Goal: Information Seeking & Learning: Check status

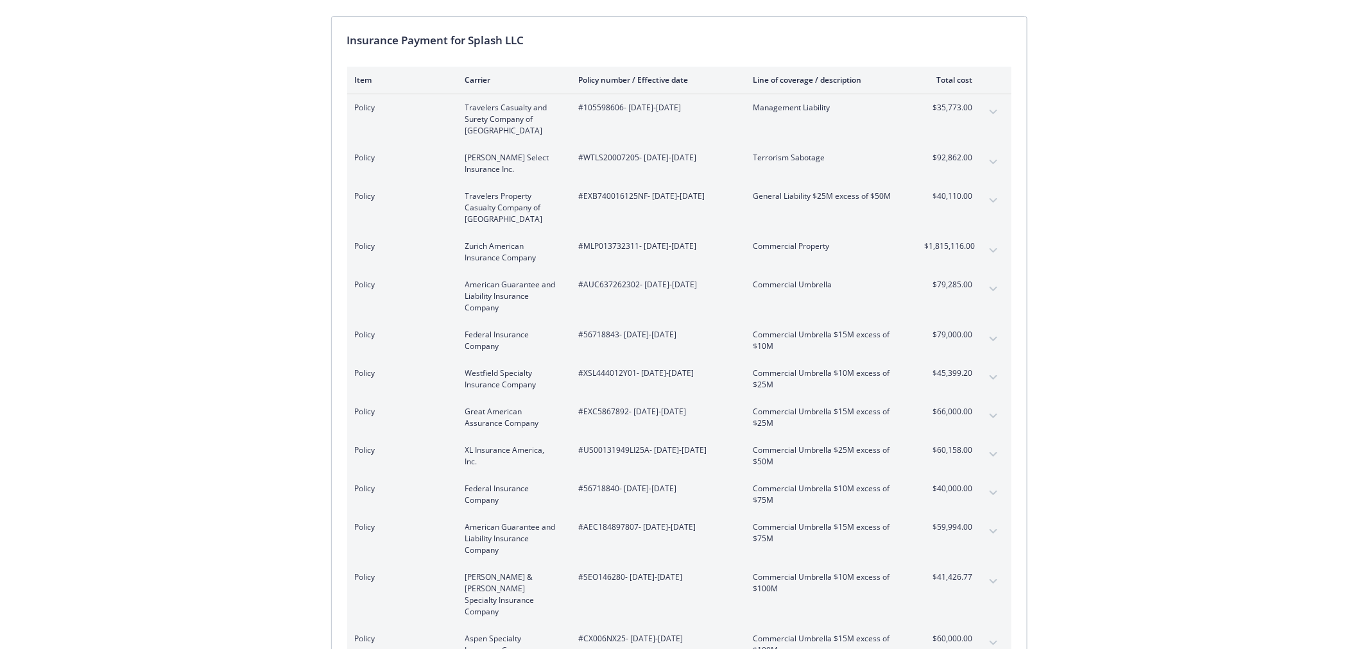
scroll to position [142, 0]
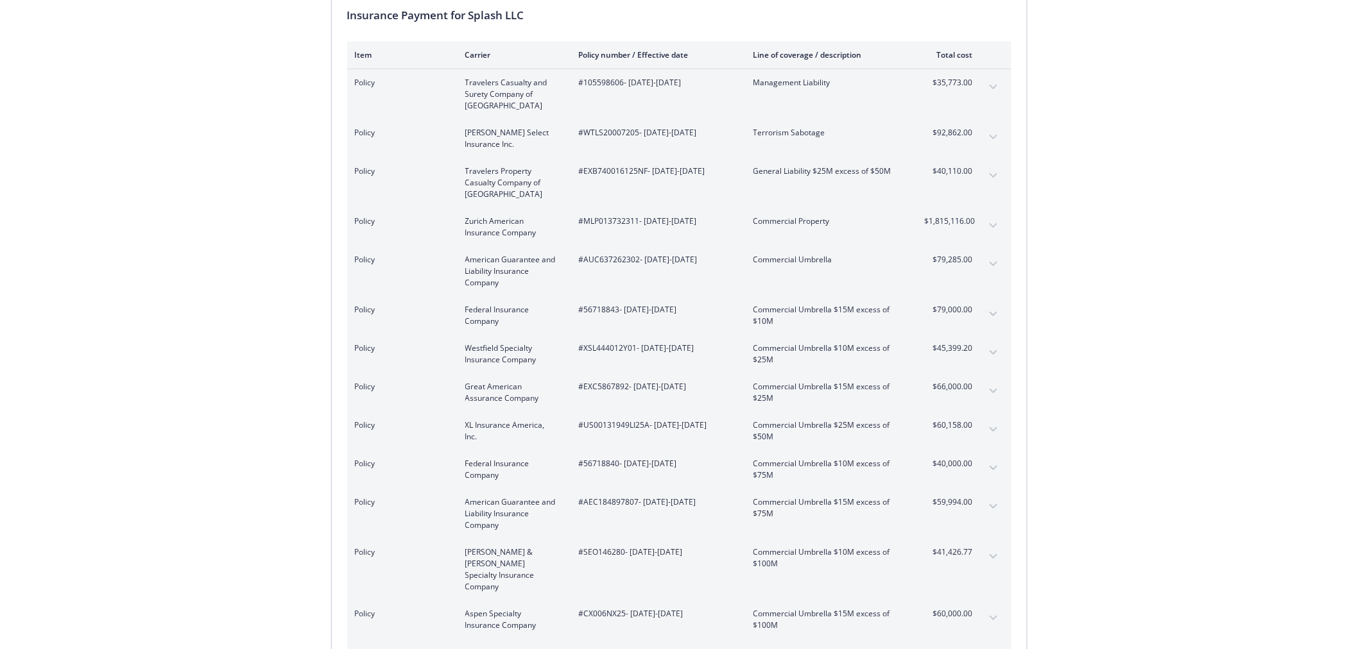
click at [992, 135] on icon "expand content" at bounding box center [994, 137] width 8 height 5
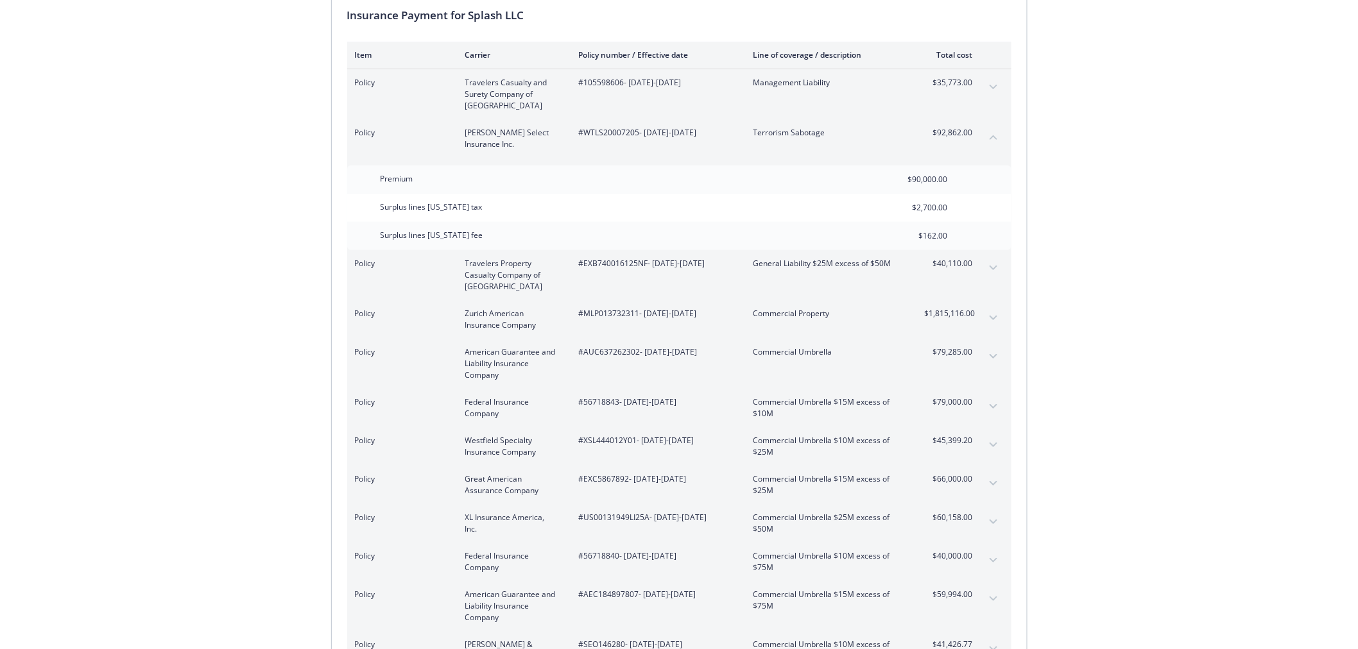
click at [995, 137] on icon "collapse content" at bounding box center [994, 137] width 8 height 5
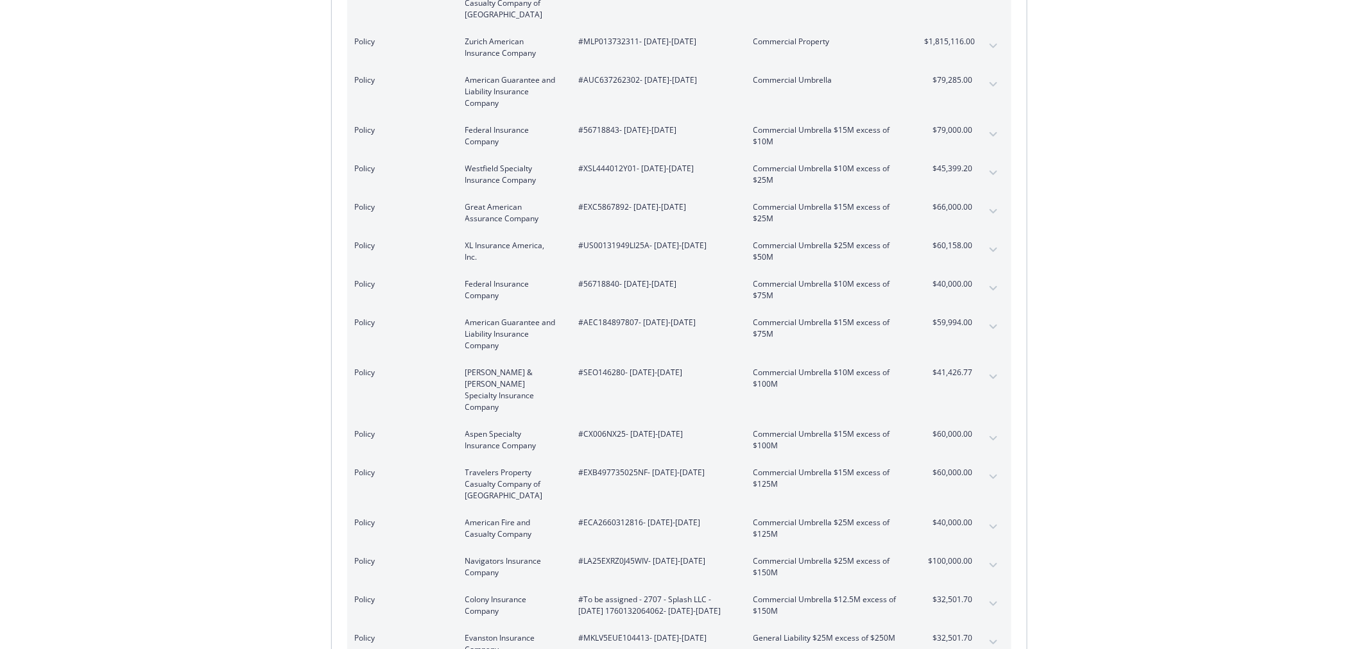
scroll to position [356, 0]
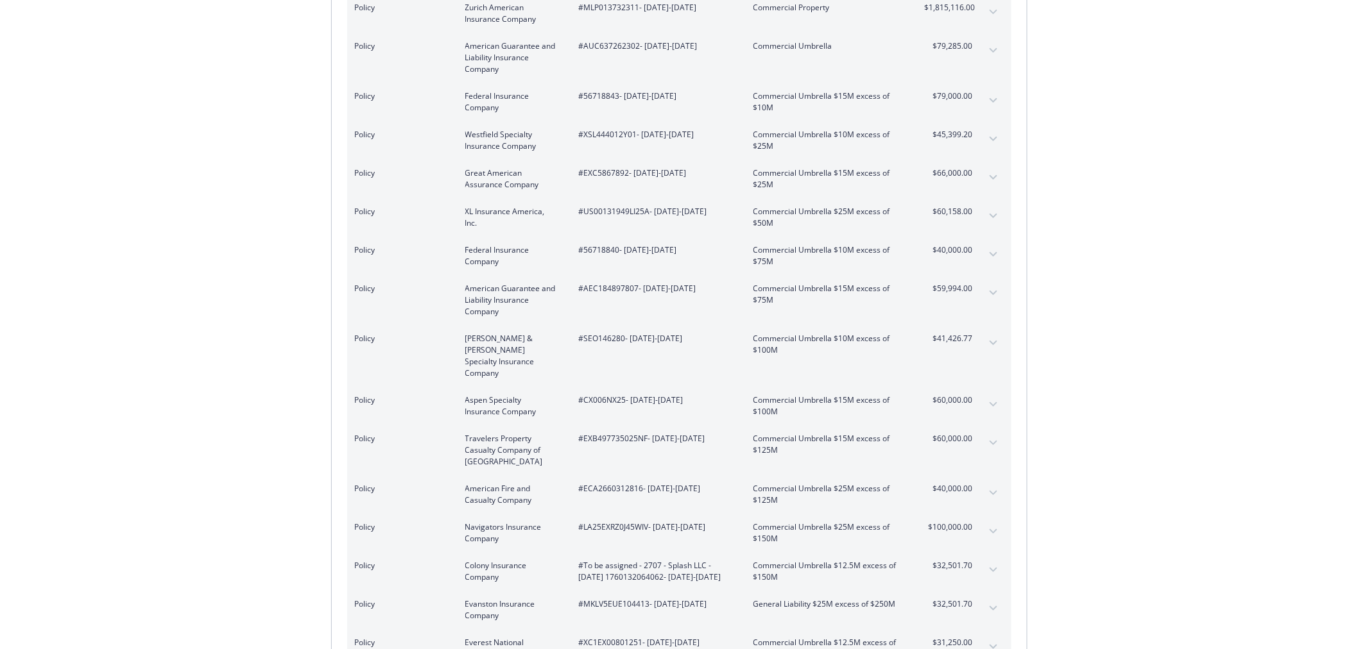
click at [996, 253] on icon "expand content" at bounding box center [994, 254] width 8 height 5
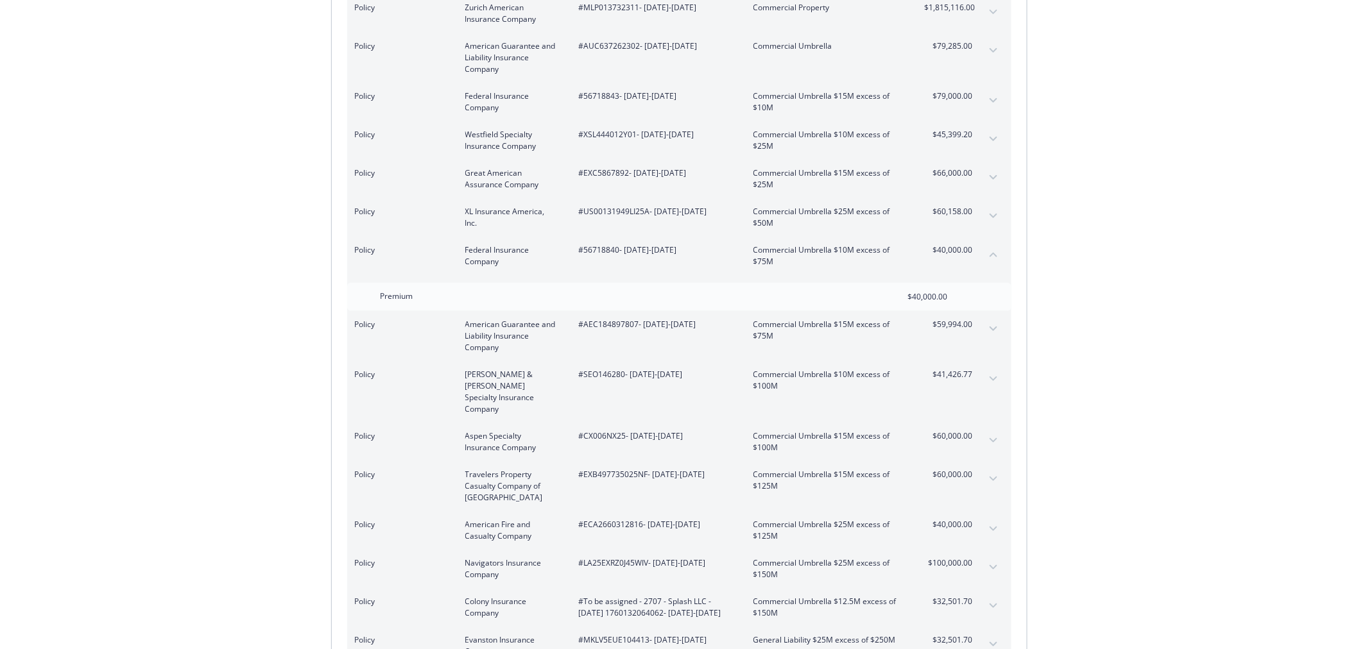
click at [996, 253] on icon "collapse content" at bounding box center [994, 254] width 8 height 5
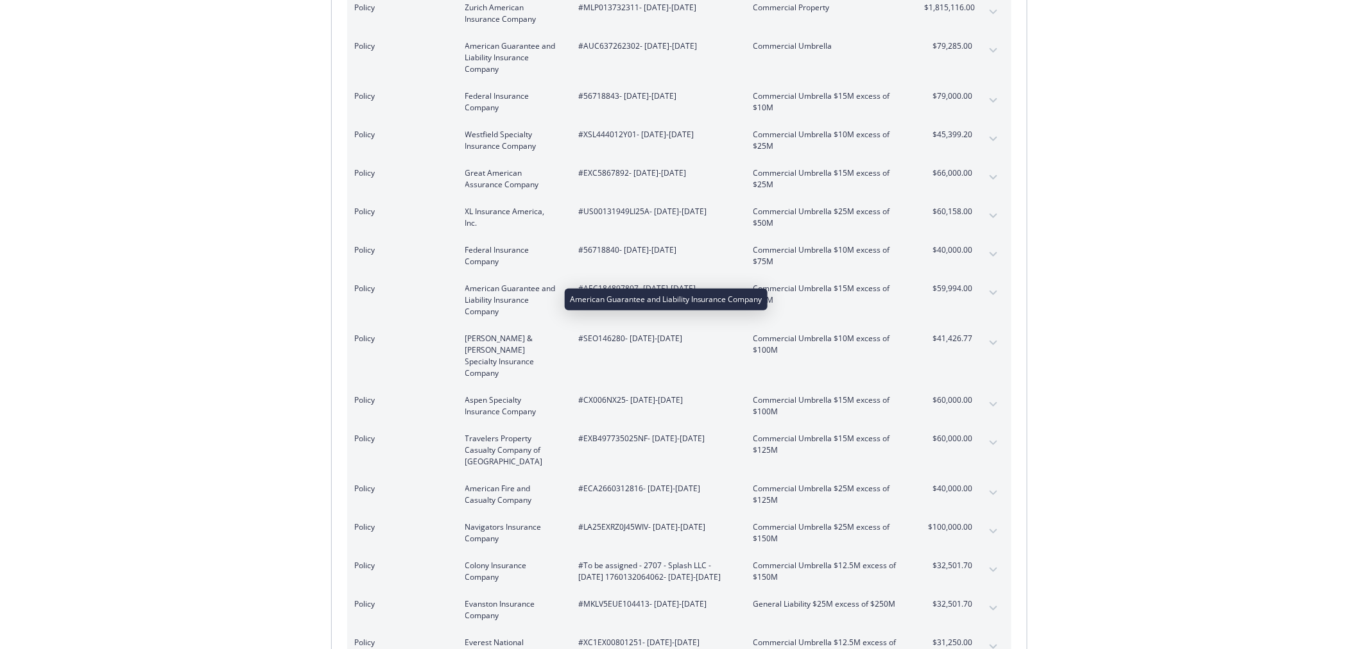
click at [513, 294] on span "American Guarantee and Liability Insurance Company" at bounding box center [511, 300] width 93 height 35
click at [997, 291] on icon "expand content" at bounding box center [994, 293] width 8 height 5
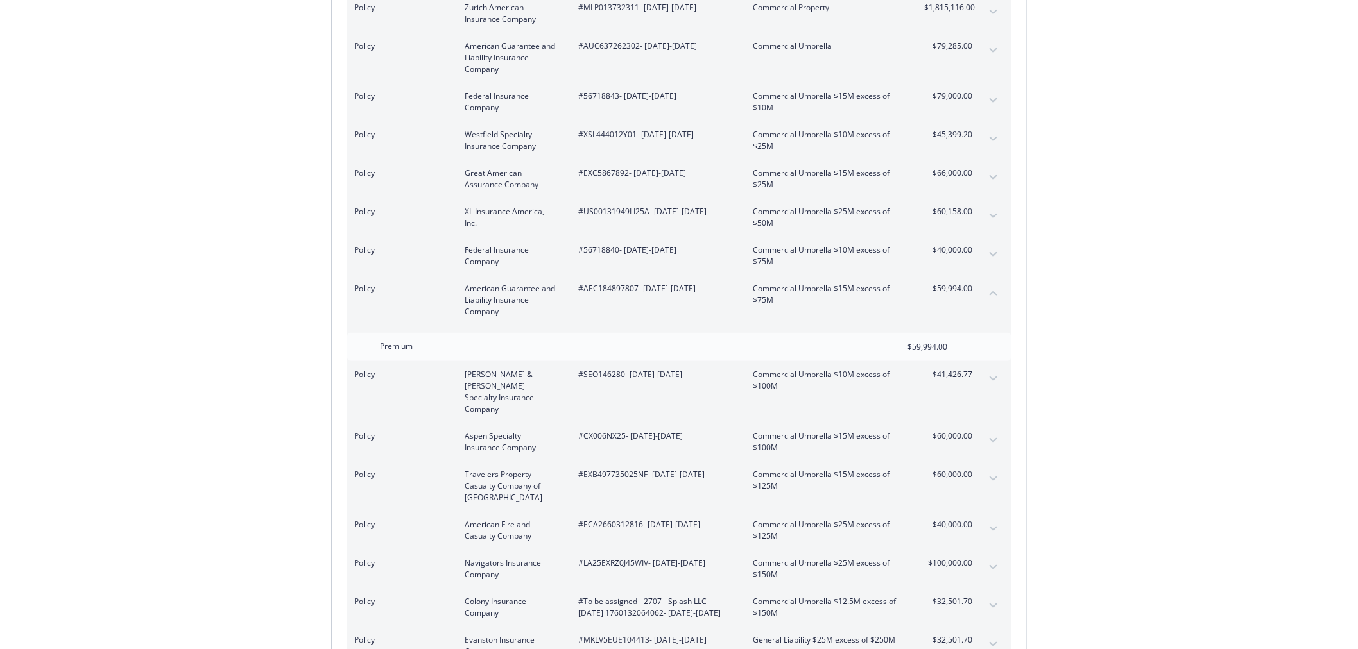
click at [990, 291] on icon "collapse content" at bounding box center [994, 293] width 8 height 5
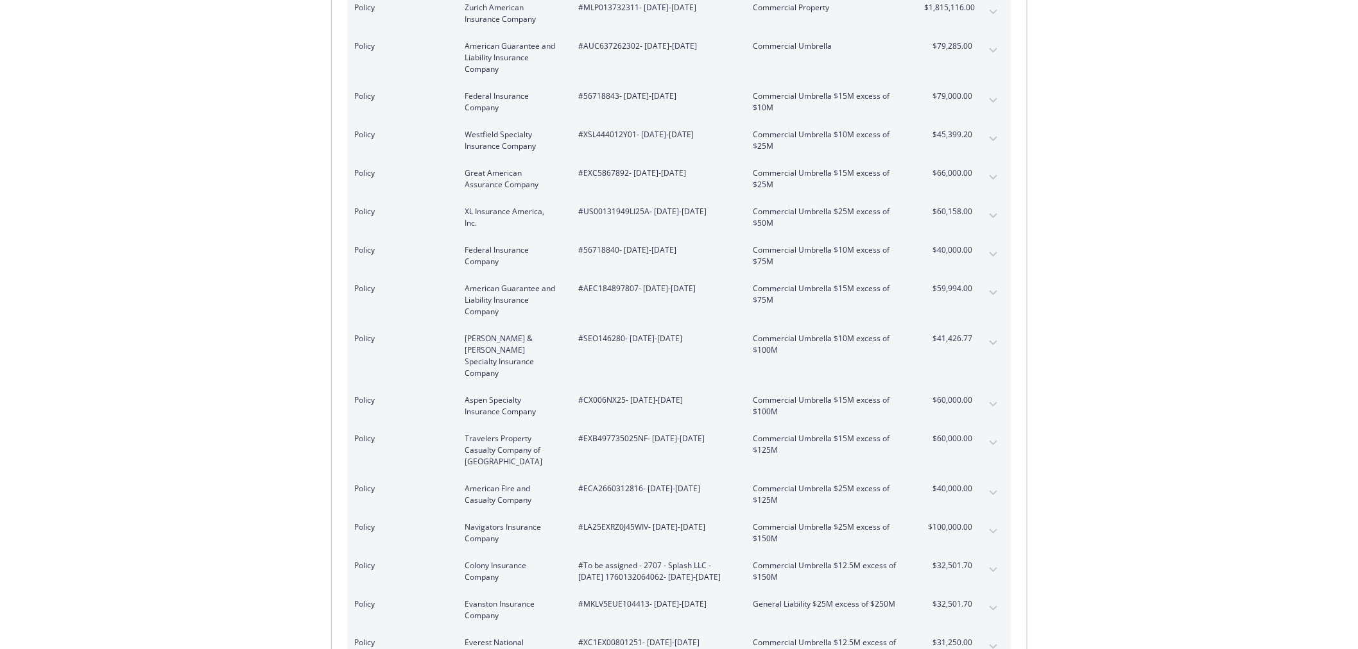
click at [990, 395] on button "expand content" at bounding box center [993, 405] width 21 height 21
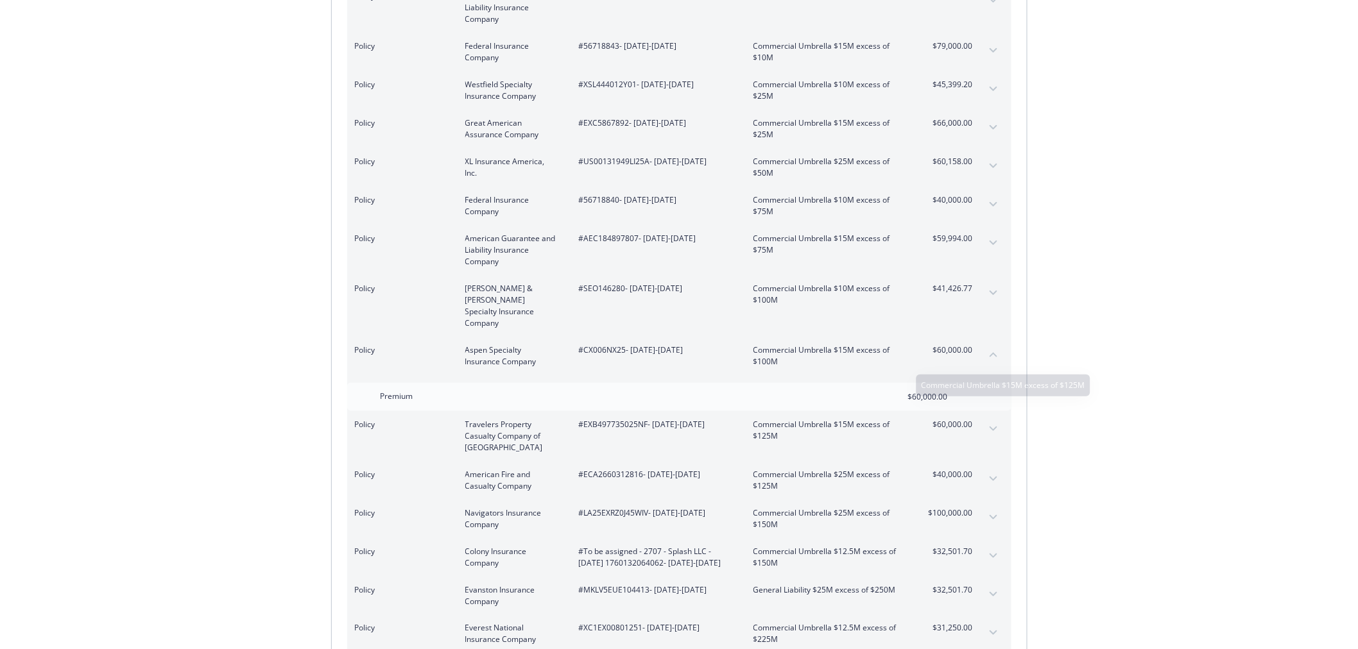
scroll to position [427, 0]
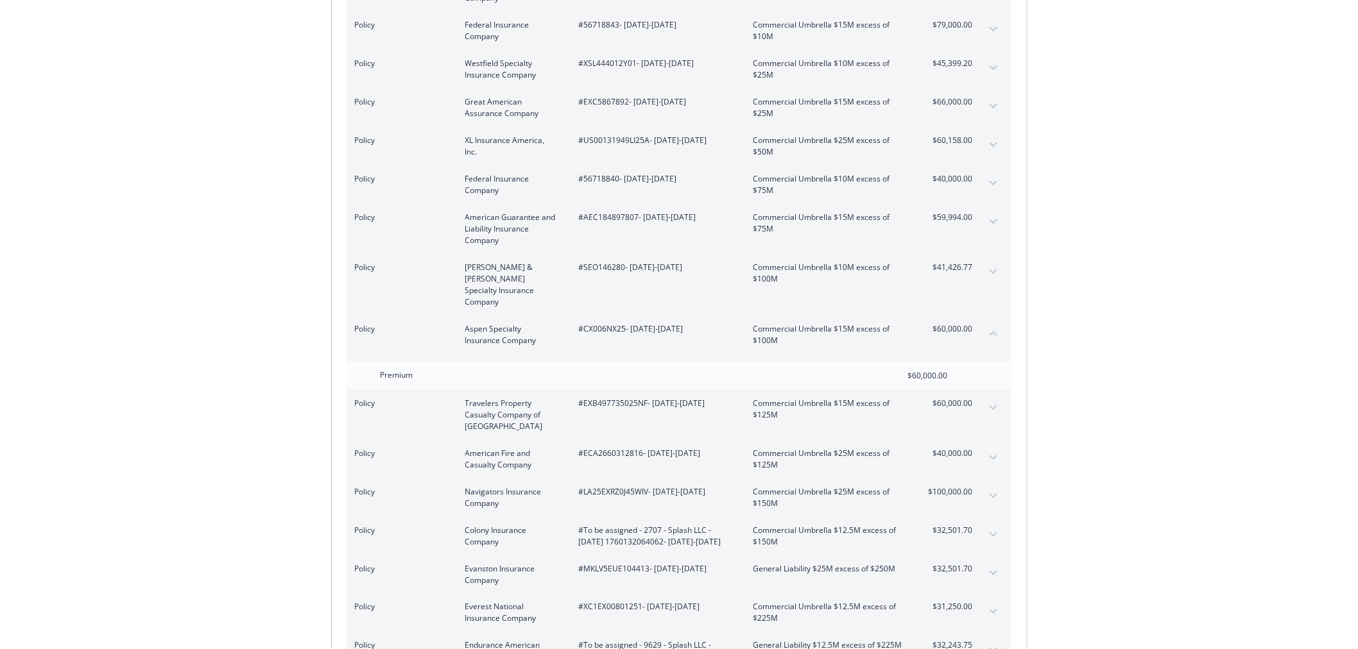
click at [995, 331] on icon "collapse content" at bounding box center [994, 333] width 8 height 5
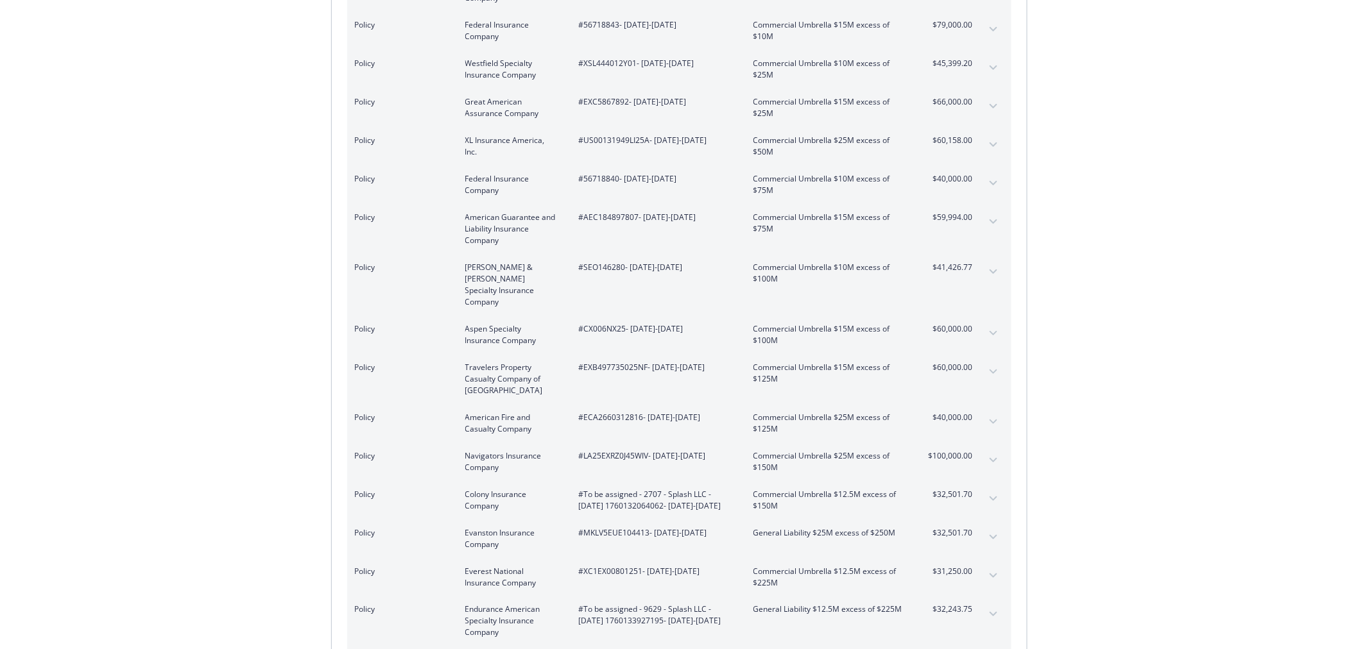
click at [993, 420] on icon "expand content" at bounding box center [994, 422] width 8 height 5
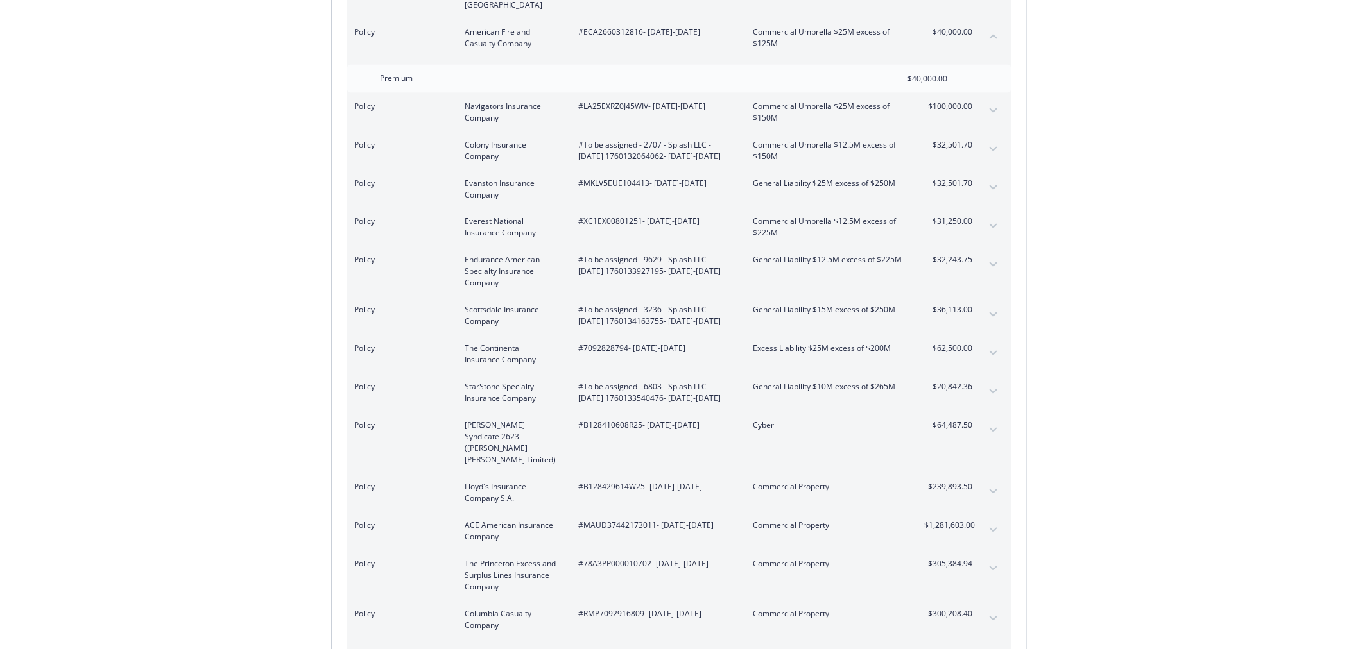
scroll to position [784, 0]
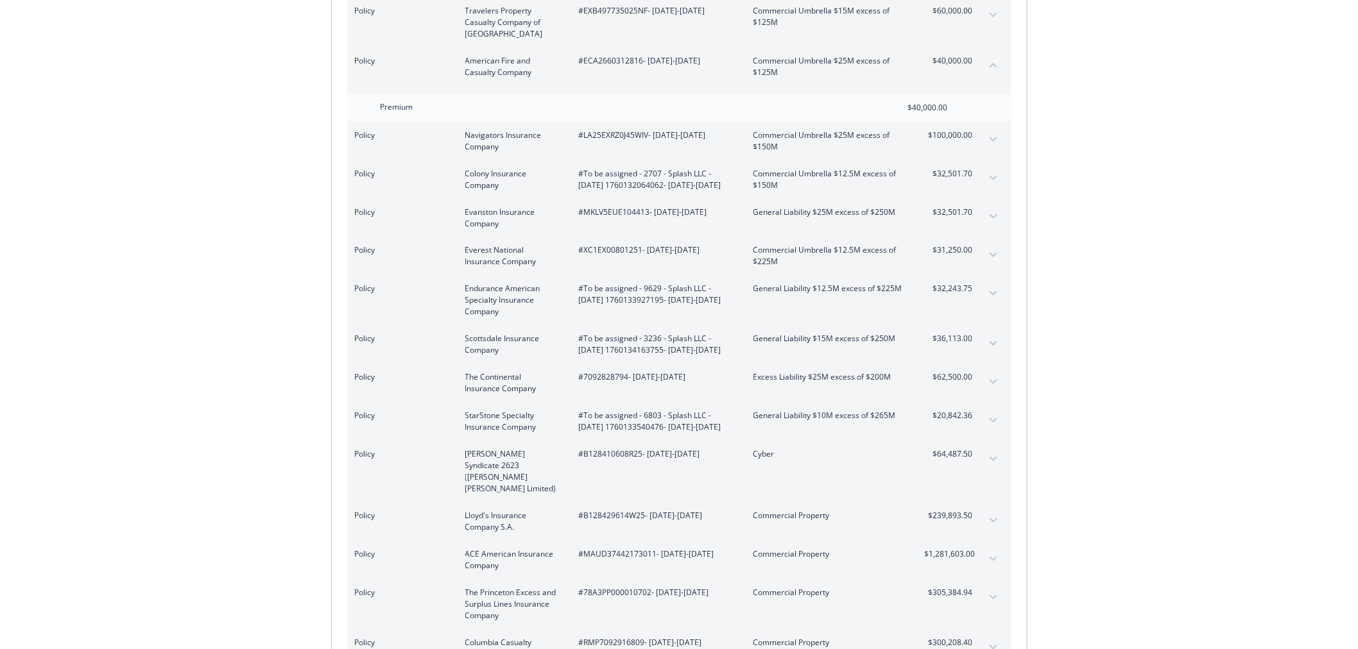
click at [993, 176] on icon "expand content" at bounding box center [994, 178] width 8 height 5
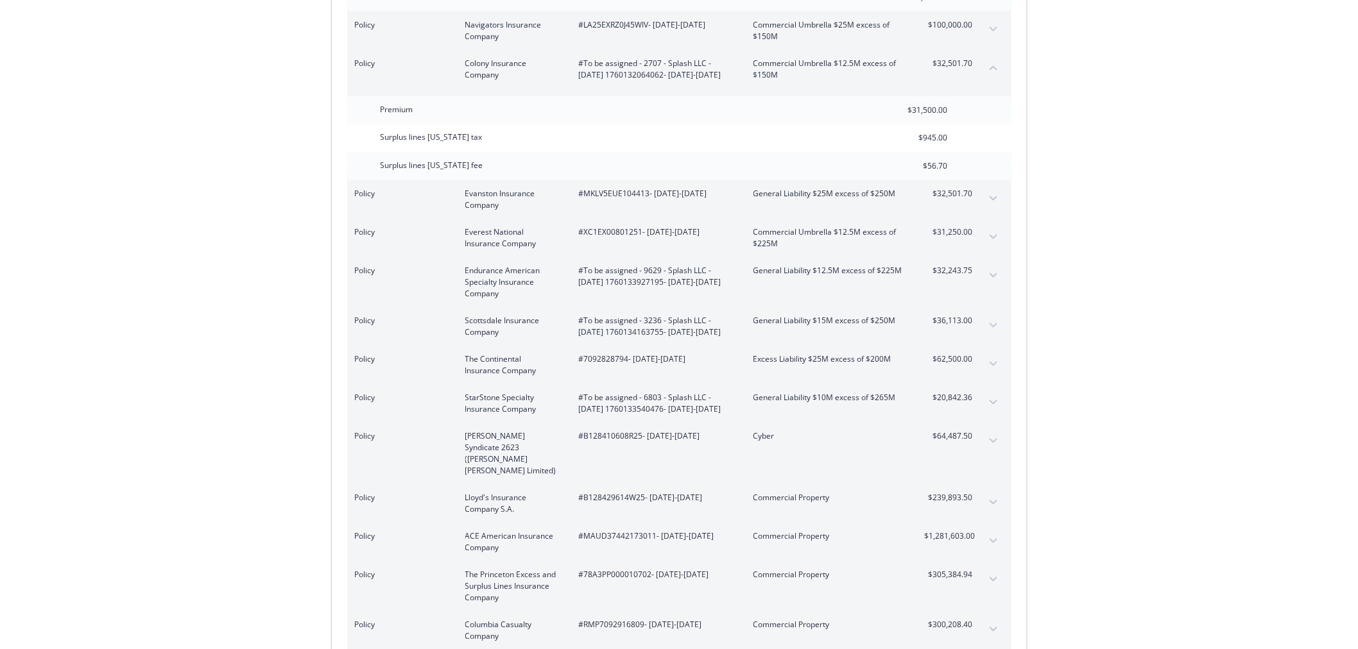
scroll to position [855, 0]
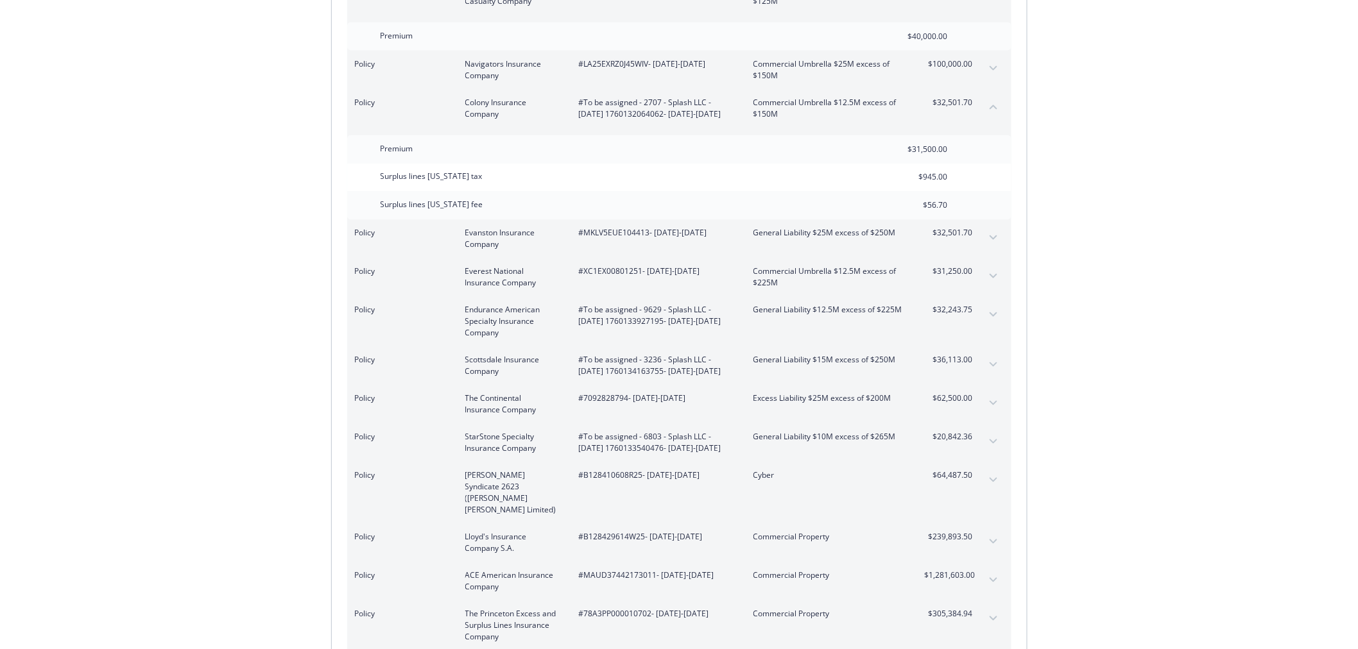
click at [991, 97] on button "collapse content" at bounding box center [993, 107] width 21 height 21
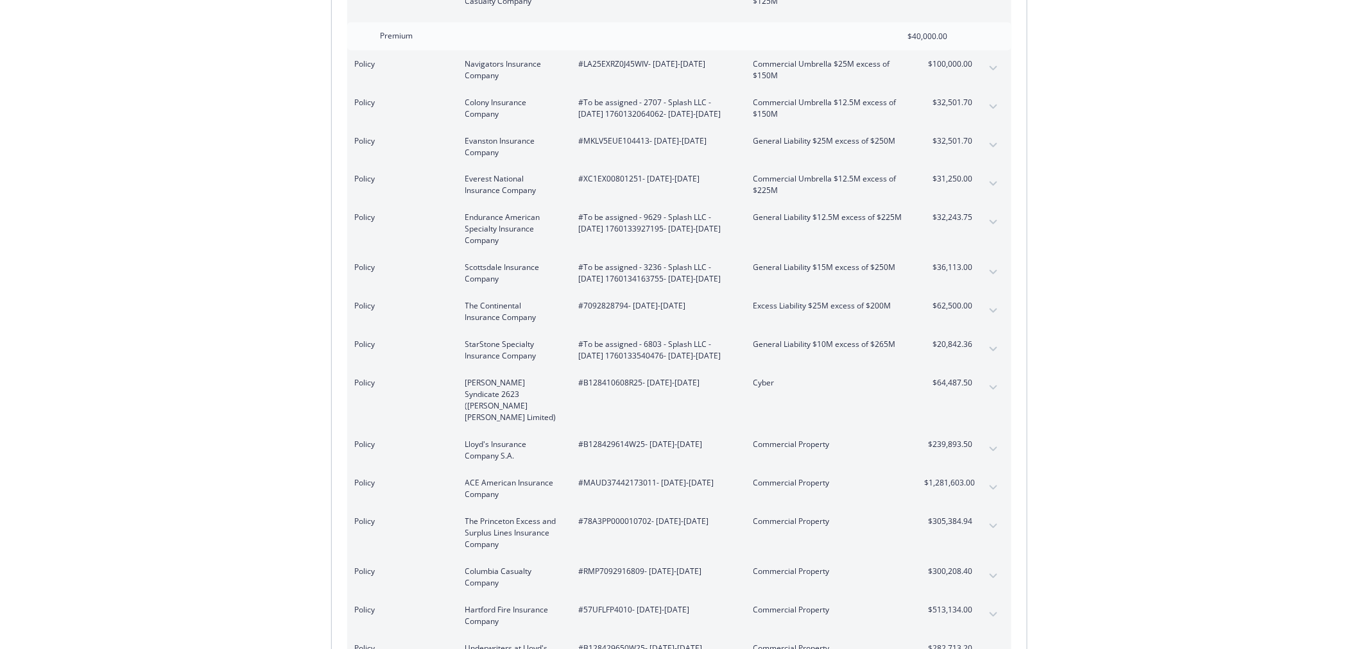
click at [995, 220] on icon "expand content" at bounding box center [994, 222] width 8 height 5
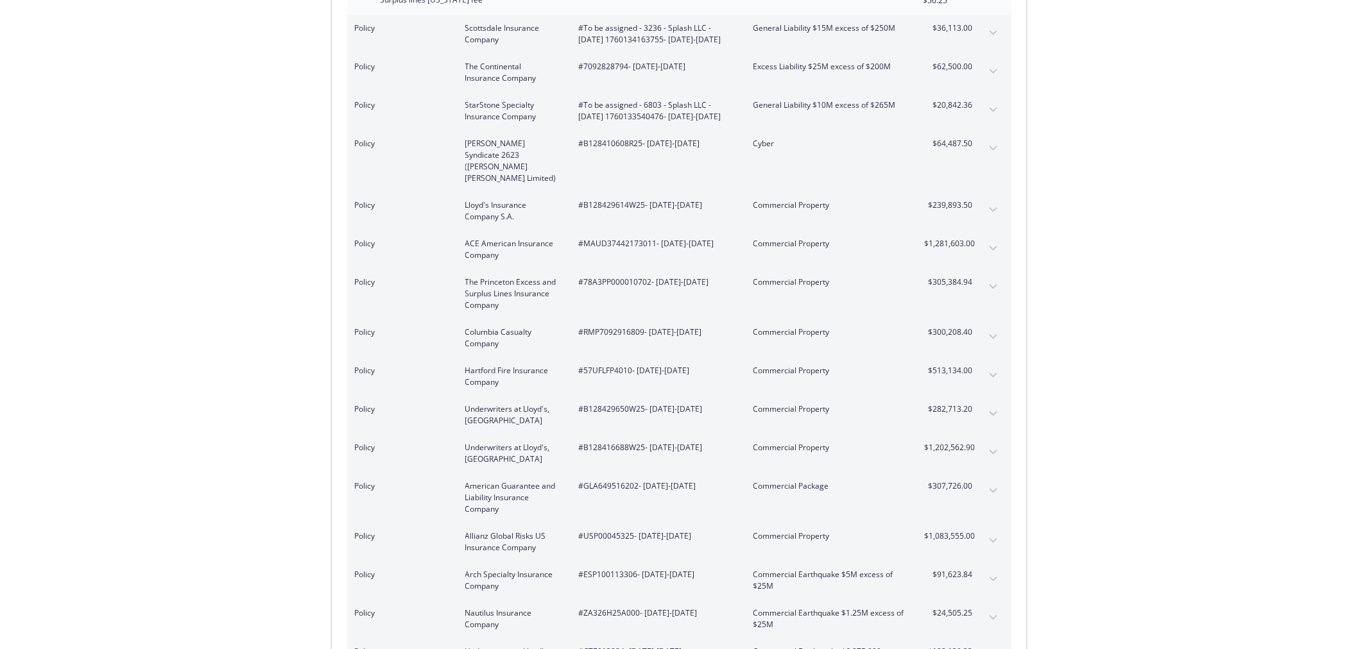
scroll to position [1212, 0]
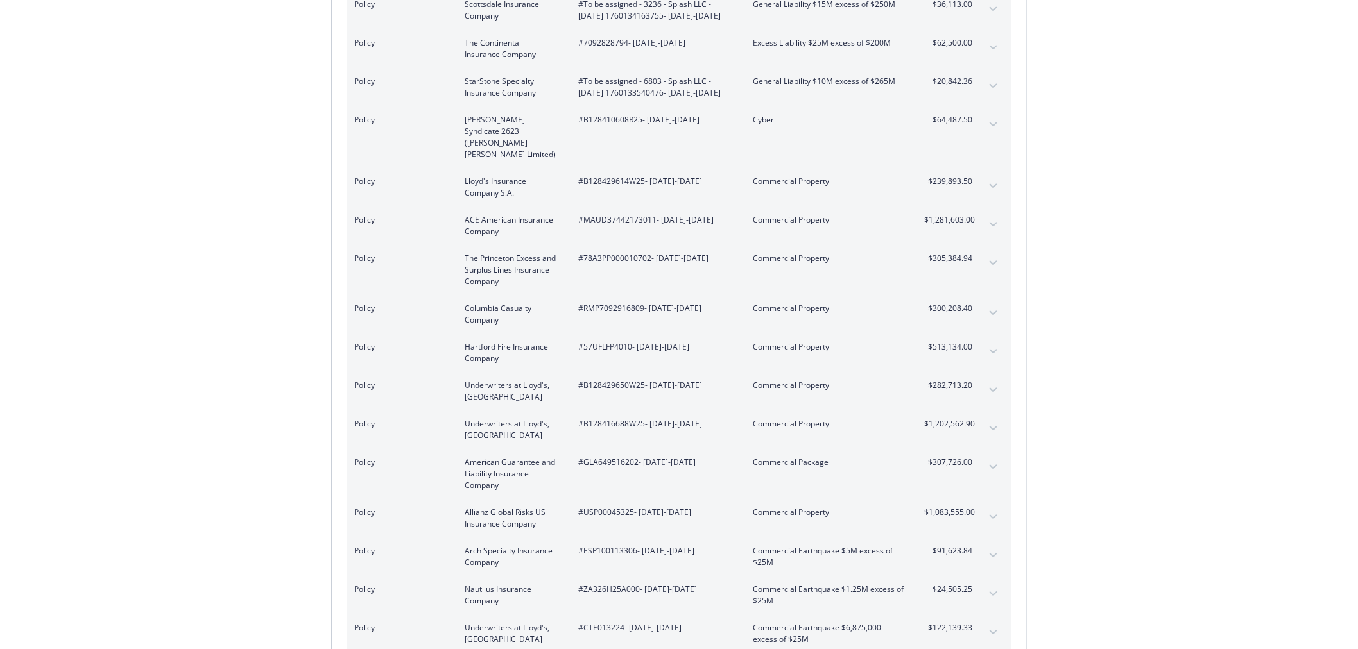
click at [988, 85] on button "expand content" at bounding box center [993, 86] width 21 height 21
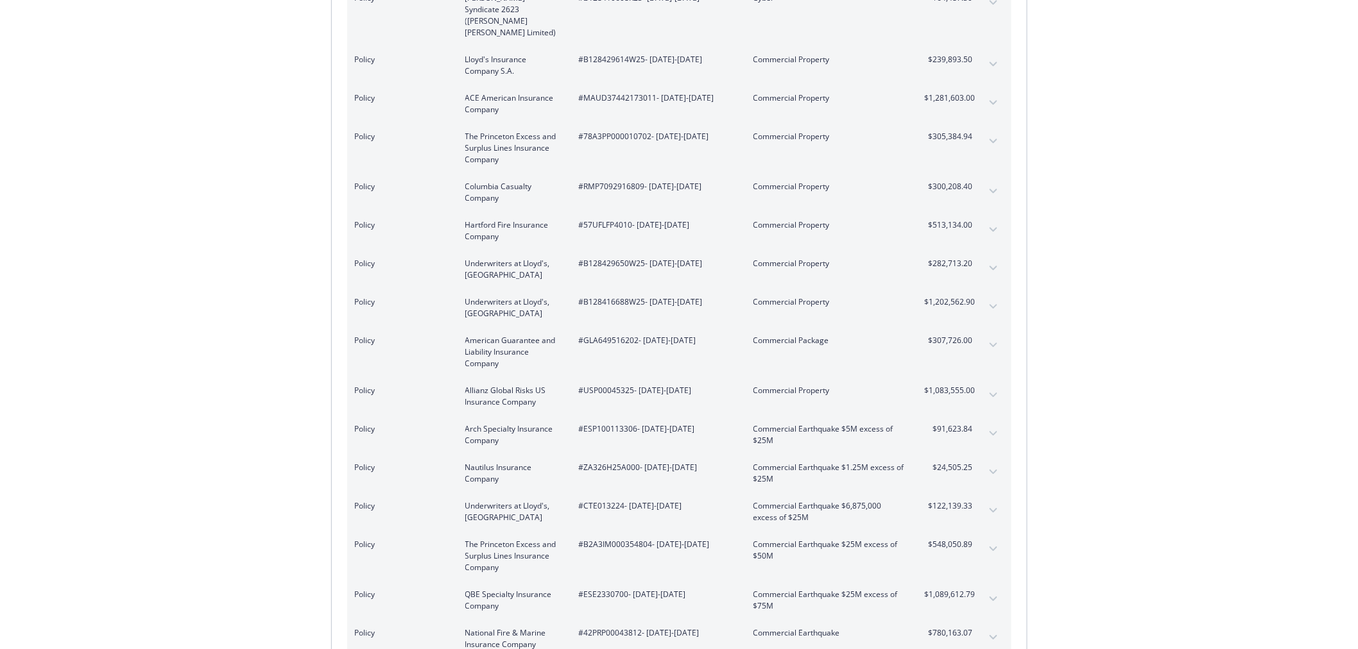
scroll to position [1355, 0]
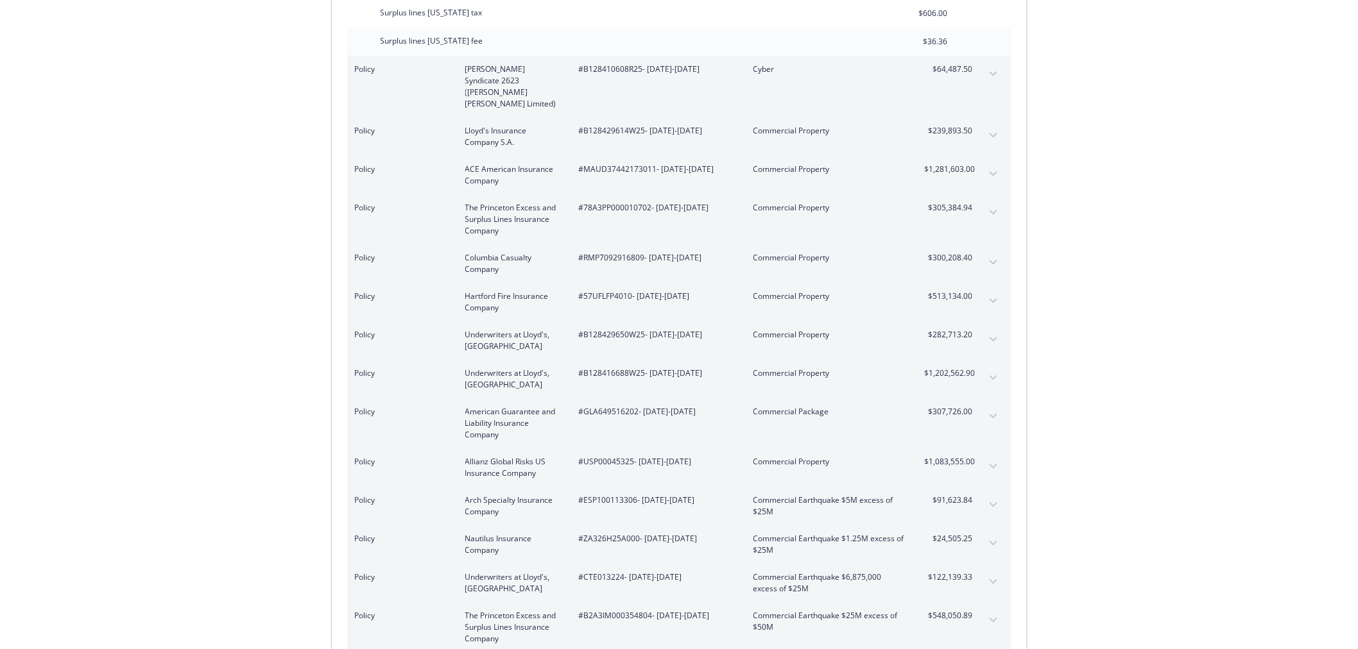
click at [995, 76] on icon "expand content" at bounding box center [994, 73] width 8 height 5
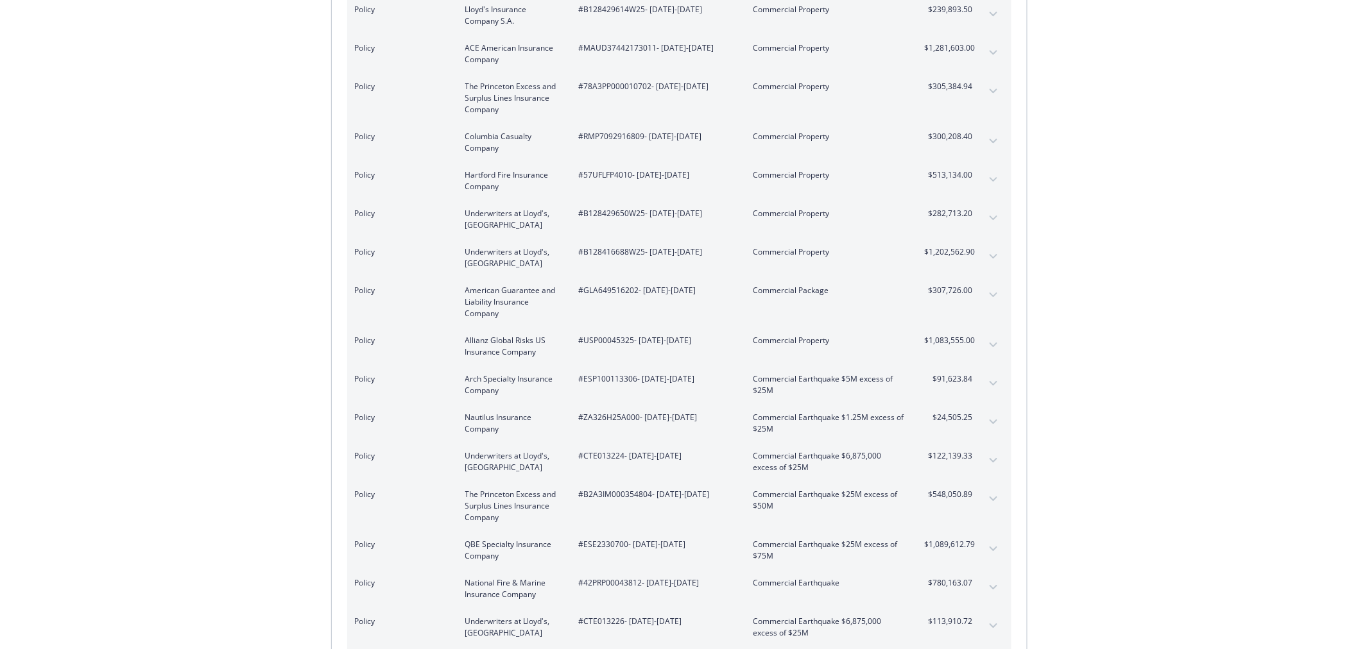
scroll to position [1497, 0]
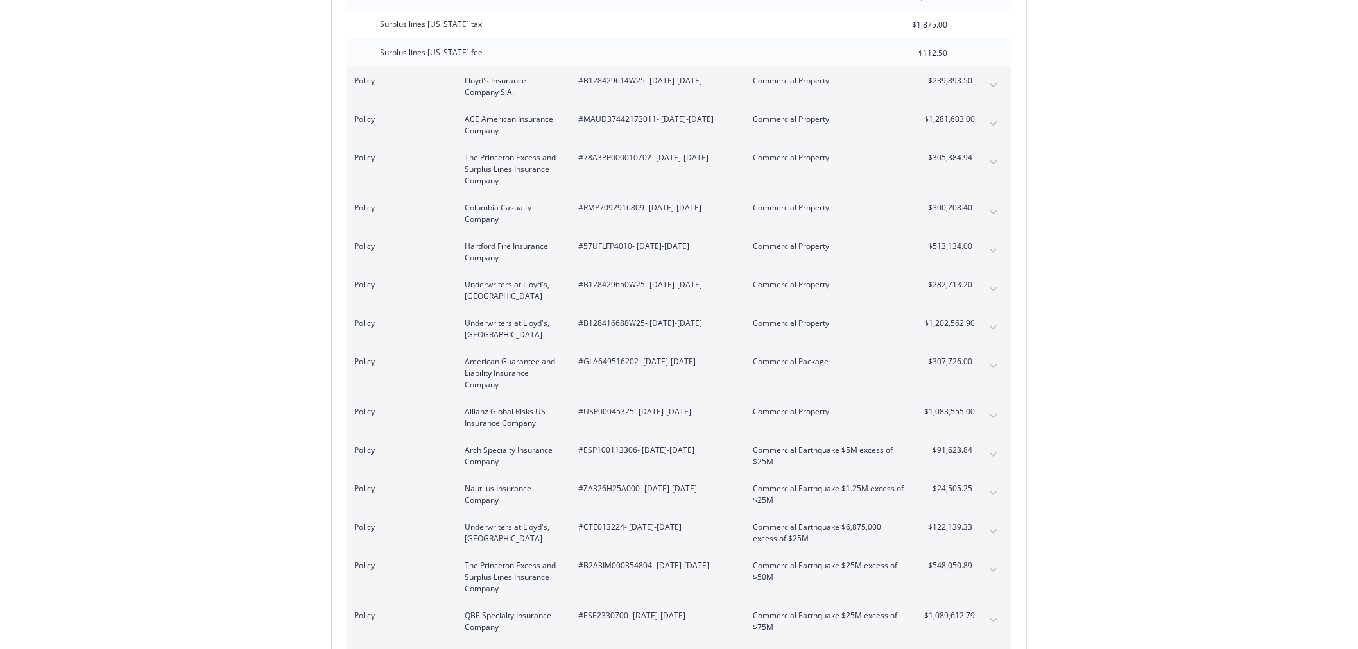
click at [992, 84] on icon "expand content" at bounding box center [994, 85] width 8 height 5
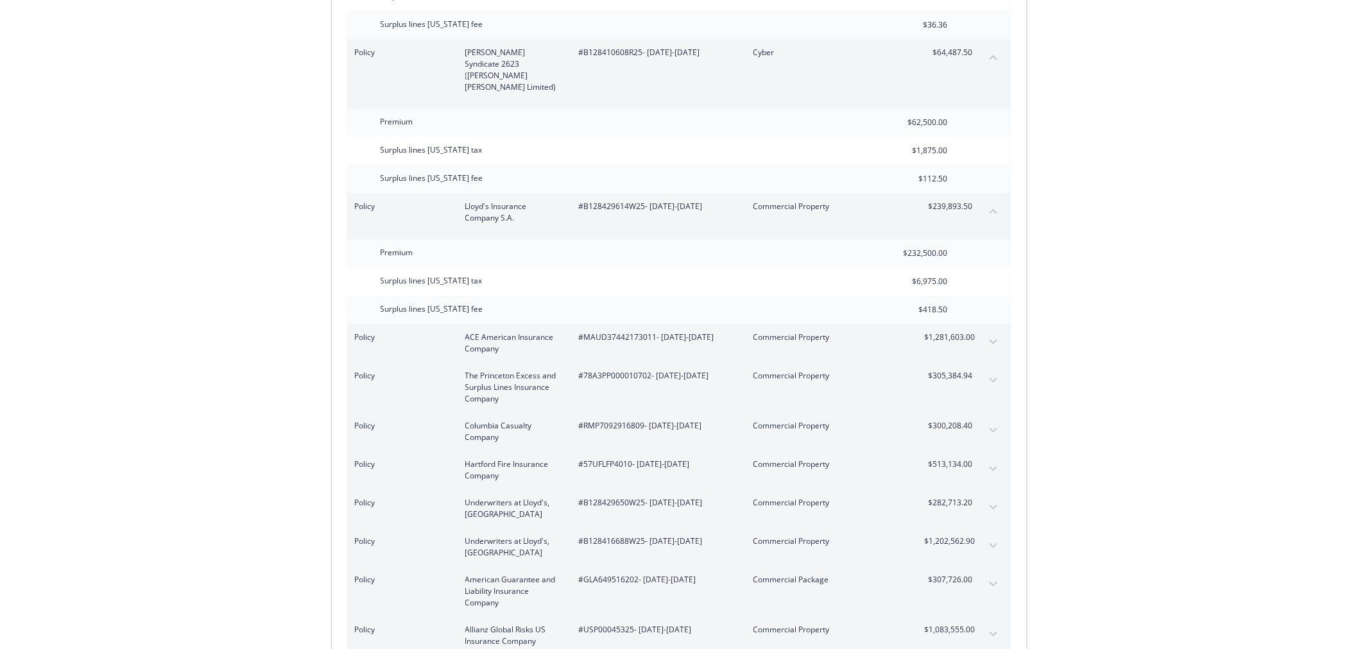
scroll to position [1355, 0]
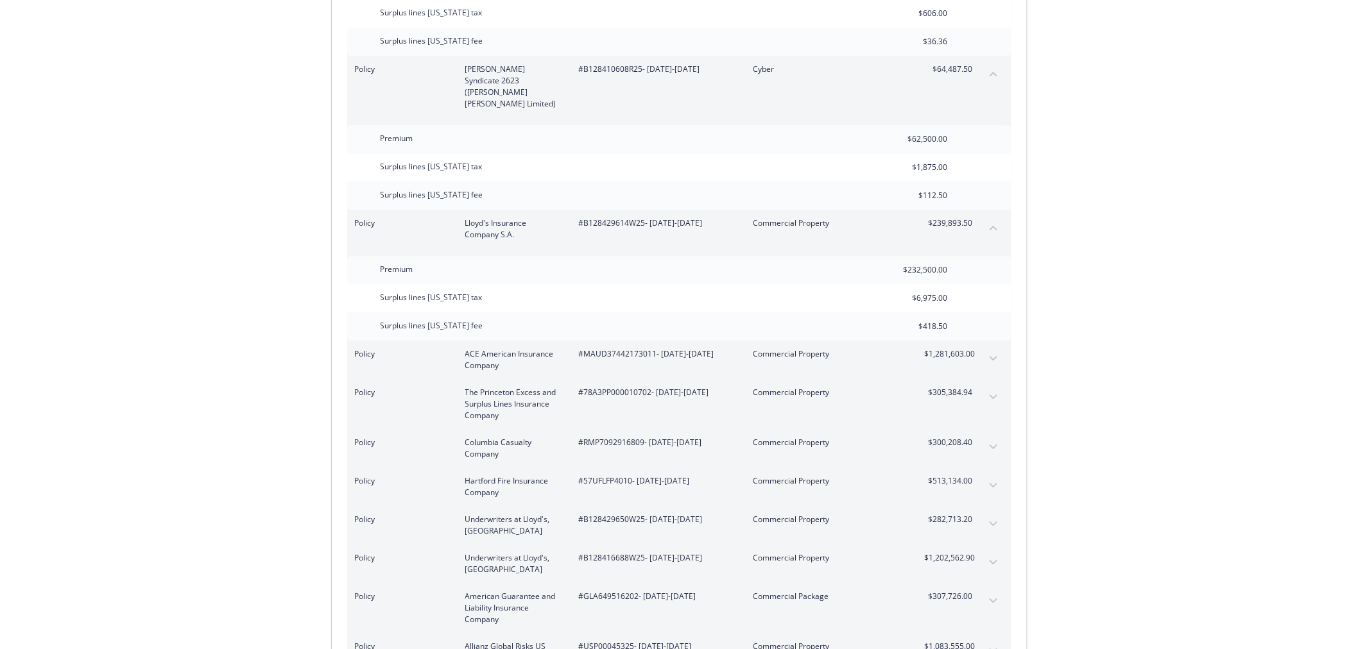
click at [998, 84] on button "collapse content" at bounding box center [993, 74] width 21 height 21
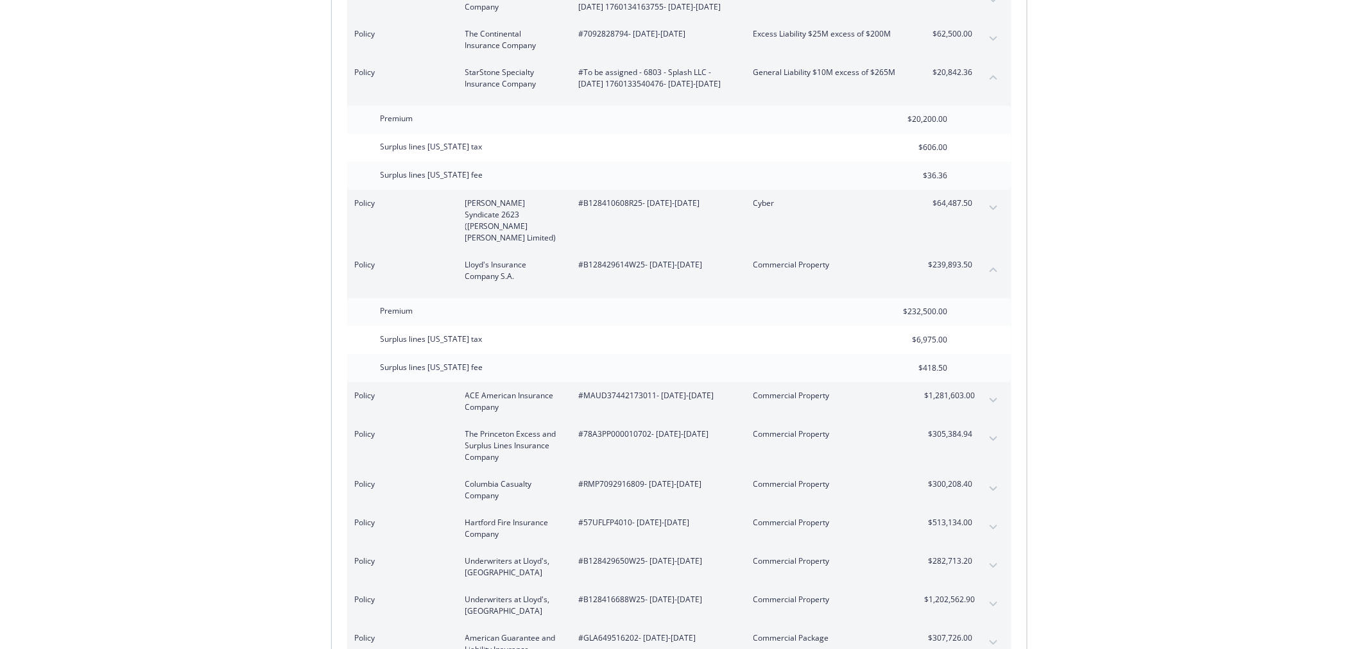
scroll to position [1212, 0]
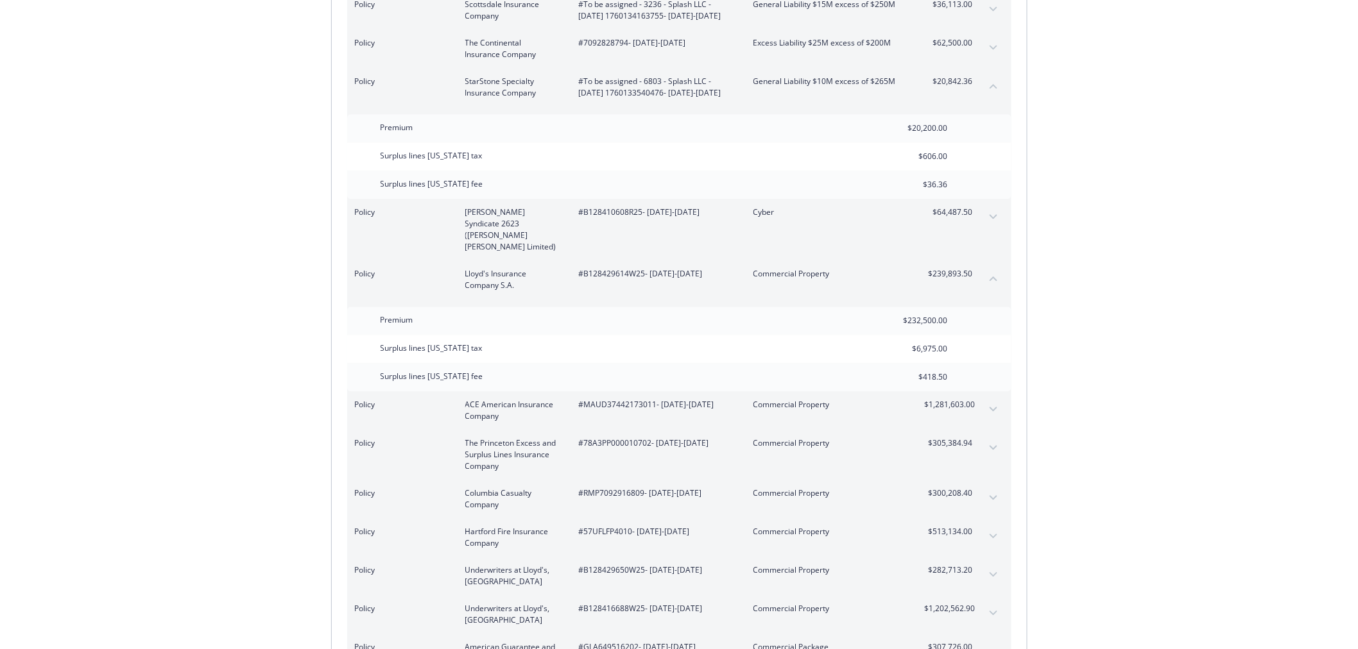
click at [992, 87] on icon "collapse content" at bounding box center [994, 85] width 8 height 5
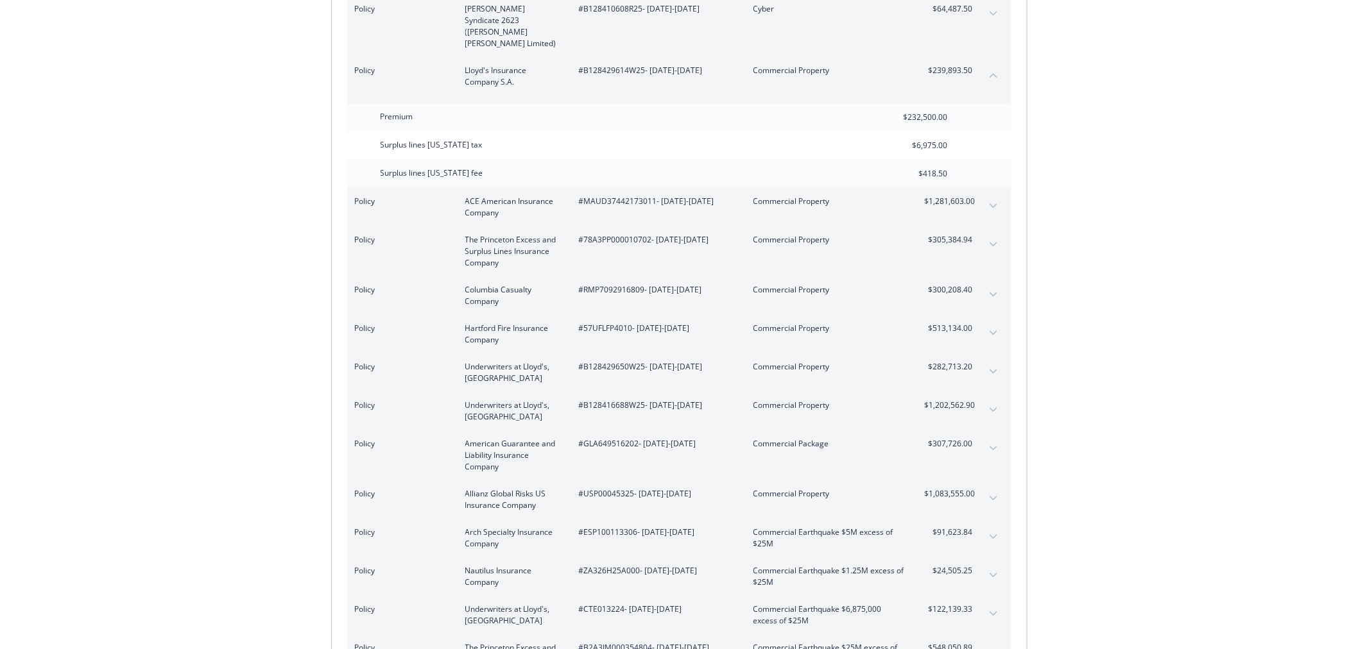
scroll to position [1355, 0]
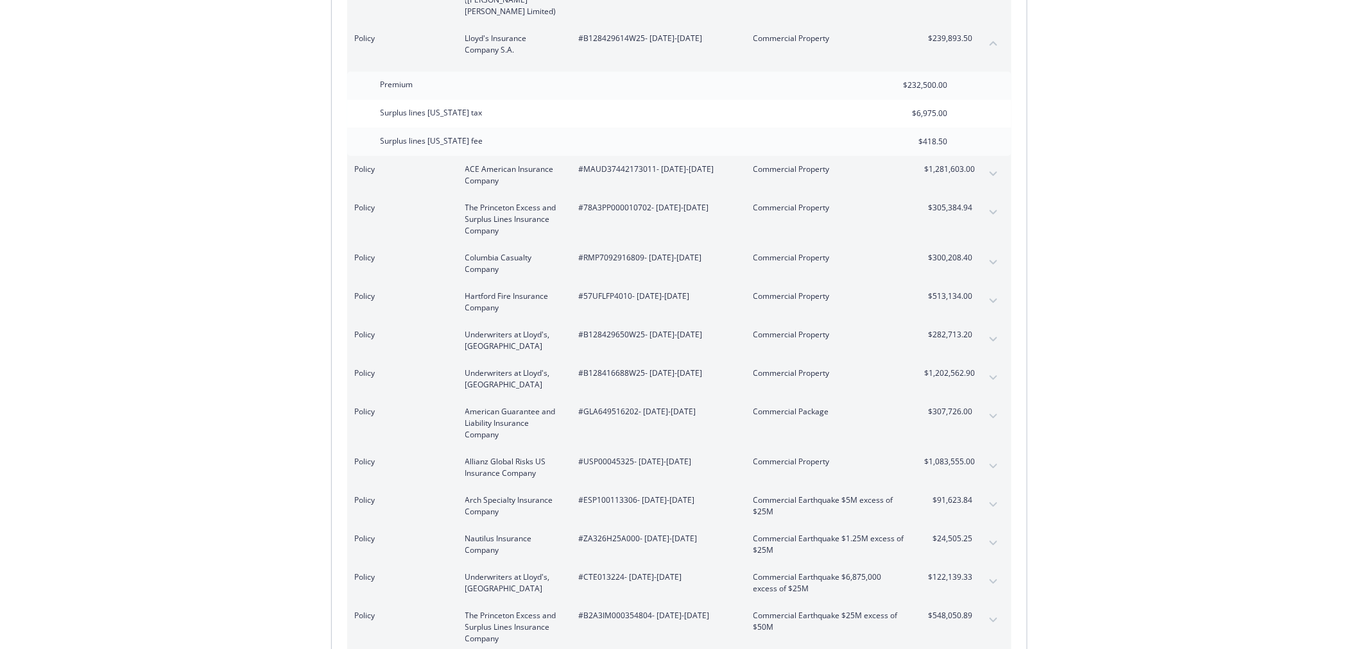
click at [995, 45] on icon "collapse content" at bounding box center [994, 42] width 8 height 5
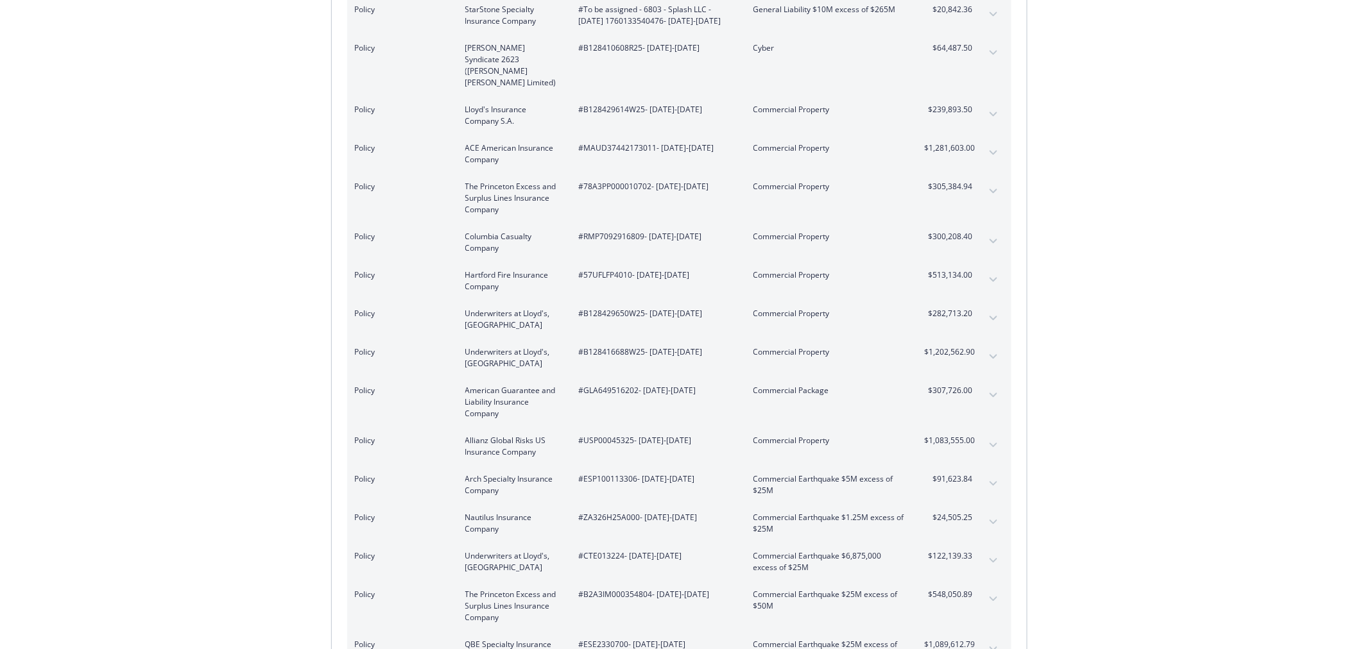
scroll to position [1212, 0]
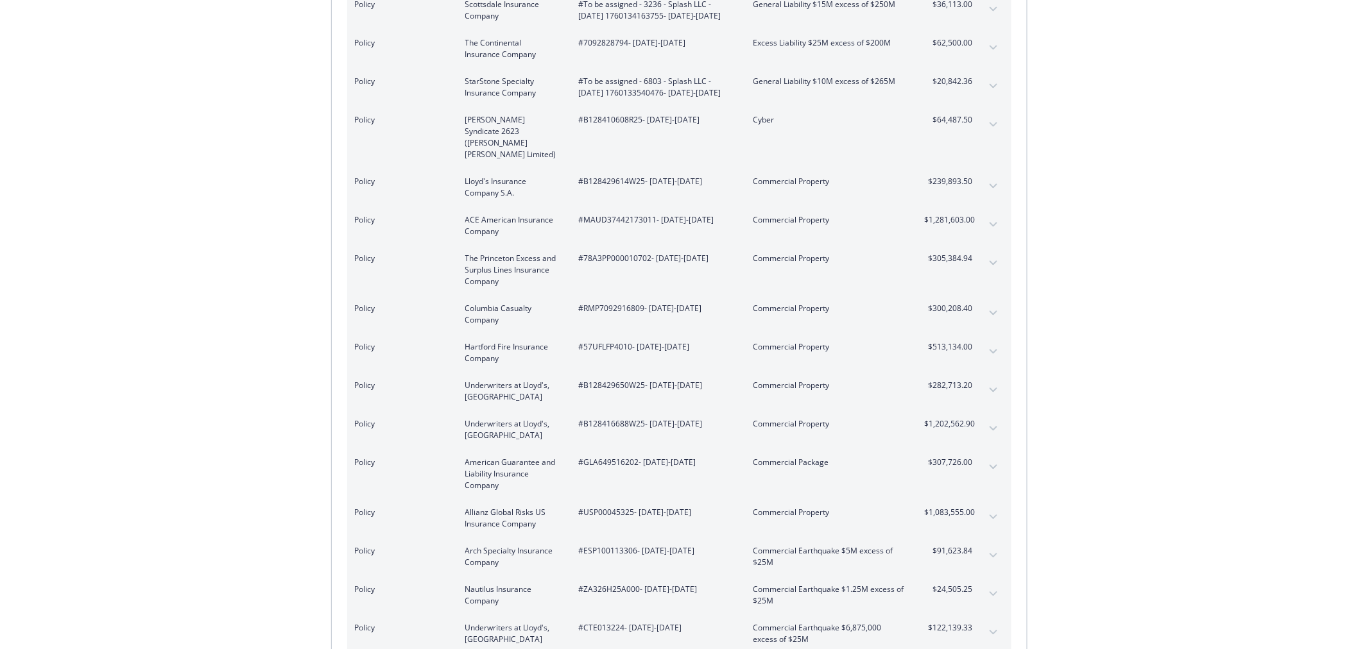
click at [992, 223] on icon "expand content" at bounding box center [994, 224] width 8 height 5
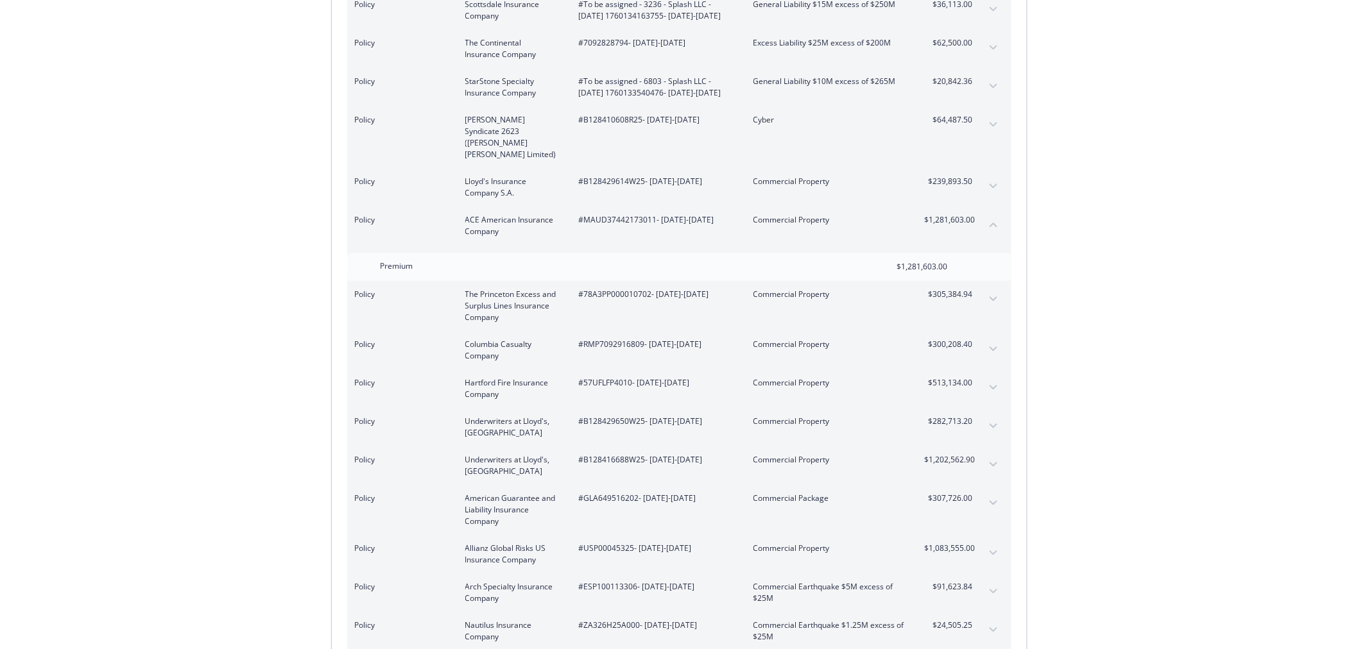
click at [995, 296] on icon "expand content" at bounding box center [994, 298] width 8 height 5
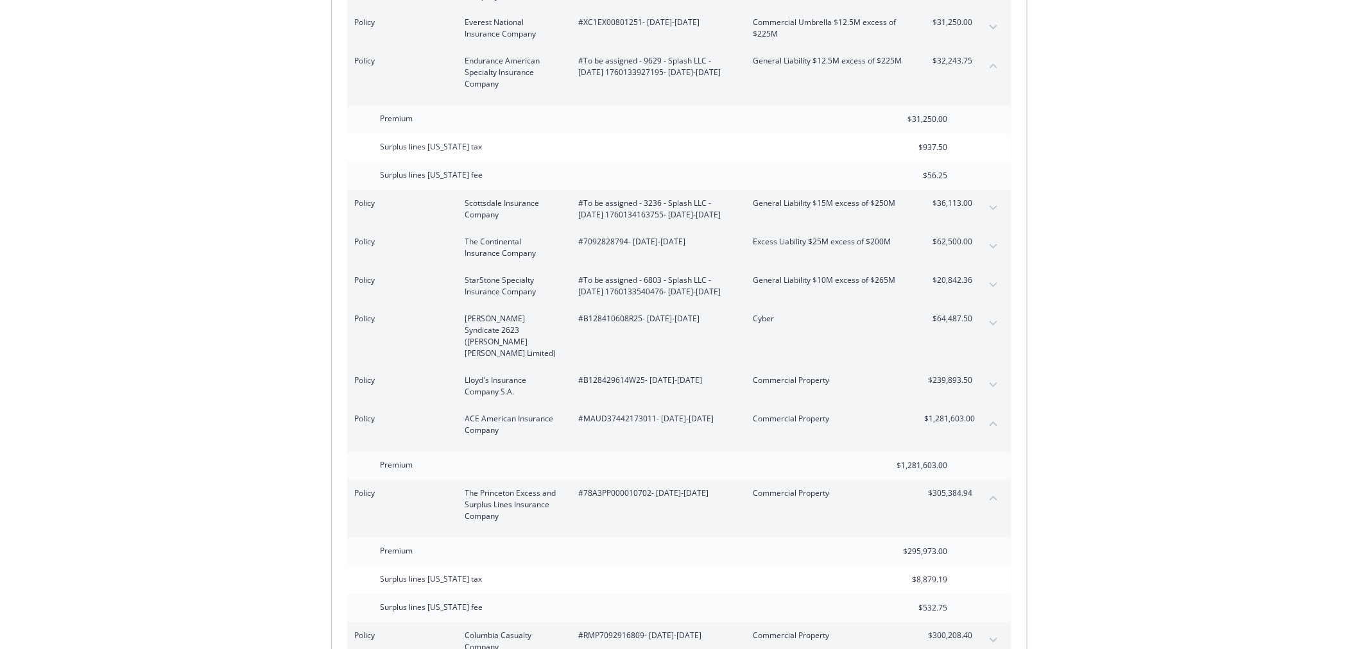
scroll to position [998, 0]
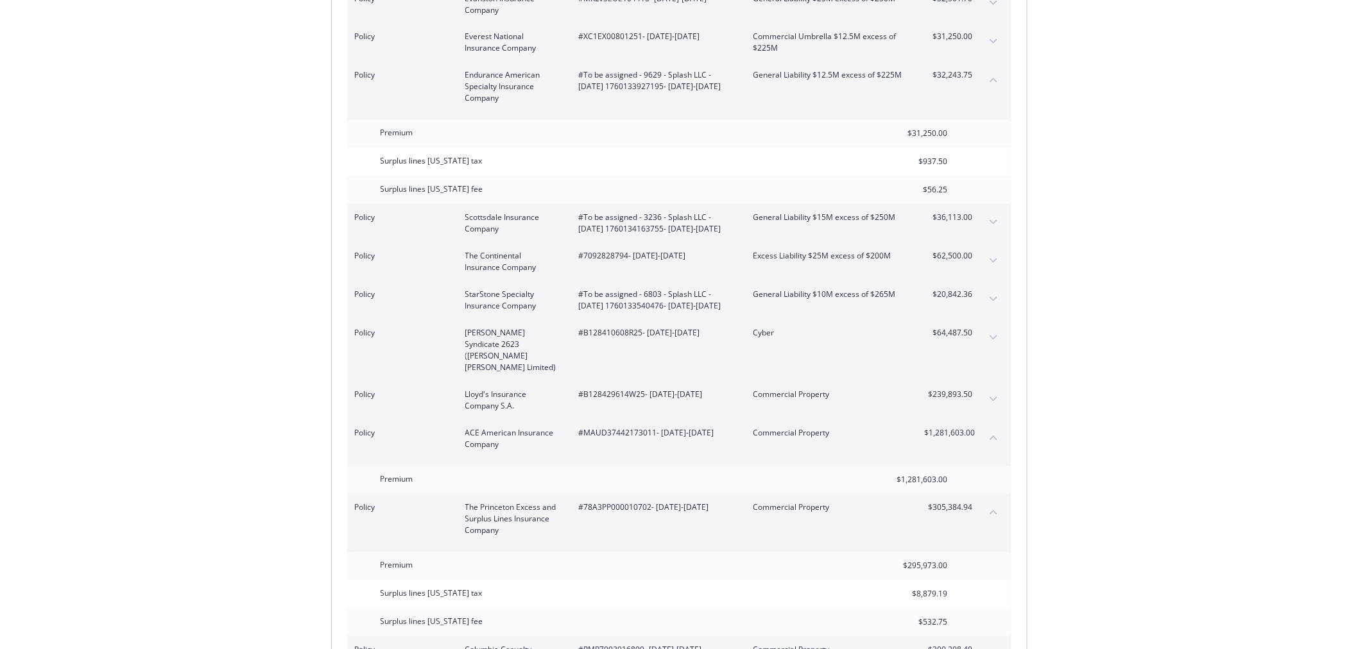
click at [988, 70] on button "collapse content" at bounding box center [993, 80] width 21 height 21
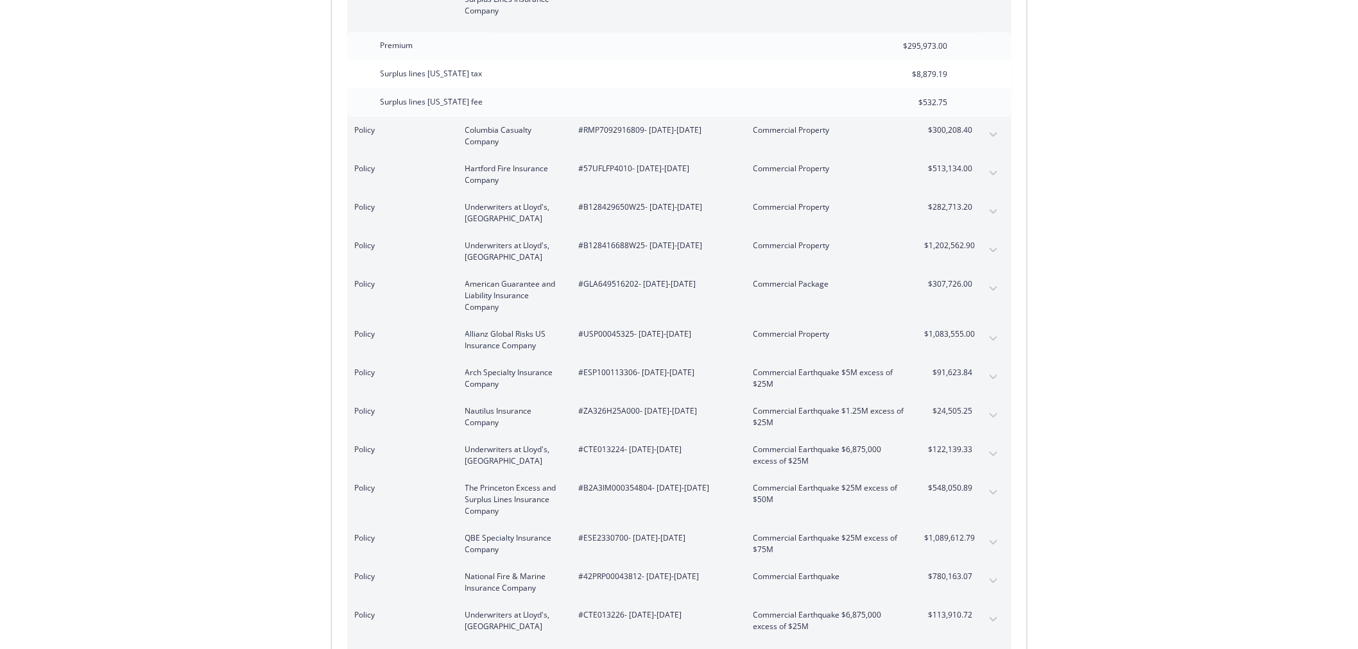
scroll to position [1497, 0]
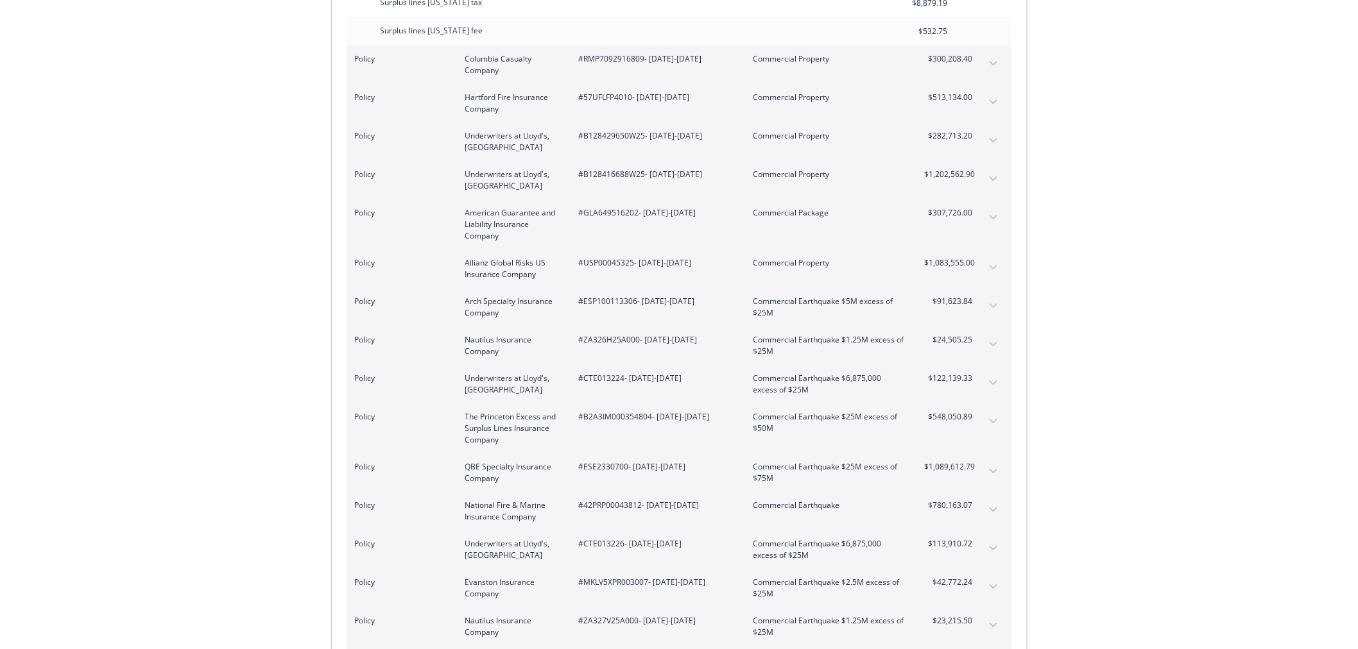
click at [996, 61] on icon "expand content" at bounding box center [994, 63] width 8 height 5
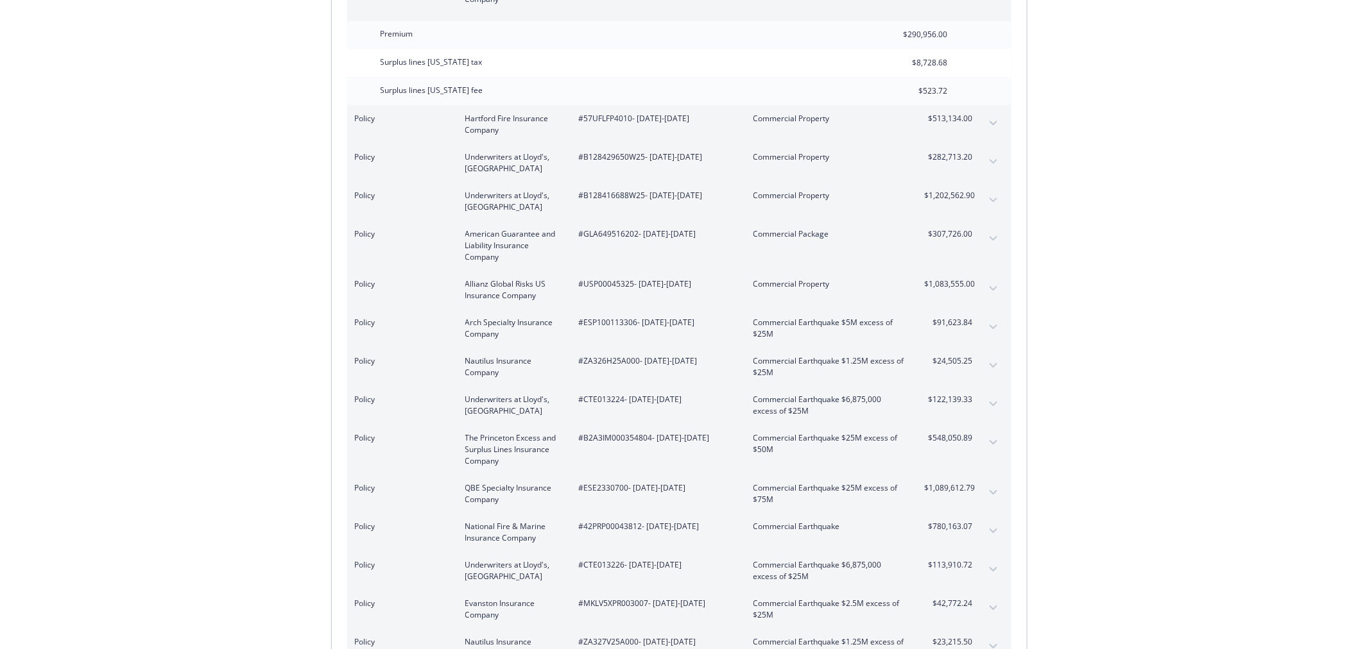
scroll to position [1640, 0]
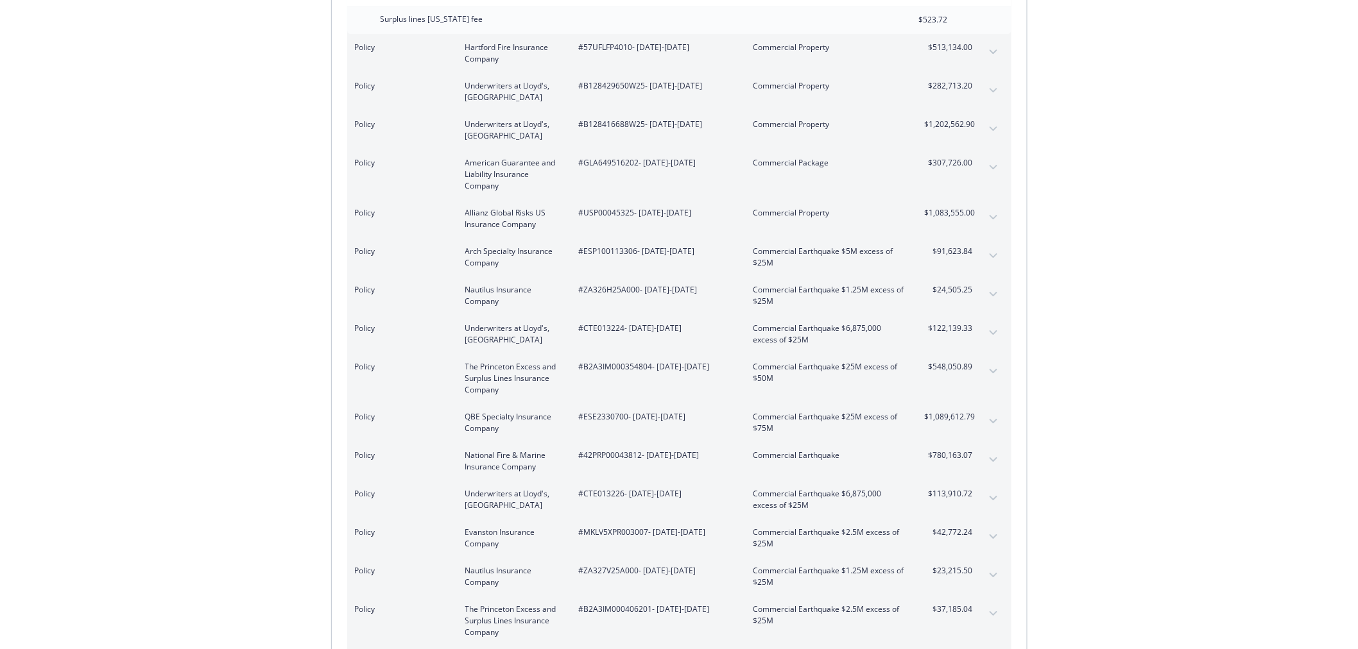
click at [986, 88] on button "expand content" at bounding box center [993, 90] width 21 height 21
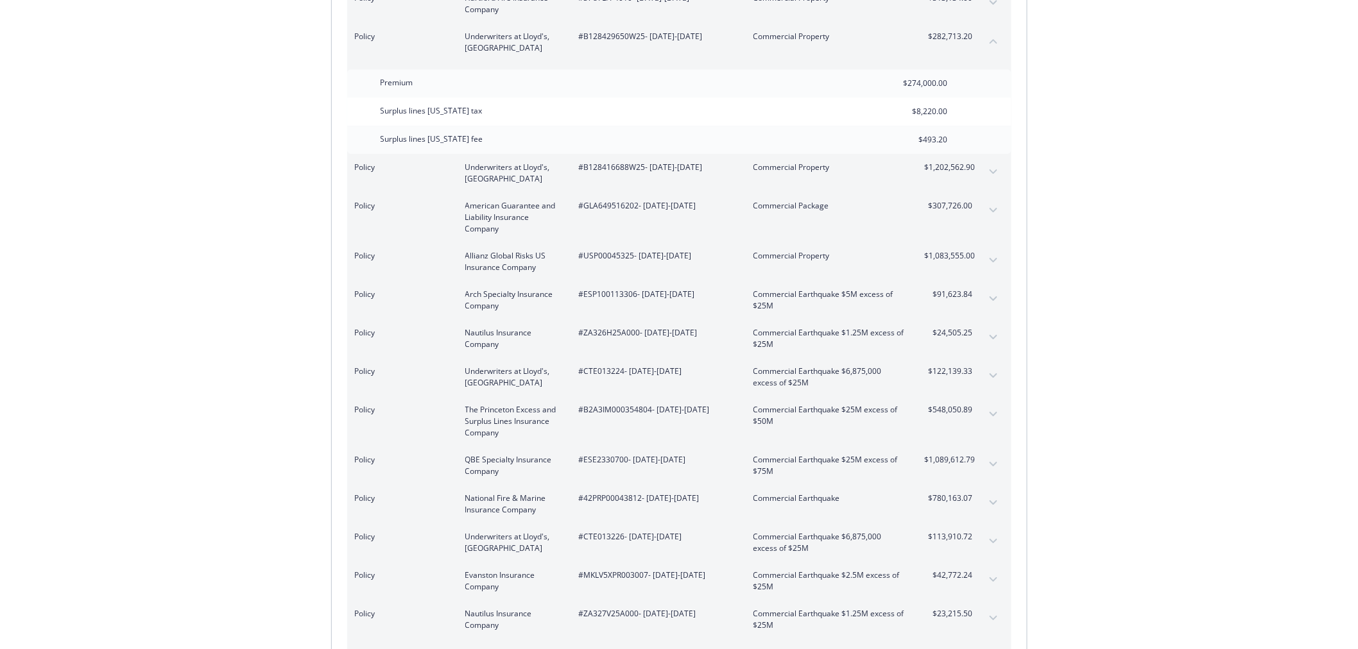
scroll to position [1711, 0]
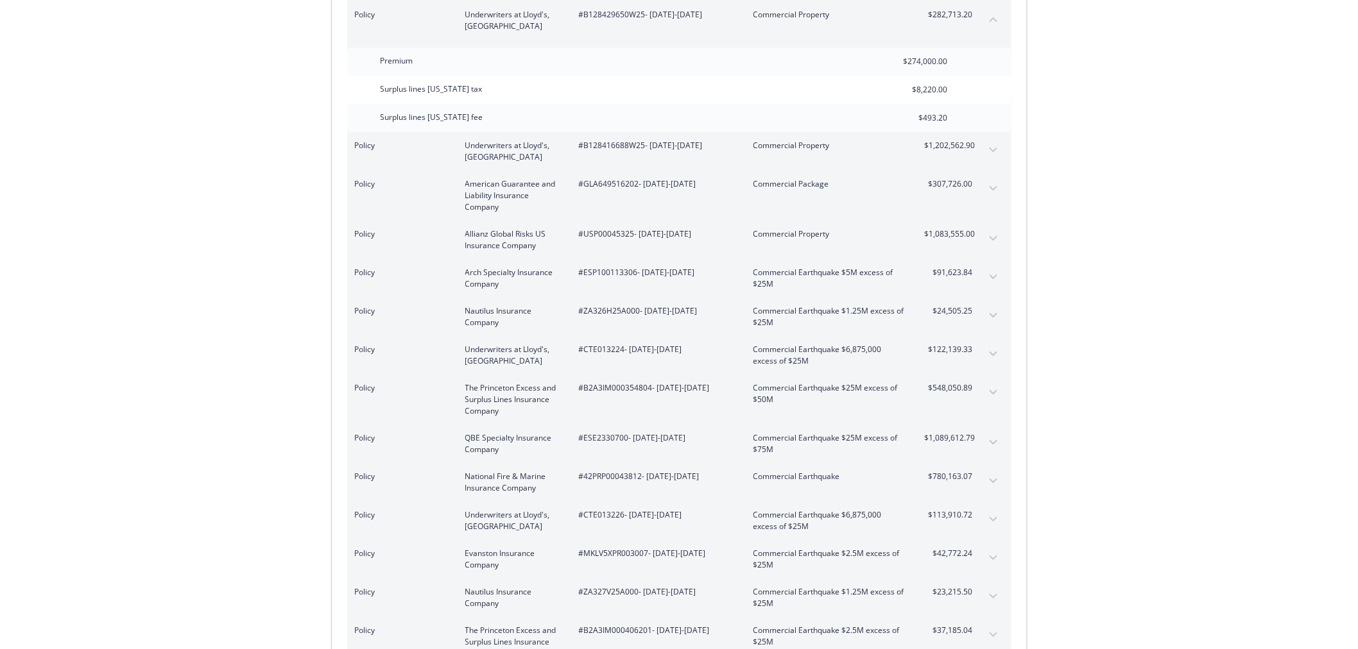
click at [992, 149] on icon "expand content" at bounding box center [993, 150] width 8 height 4
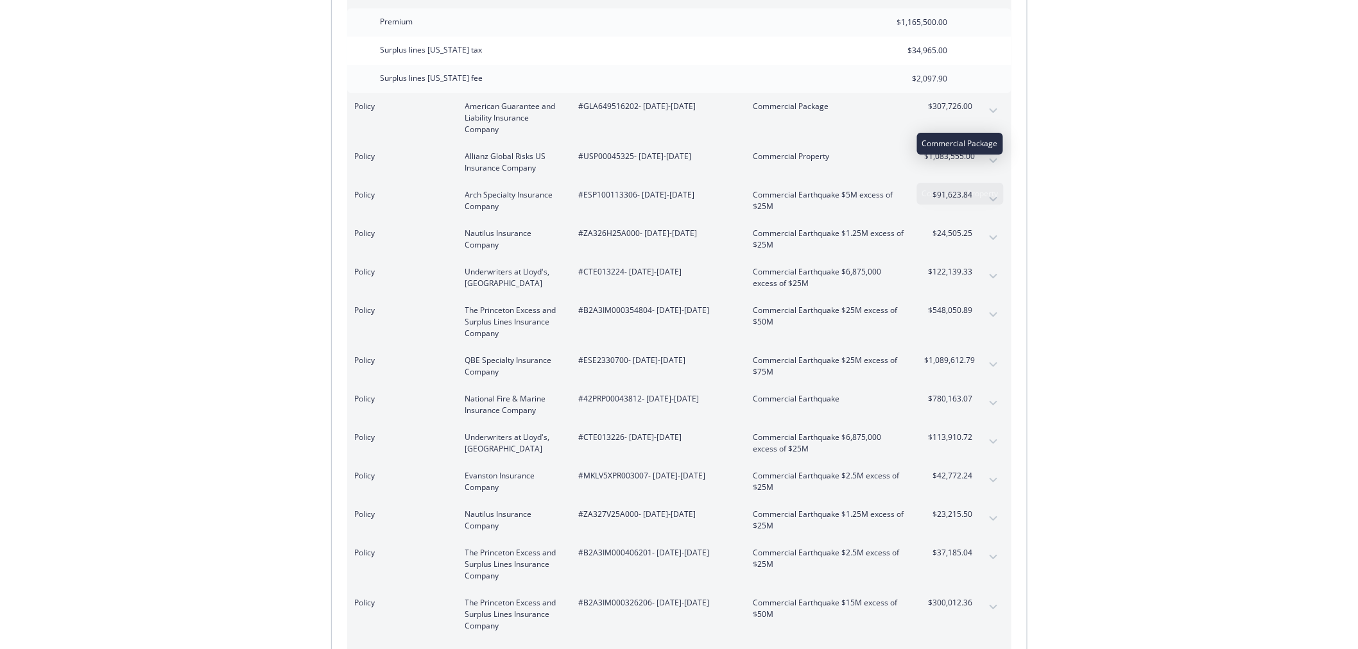
scroll to position [1925, 0]
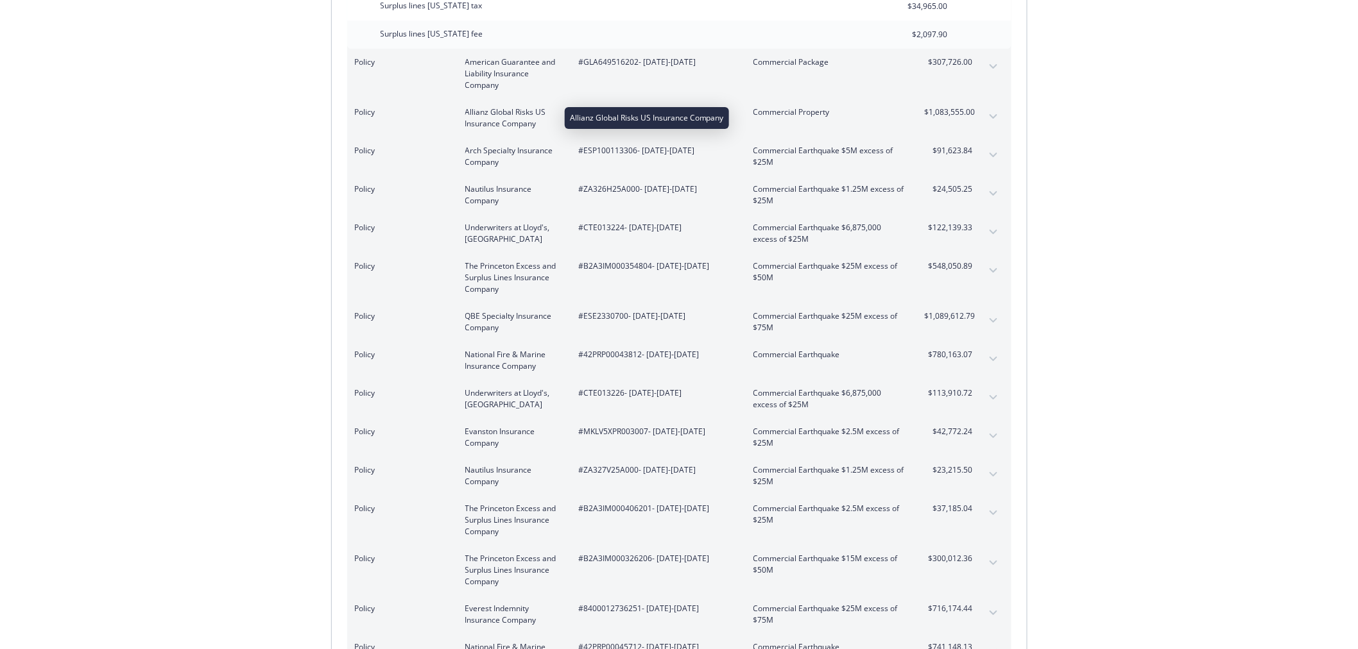
click at [509, 120] on span "Allianz Global Risks US Insurance Company" at bounding box center [511, 118] width 93 height 23
click at [995, 116] on icon "expand content" at bounding box center [993, 116] width 8 height 4
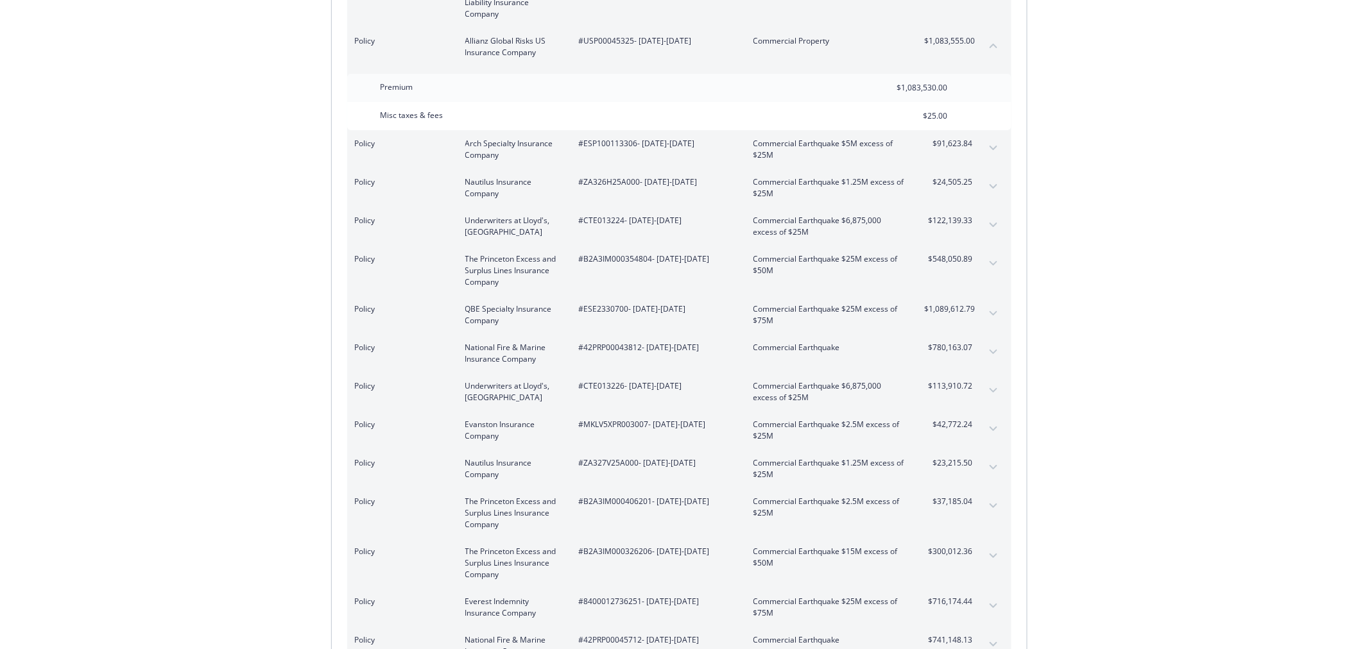
scroll to position [2068, 0]
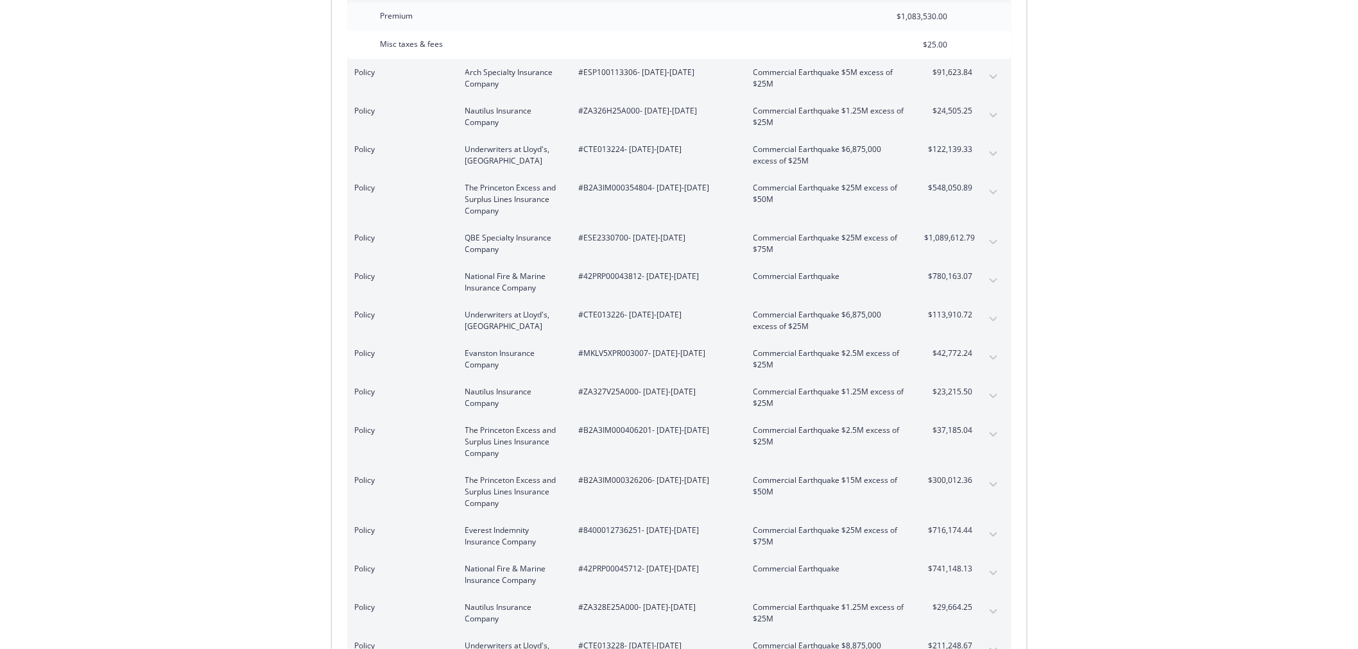
click at [988, 72] on button "expand content" at bounding box center [993, 77] width 21 height 21
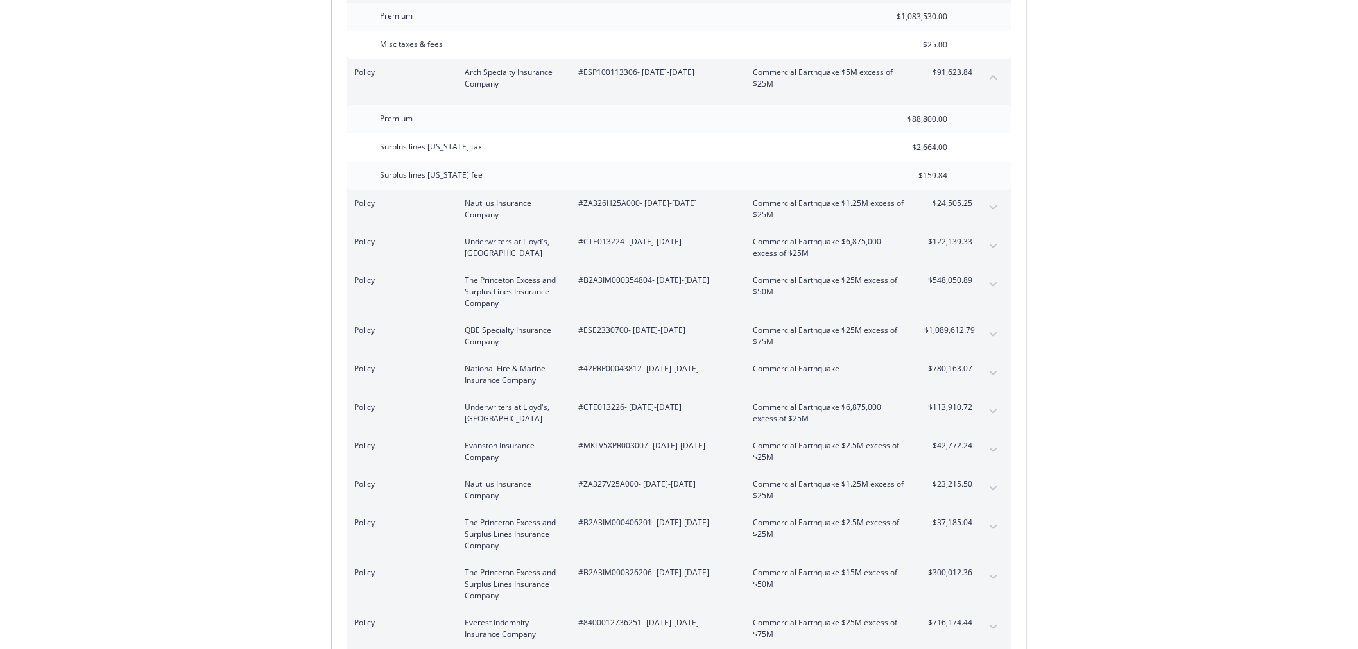
click at [992, 77] on icon "collapse content" at bounding box center [994, 76] width 8 height 5
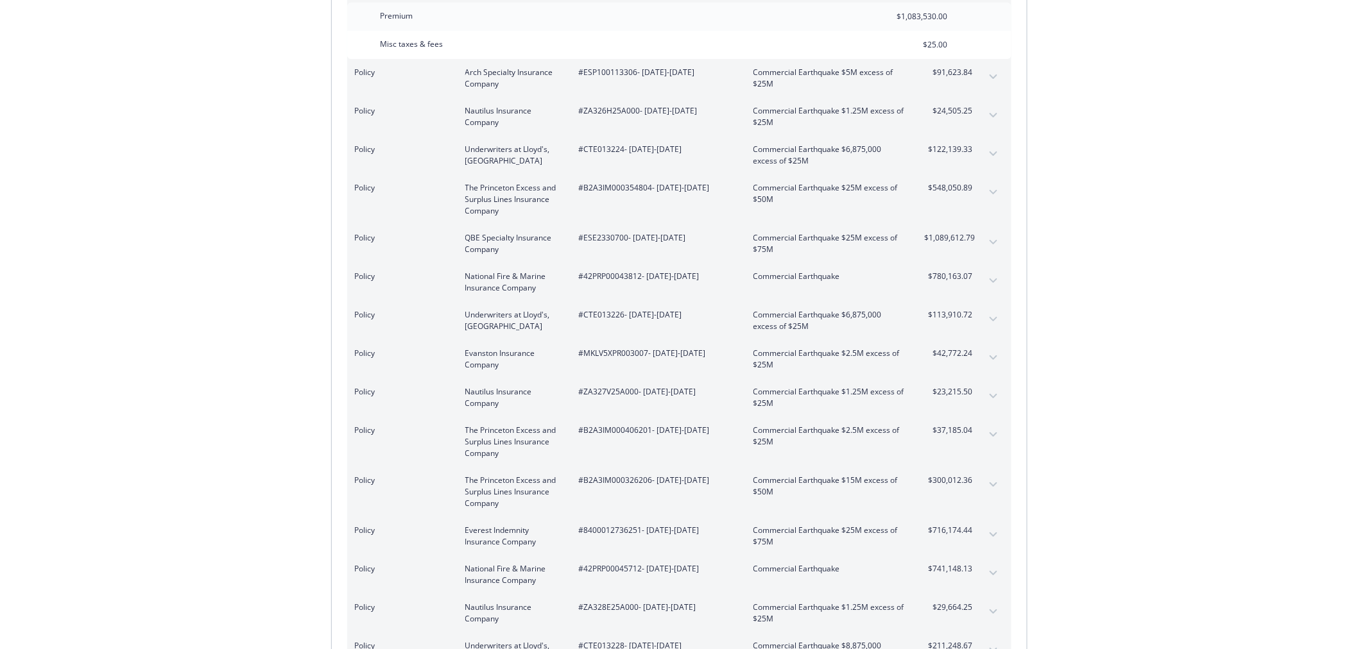
click at [993, 113] on icon "expand content" at bounding box center [994, 115] width 8 height 5
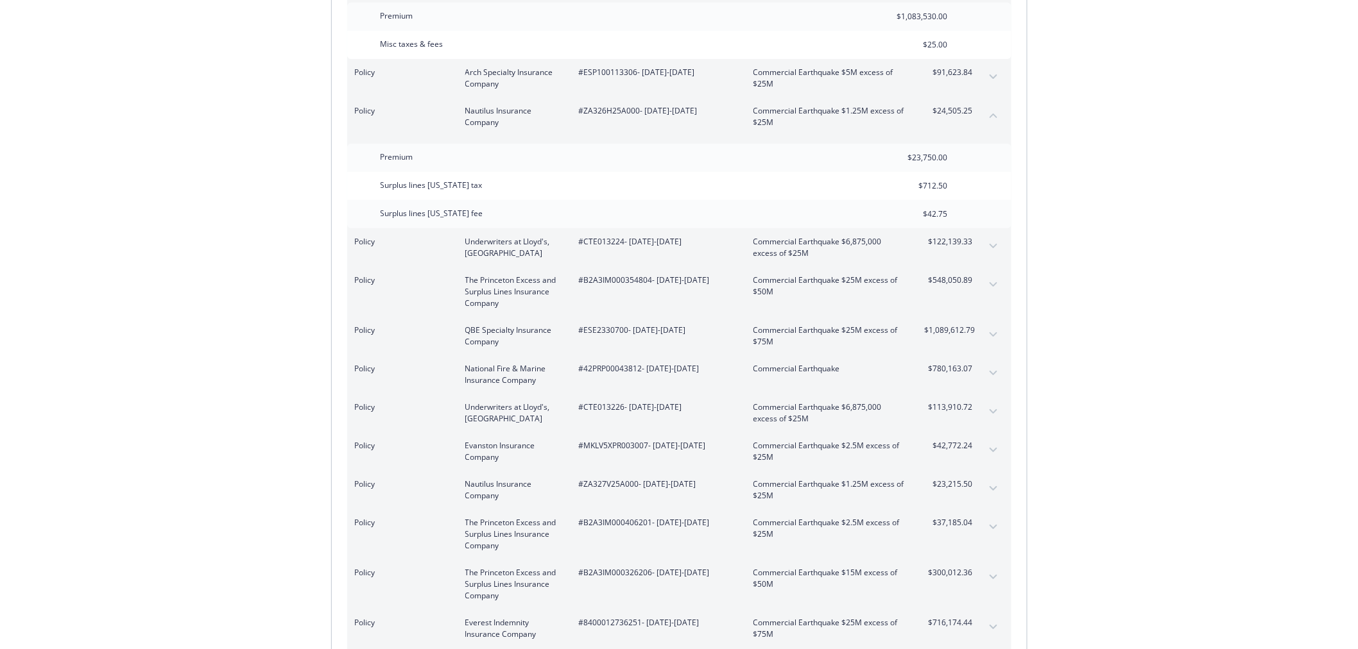
drag, startPoint x: 1120, startPoint y: 254, endPoint x: 1113, endPoint y: 251, distance: 7.2
click at [993, 113] on icon "collapse content" at bounding box center [994, 115] width 8 height 5
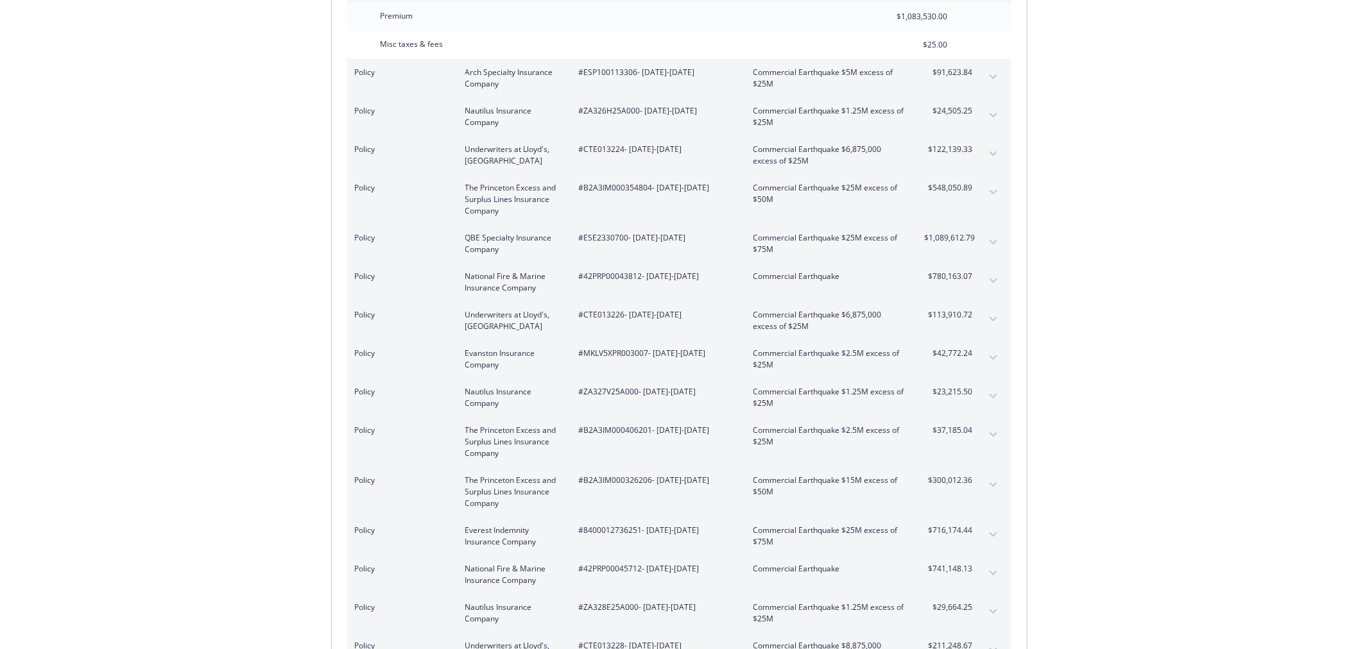
click at [991, 152] on icon "expand content" at bounding box center [993, 153] width 8 height 4
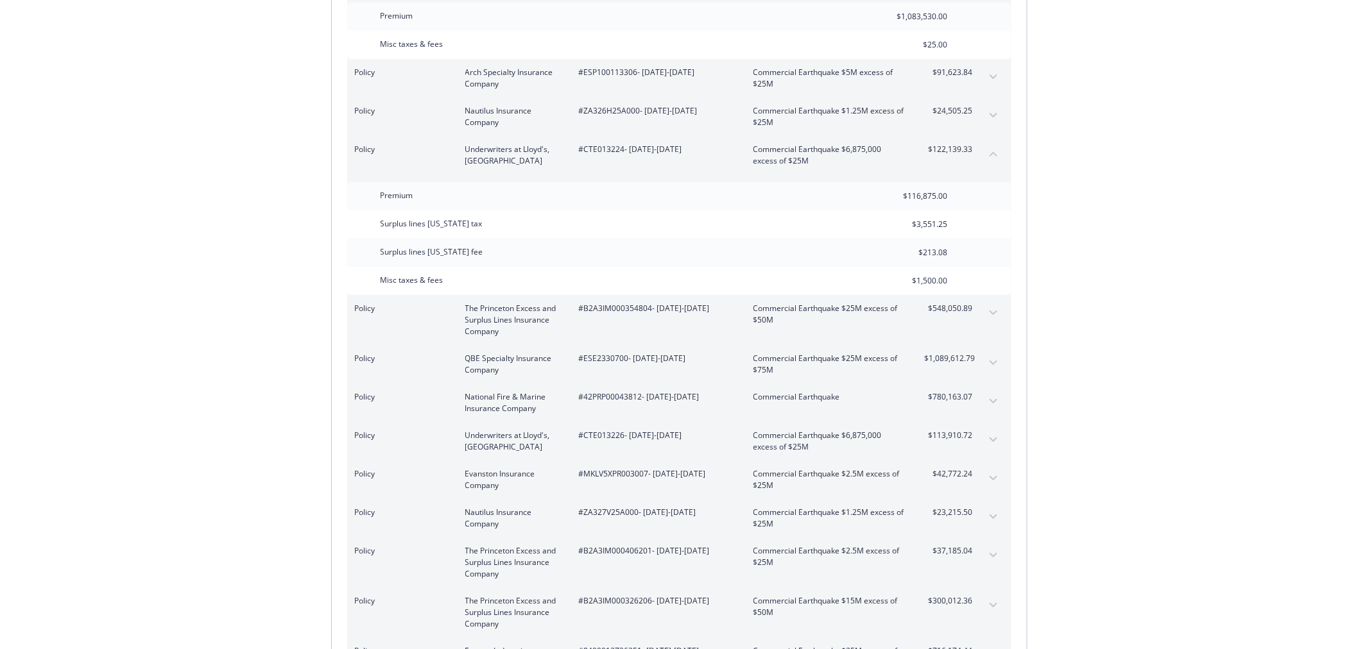
click at [992, 152] on icon "collapse content" at bounding box center [994, 154] width 8 height 4
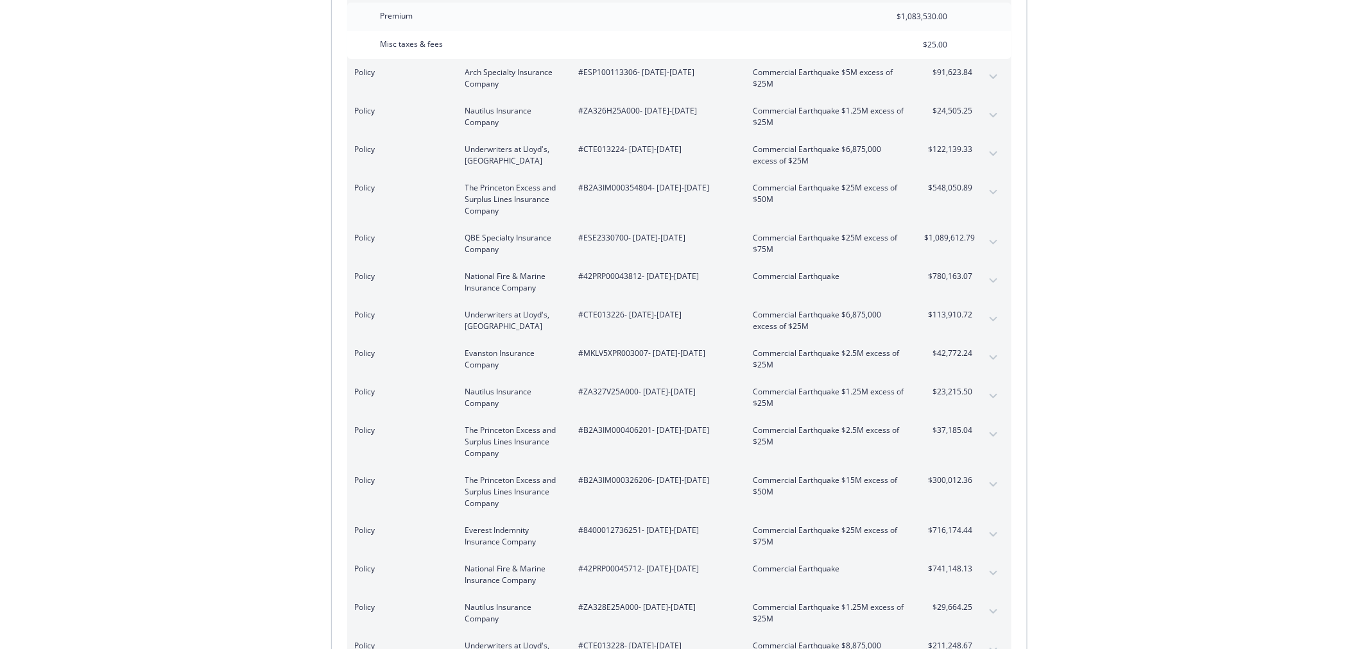
click at [989, 193] on button "expand content" at bounding box center [993, 192] width 21 height 21
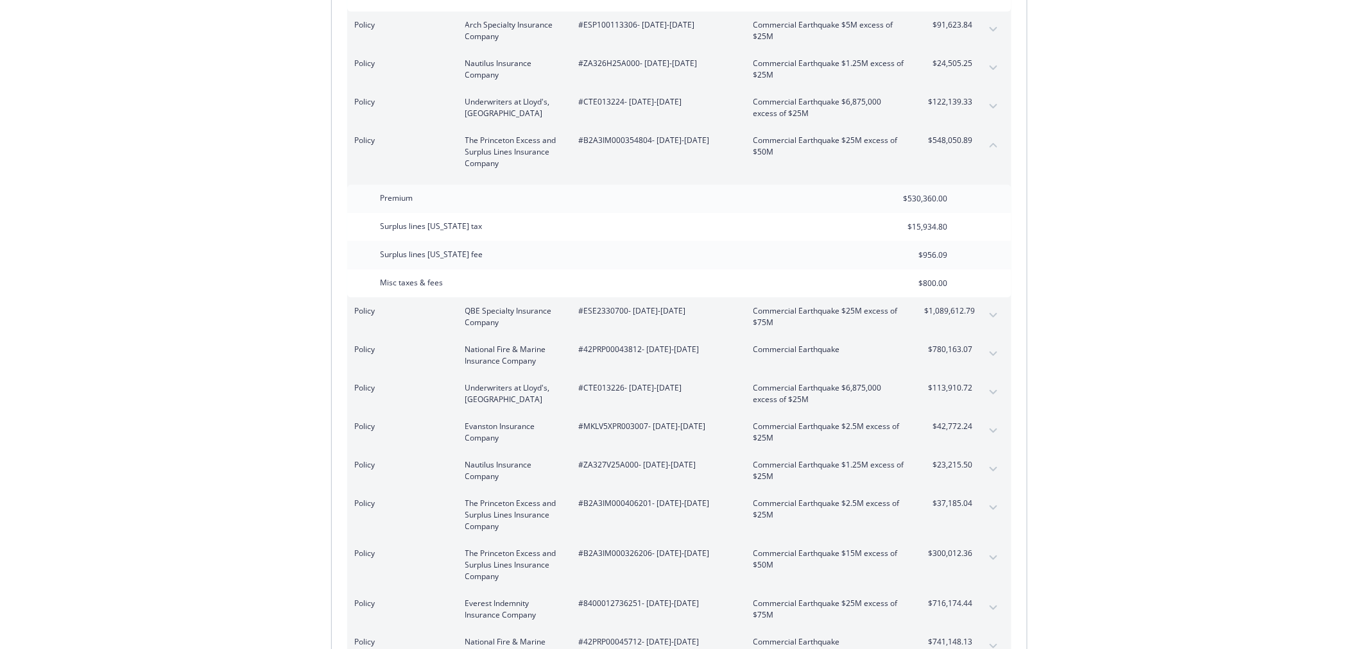
scroll to position [2139, 0]
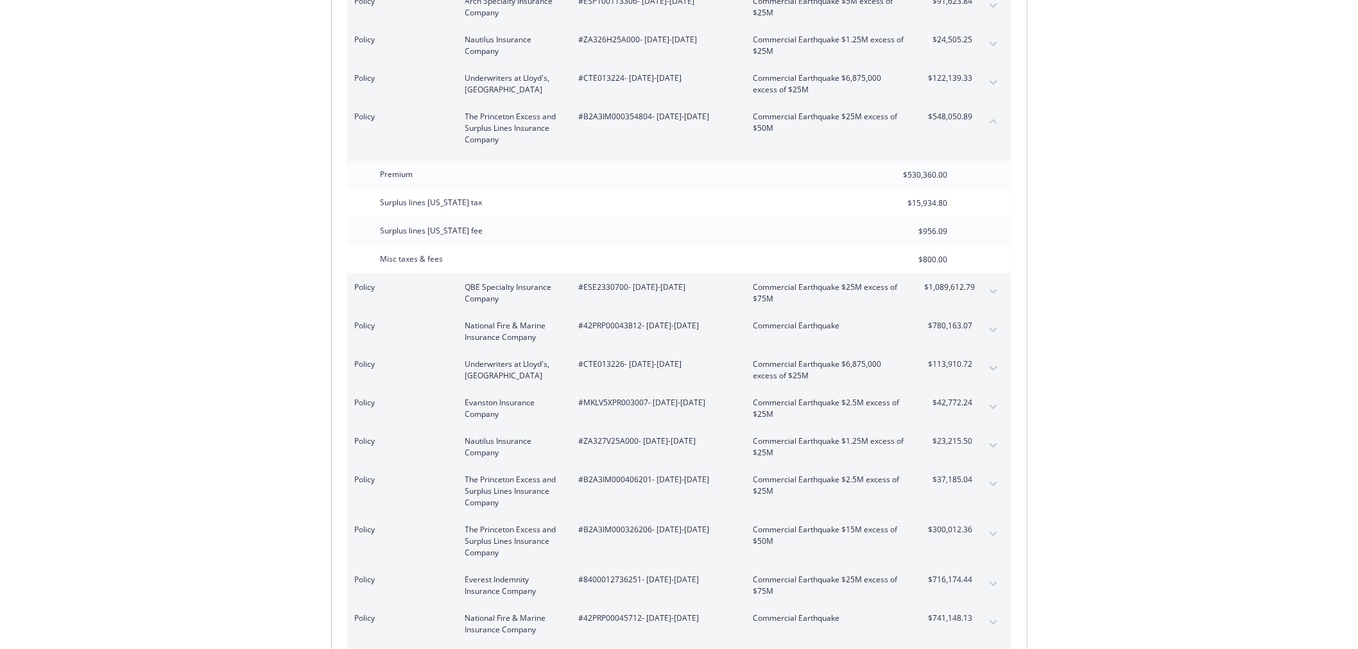
click at [993, 119] on icon "collapse content" at bounding box center [994, 121] width 8 height 4
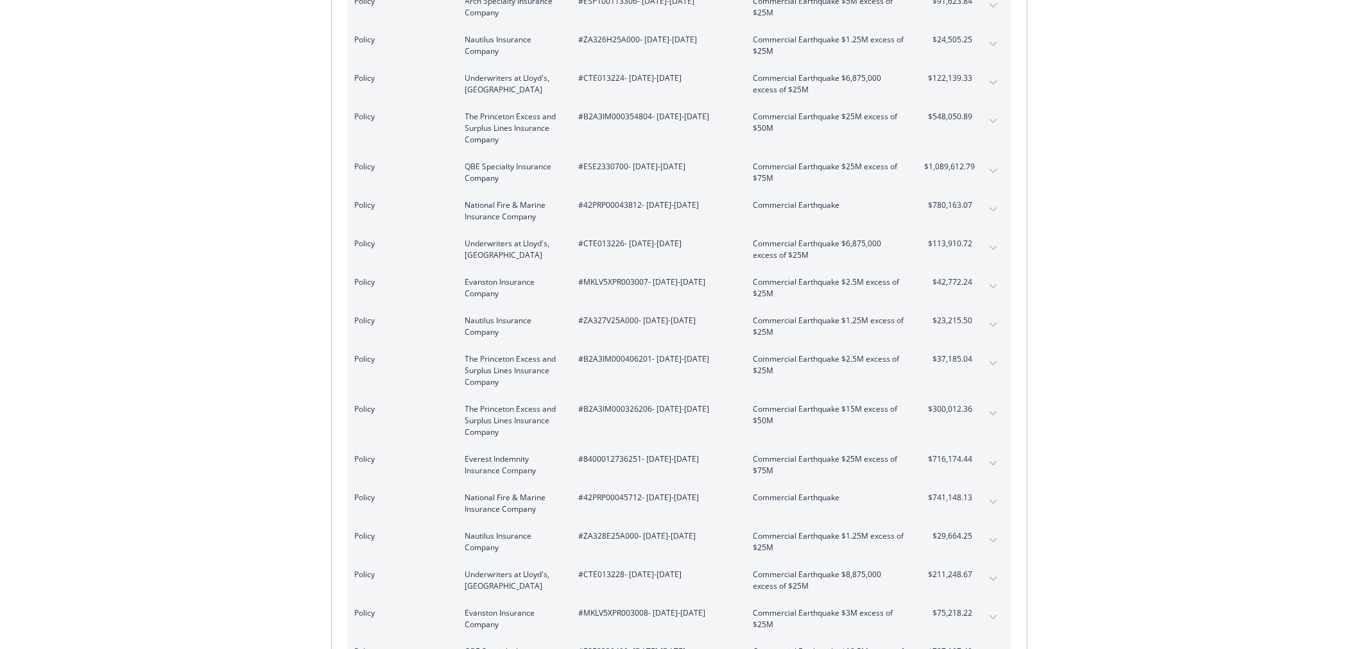
click at [992, 209] on icon "expand content" at bounding box center [993, 209] width 8 height 4
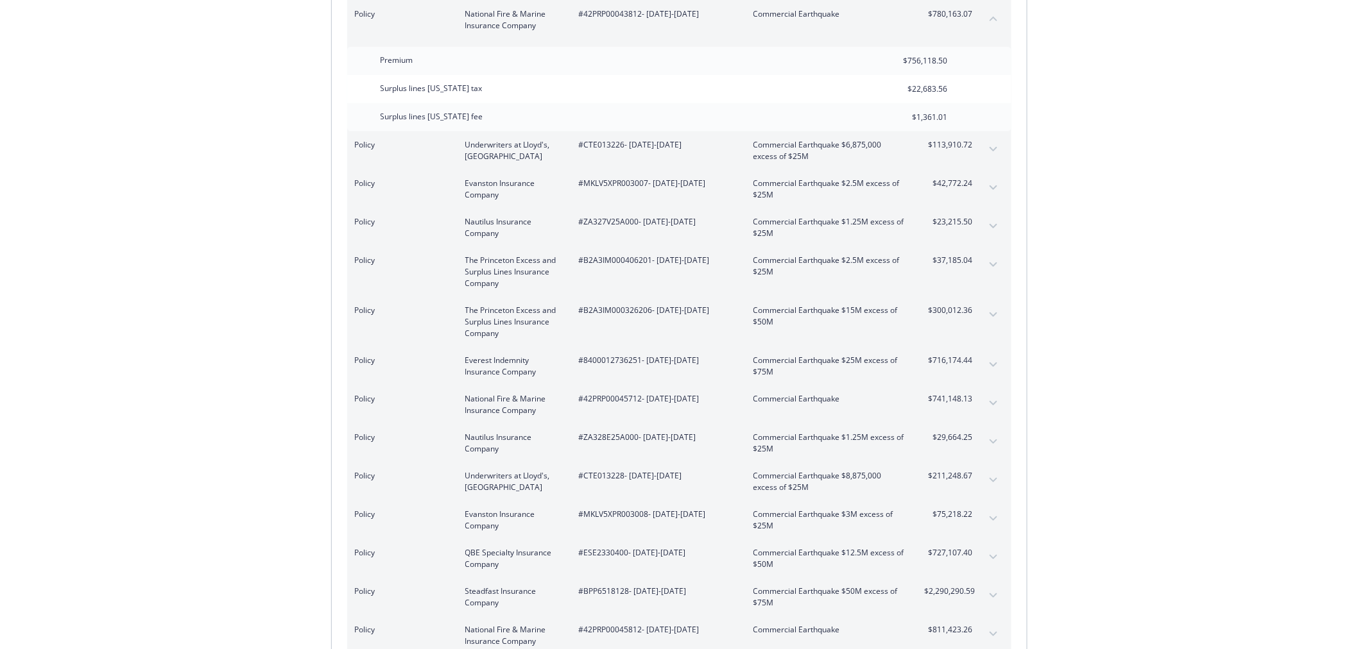
scroll to position [2353, 0]
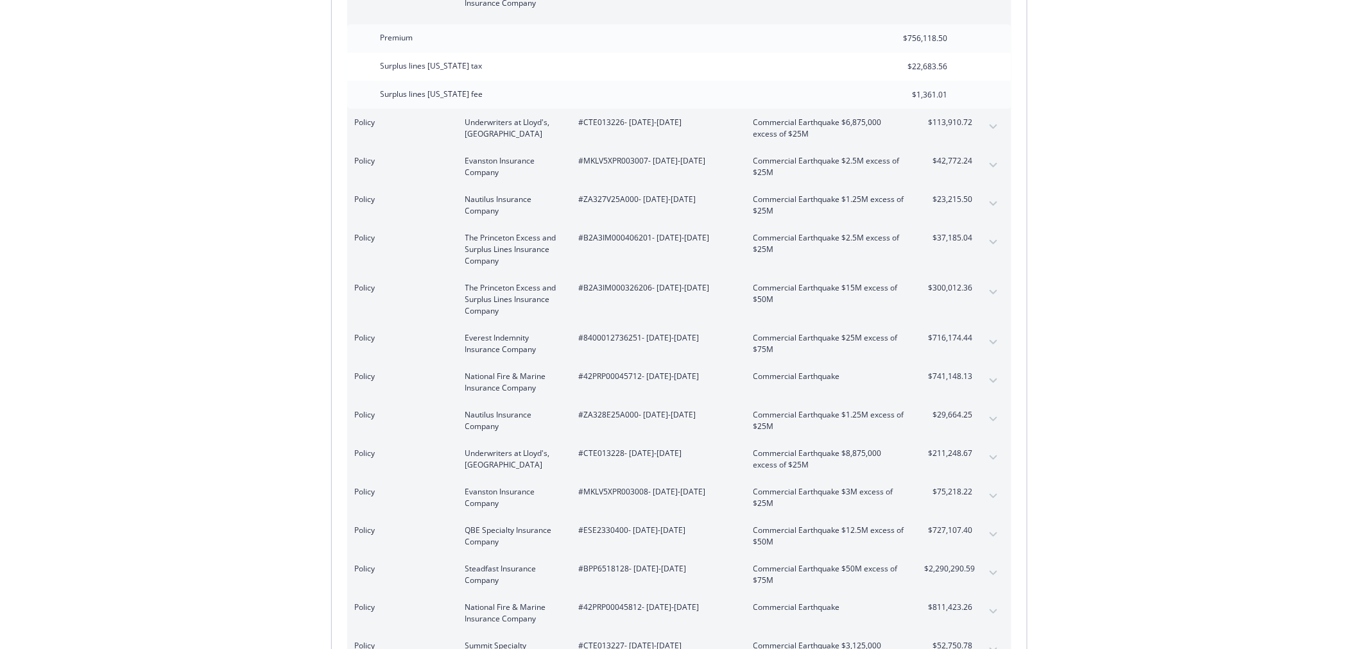
click at [993, 125] on icon "expand content" at bounding box center [994, 127] width 8 height 5
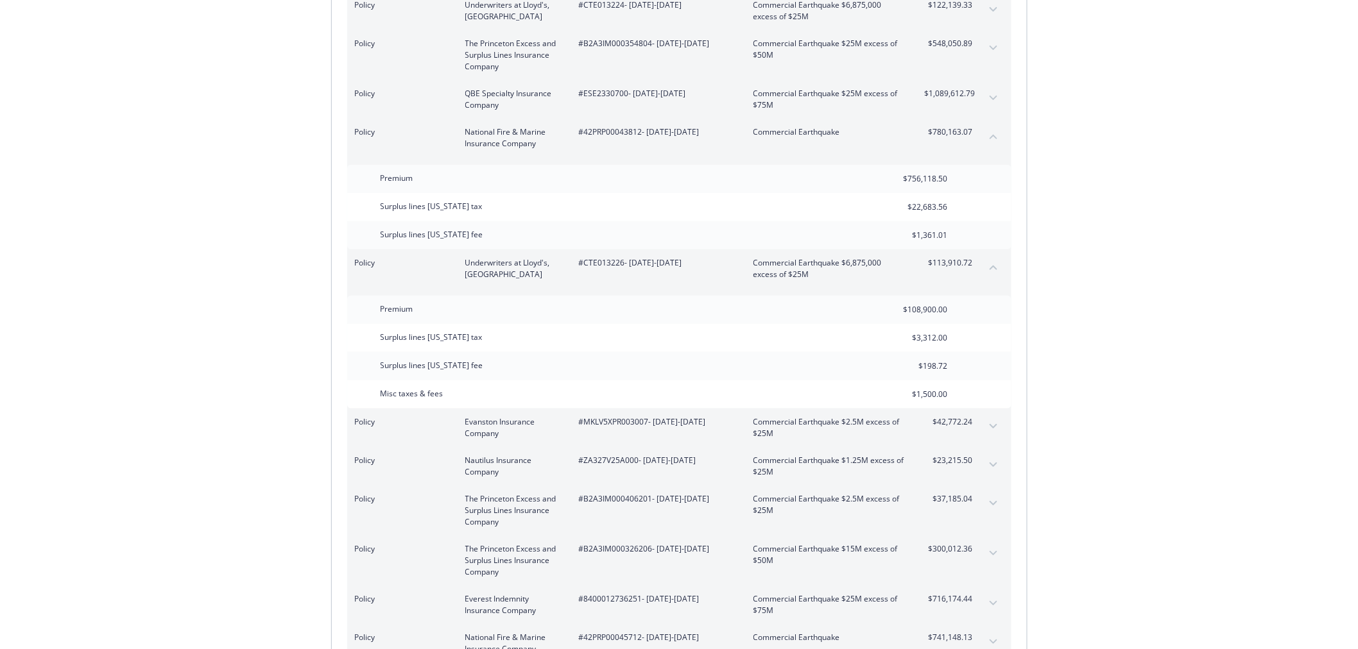
scroll to position [2210, 0]
click at [992, 136] on icon "collapse content" at bounding box center [994, 138] width 8 height 5
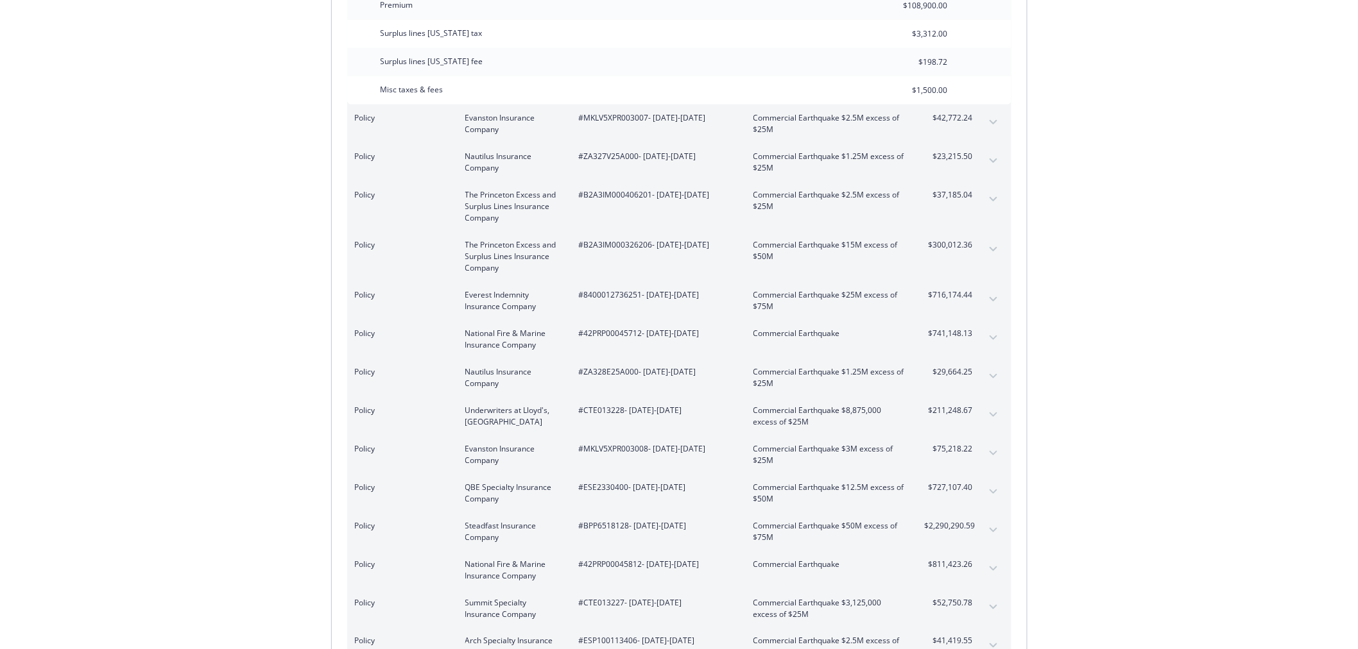
scroll to position [2353, 0]
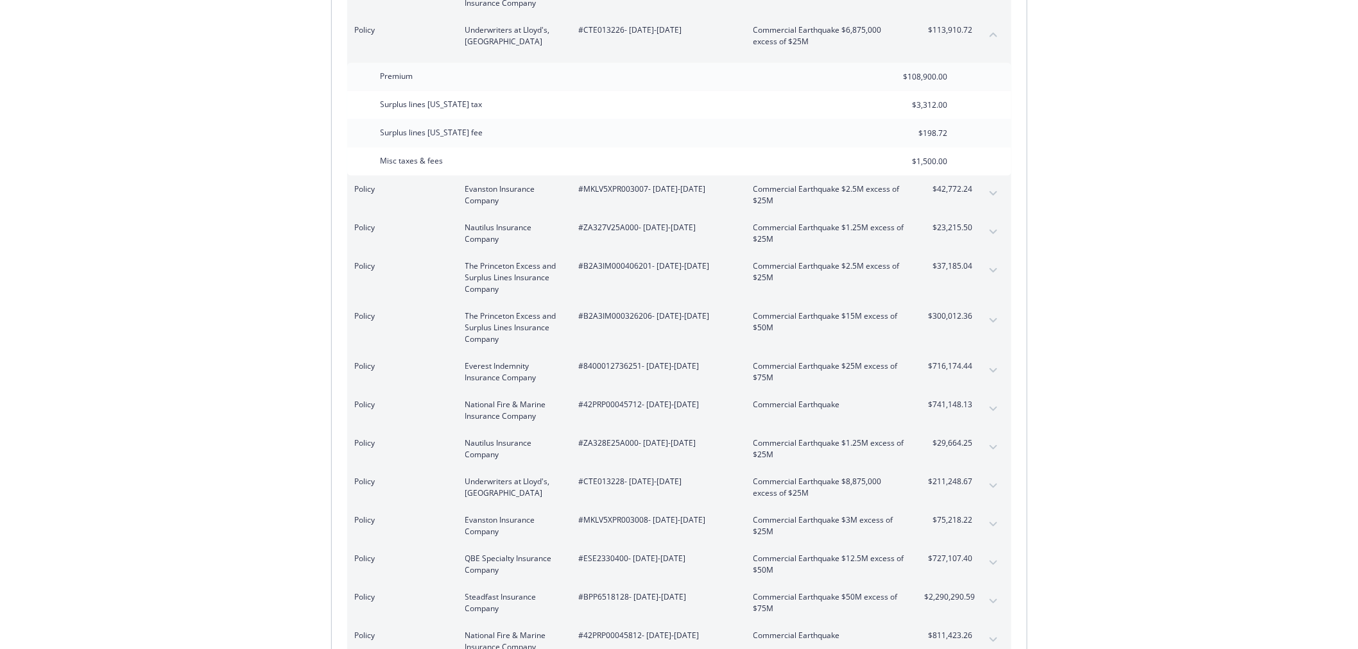
click at [993, 37] on button "collapse content" at bounding box center [993, 34] width 21 height 21
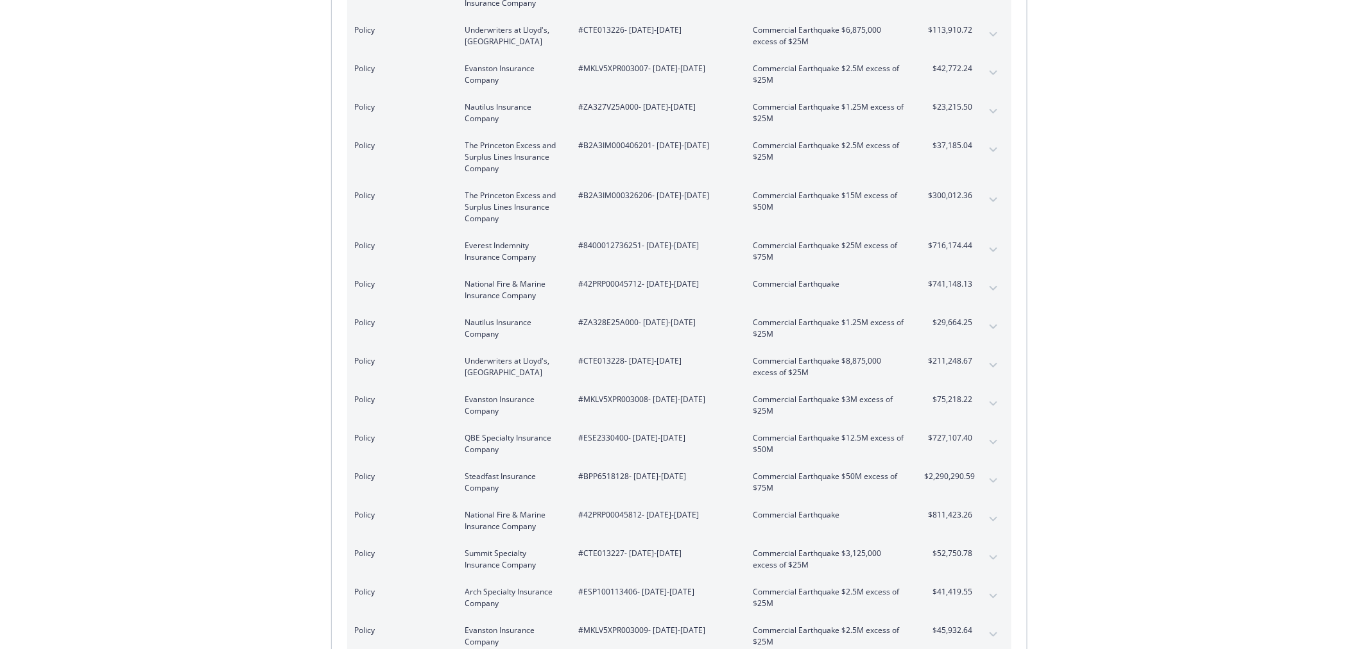
click at [998, 284] on button "expand content" at bounding box center [993, 289] width 21 height 21
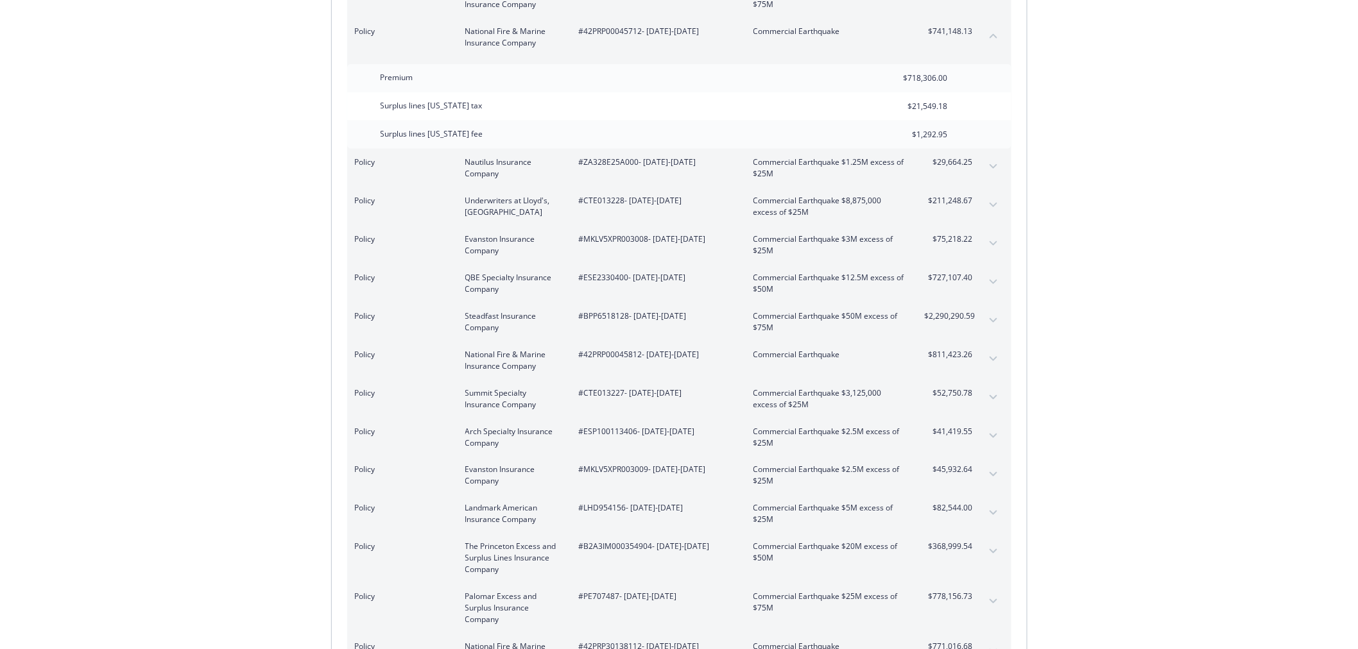
scroll to position [2638, 0]
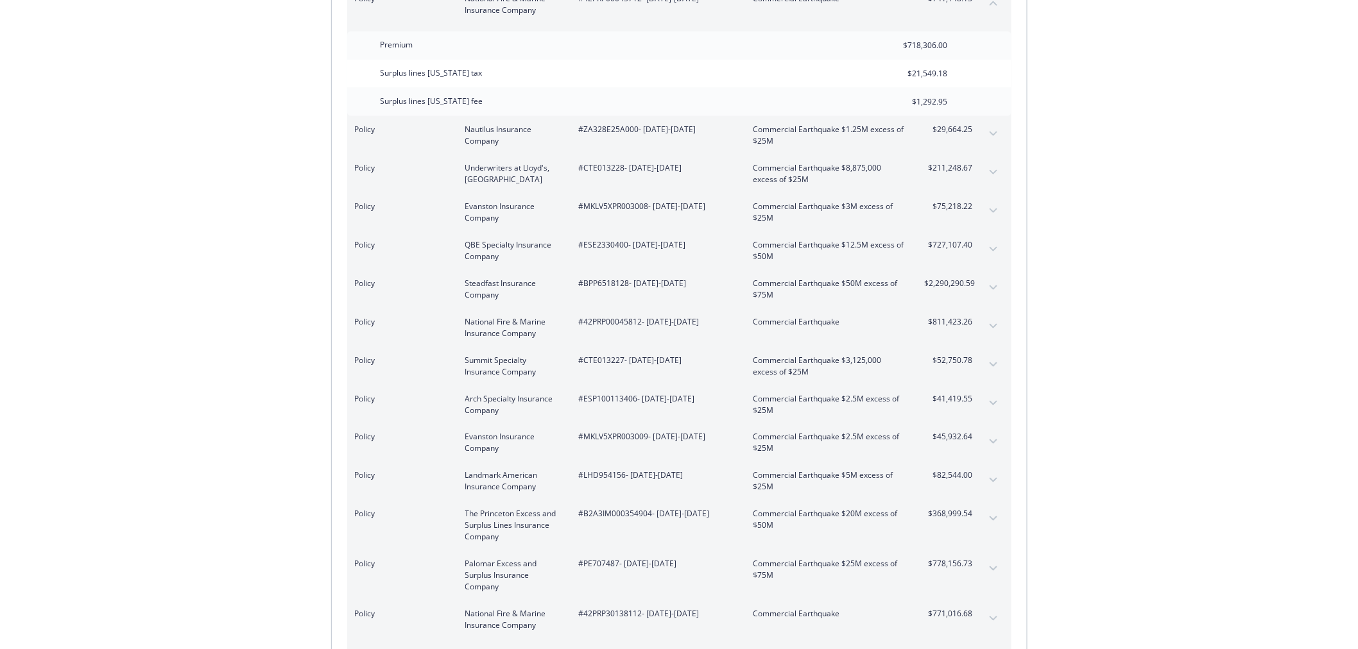
click at [990, 324] on icon "expand content" at bounding box center [993, 326] width 8 height 4
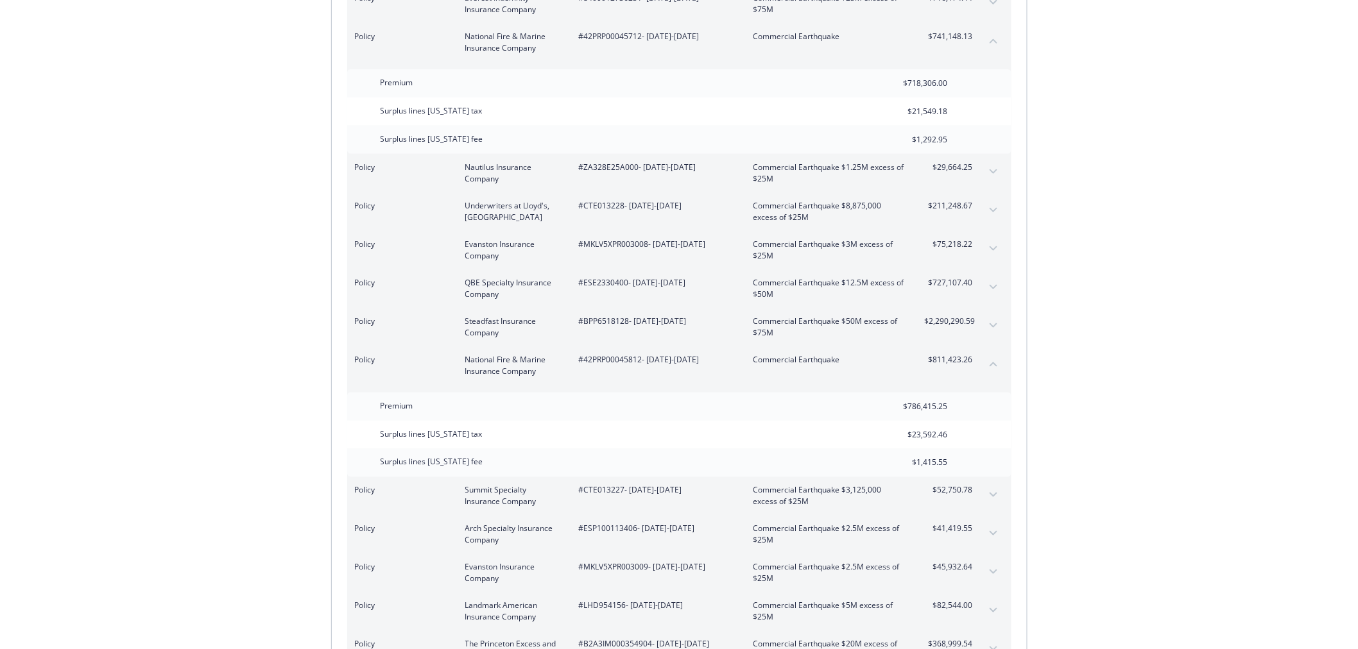
scroll to position [2495, 0]
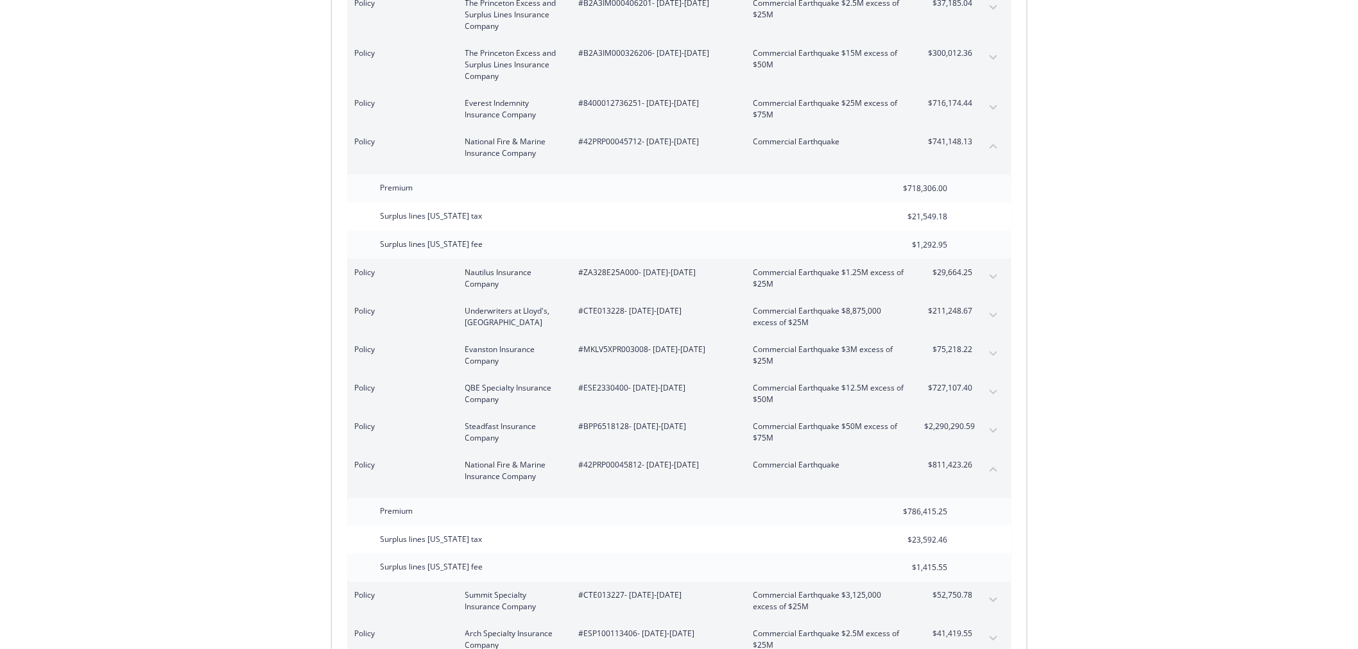
click at [990, 144] on icon "collapse content" at bounding box center [994, 146] width 8 height 5
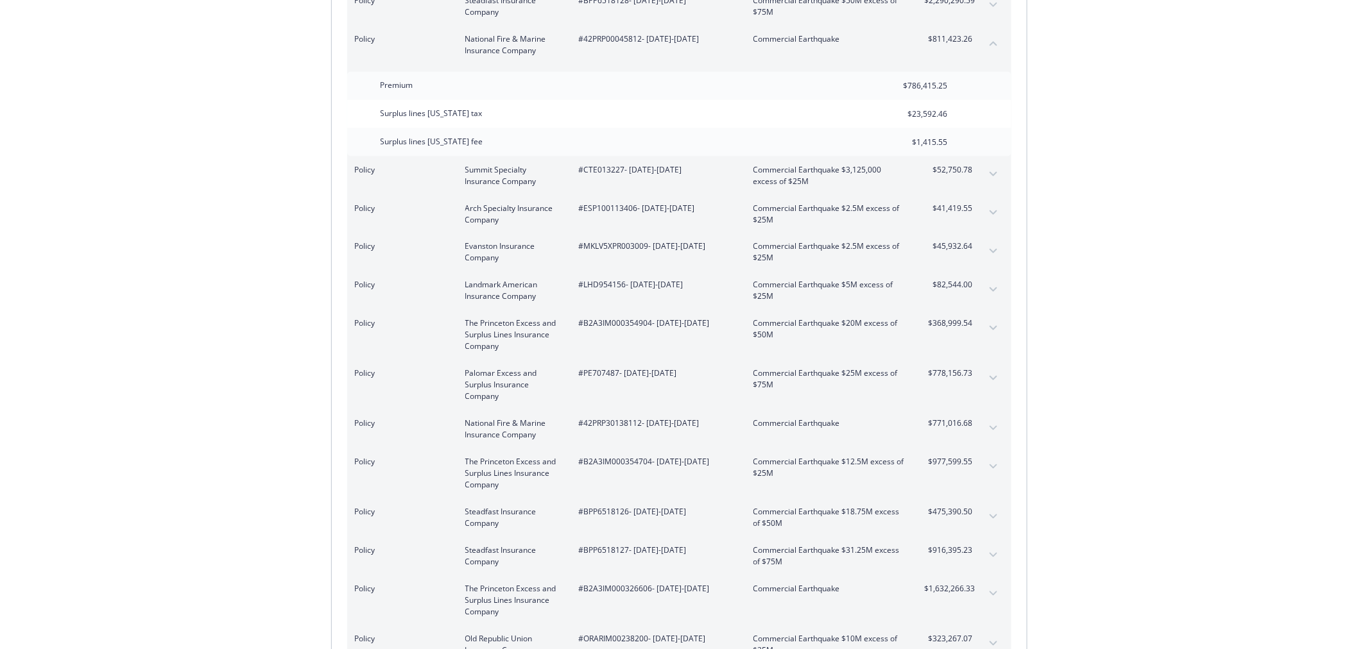
scroll to position [2852, 0]
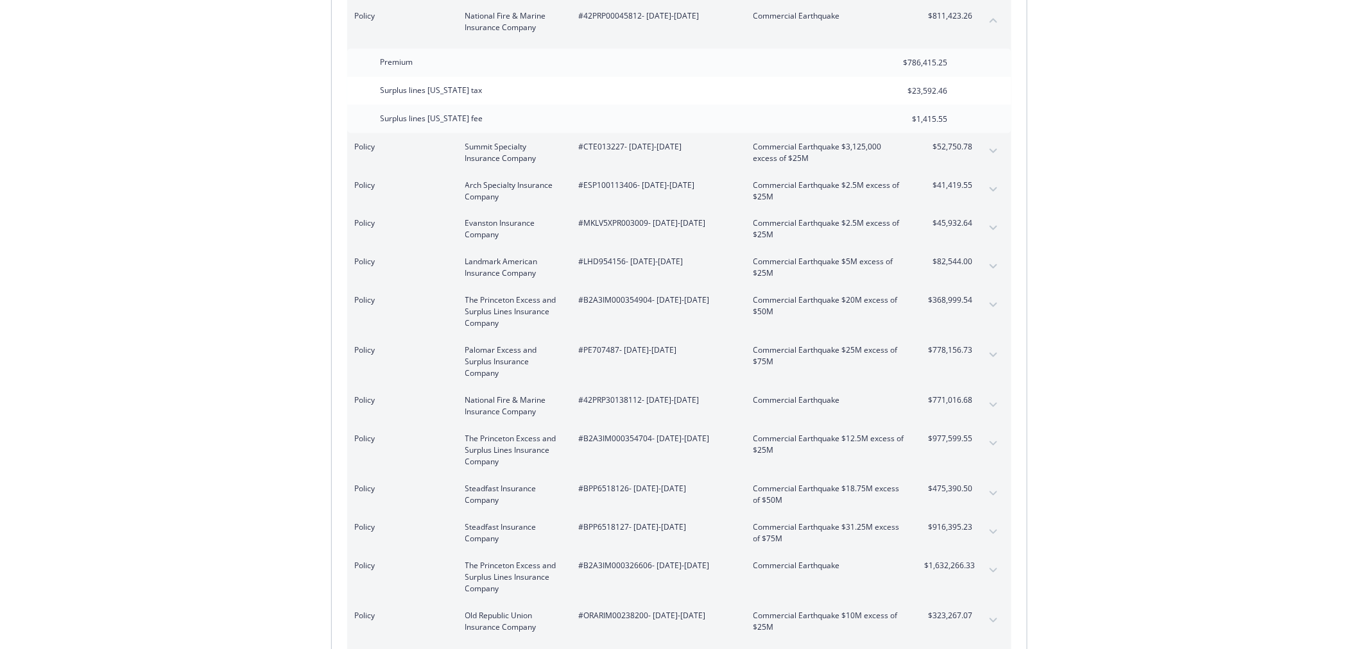
click at [992, 405] on icon "expand content" at bounding box center [993, 405] width 8 height 4
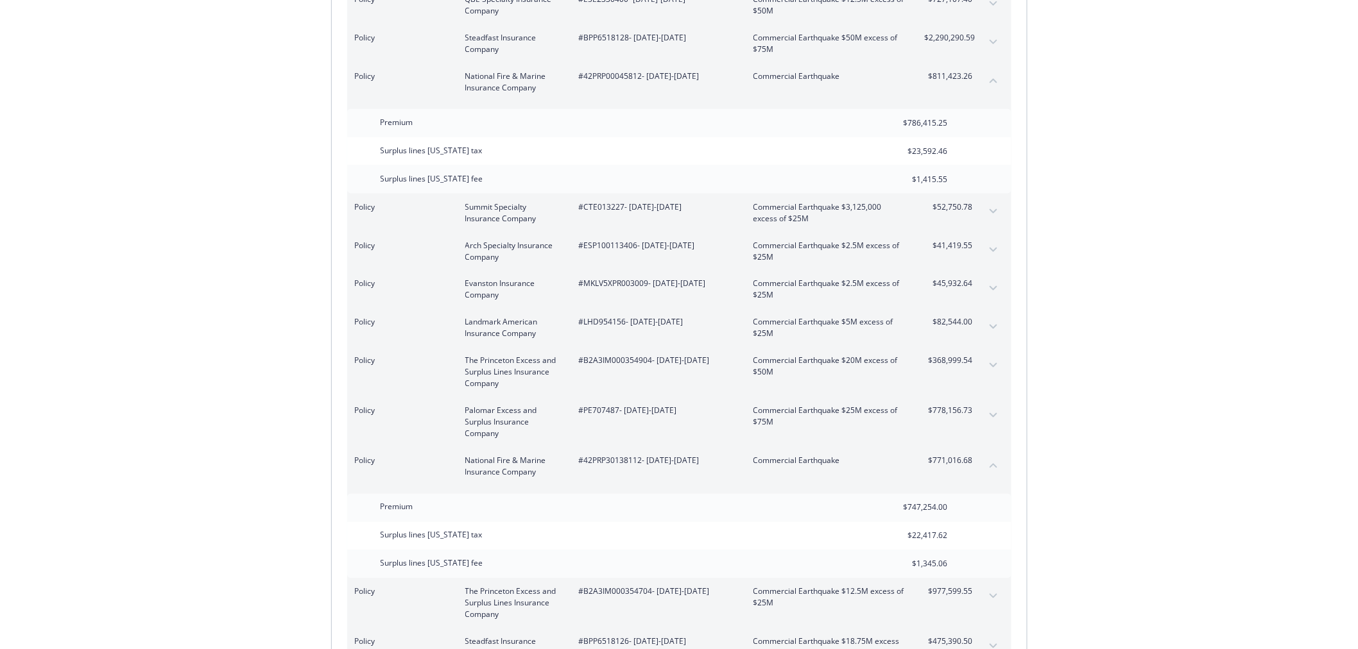
scroll to position [2781, 0]
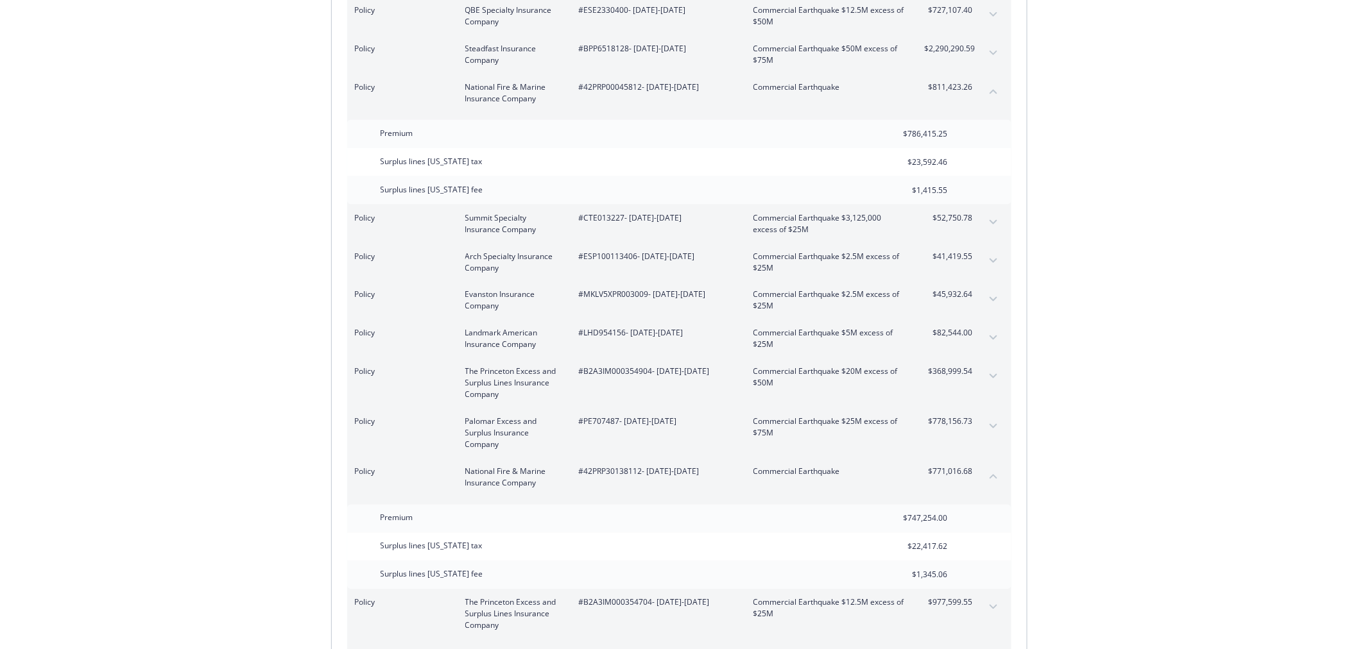
click at [990, 89] on icon "collapse content" at bounding box center [994, 91] width 8 height 5
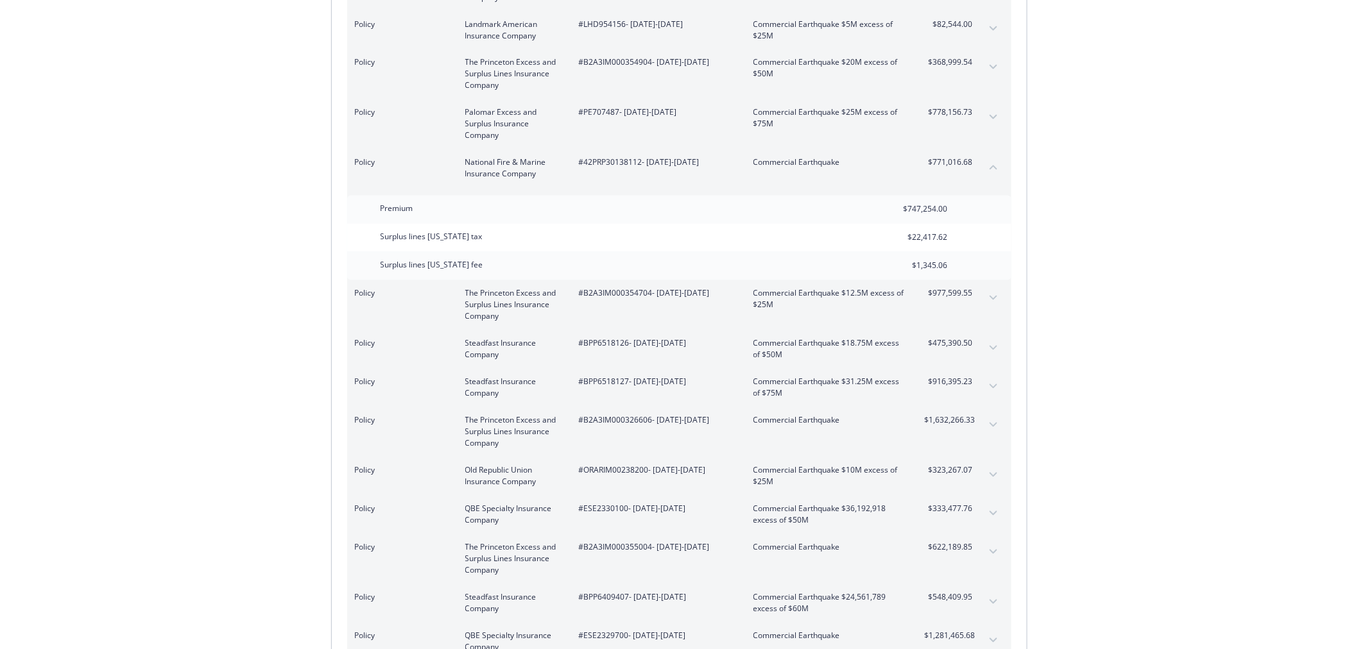
scroll to position [2994, 0]
click at [995, 428] on icon "expand content" at bounding box center [993, 428] width 8 height 4
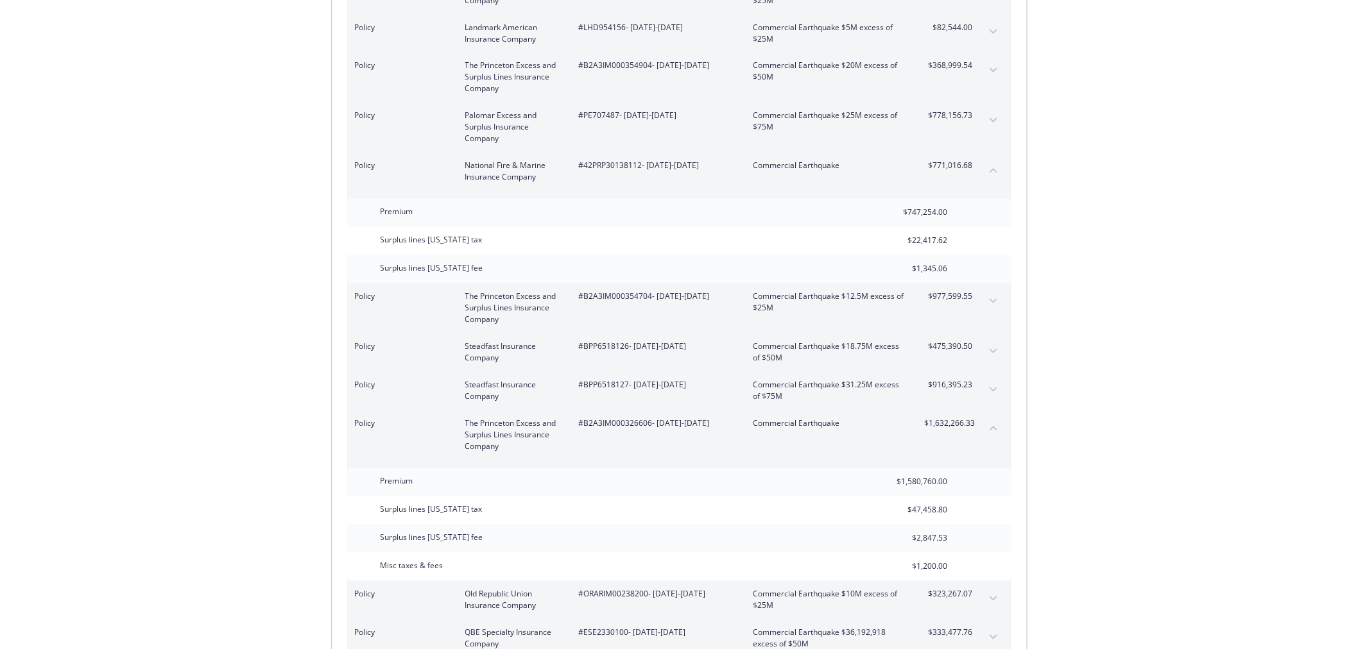
click at [993, 171] on icon "collapse content" at bounding box center [994, 170] width 8 height 5
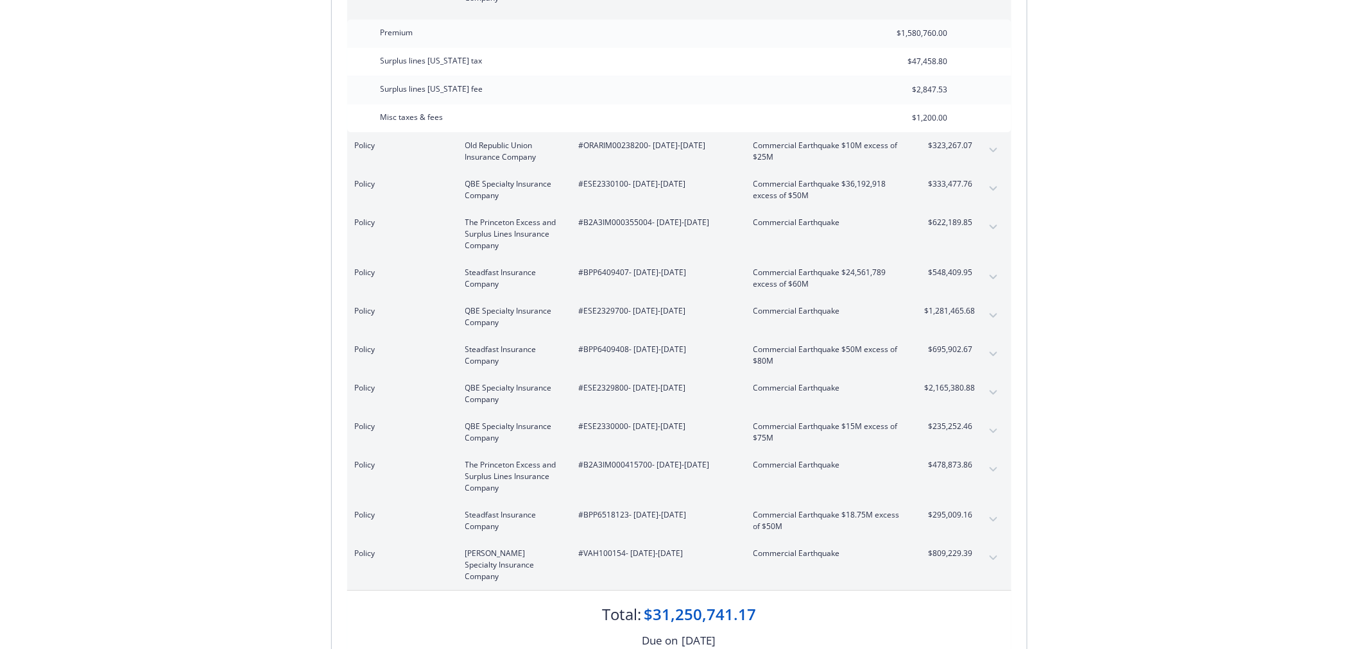
scroll to position [3423, 0]
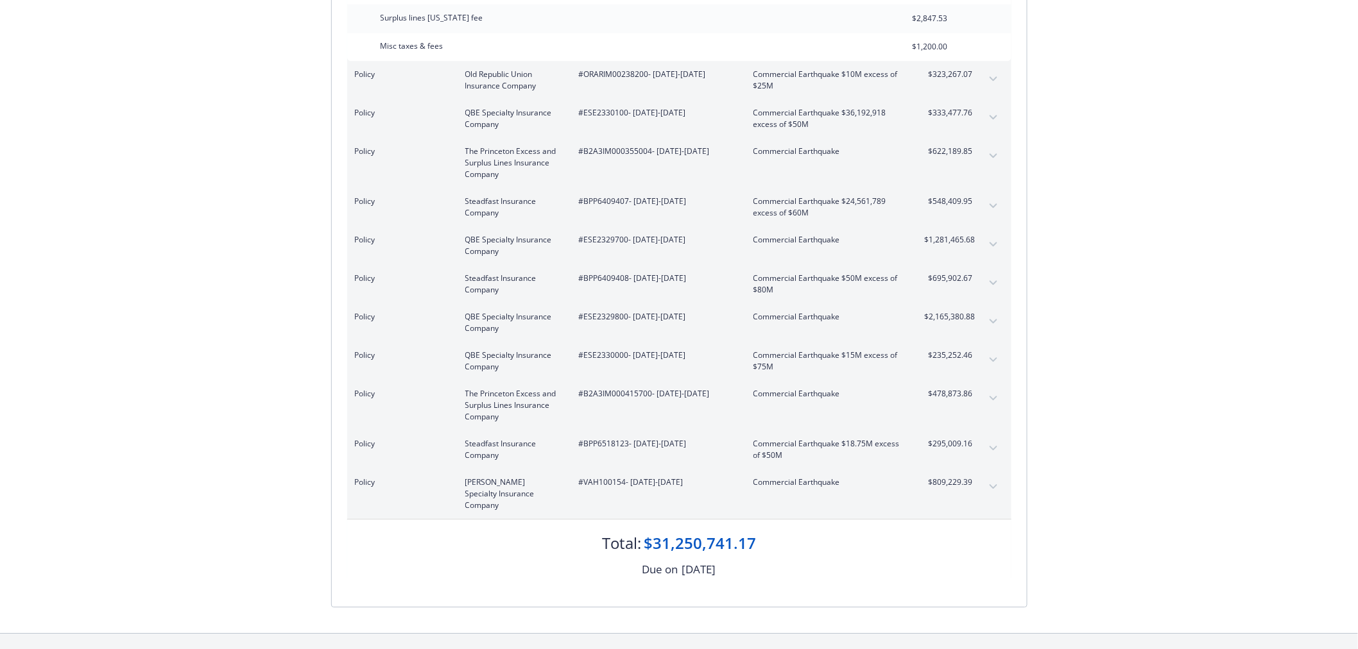
click at [992, 203] on icon "expand content" at bounding box center [994, 205] width 8 height 5
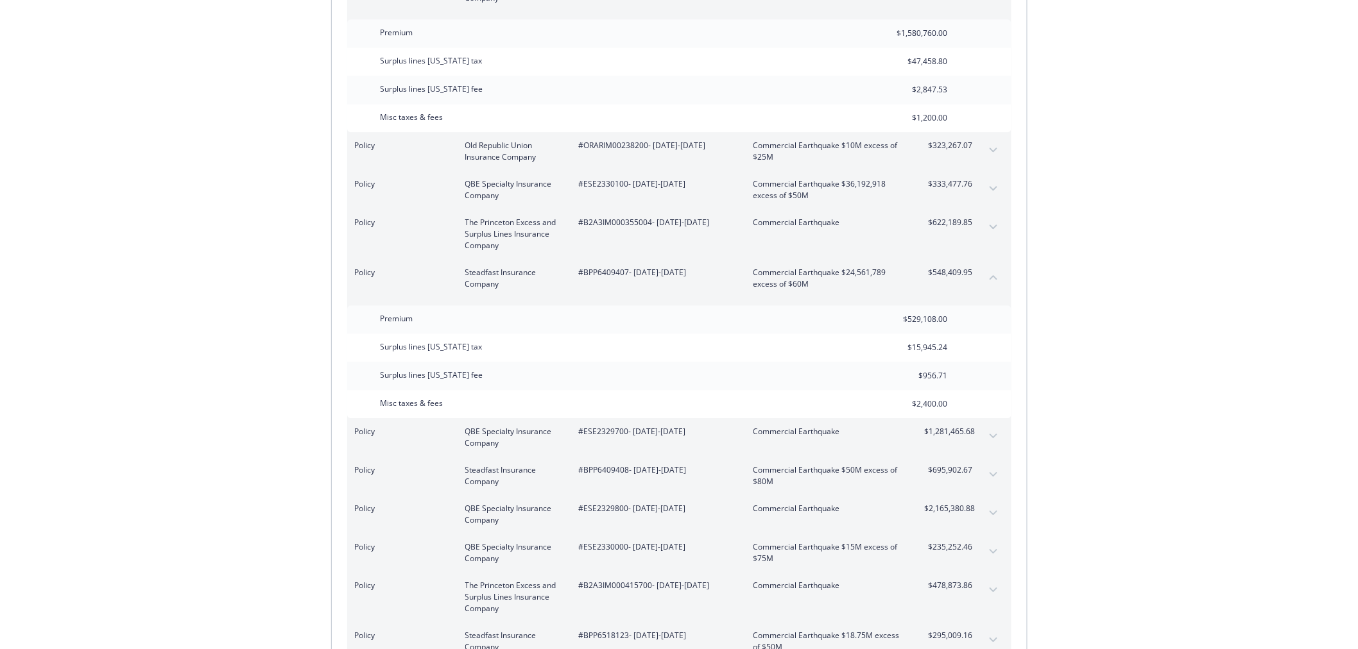
scroll to position [3280, 0]
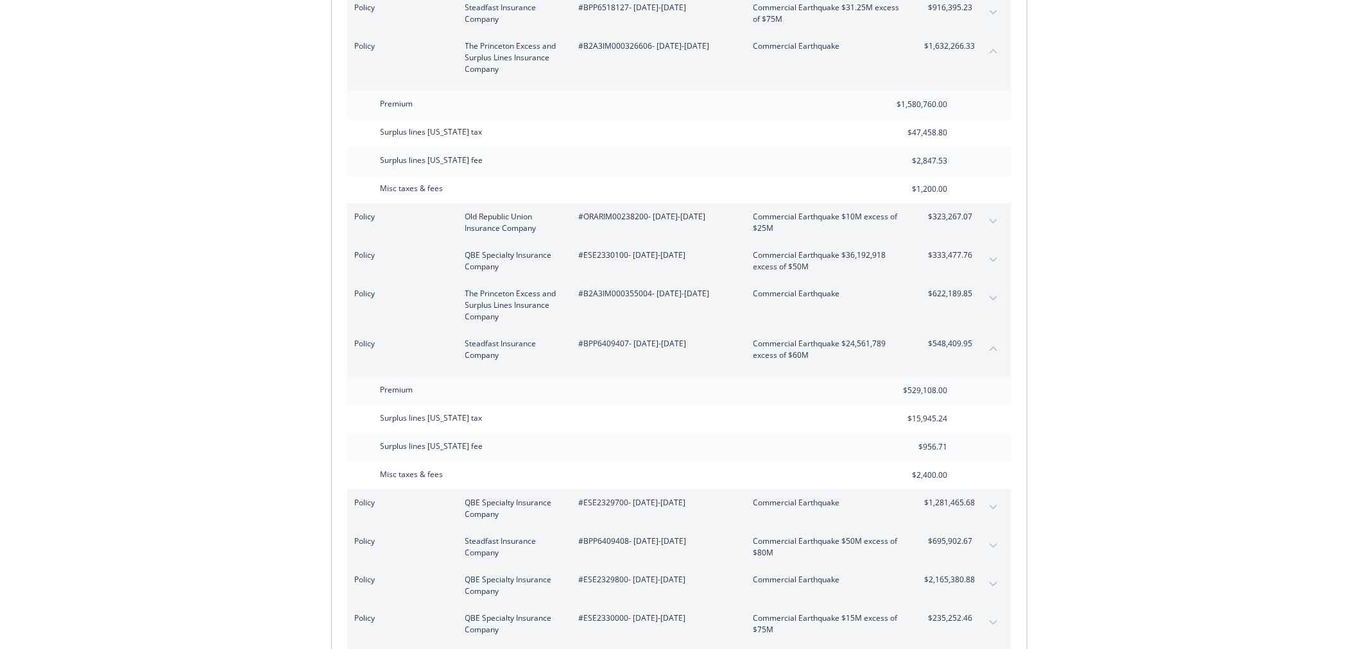
click at [990, 48] on icon "collapse content" at bounding box center [994, 50] width 8 height 5
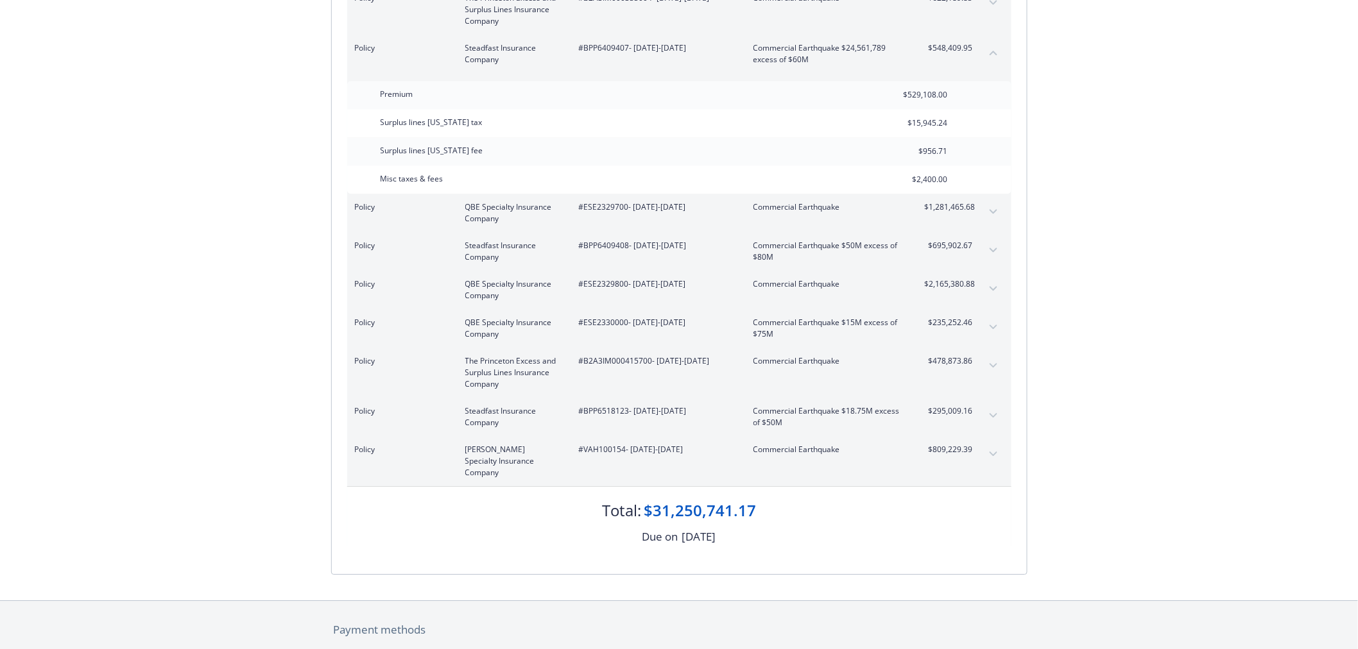
scroll to position [3423, 0]
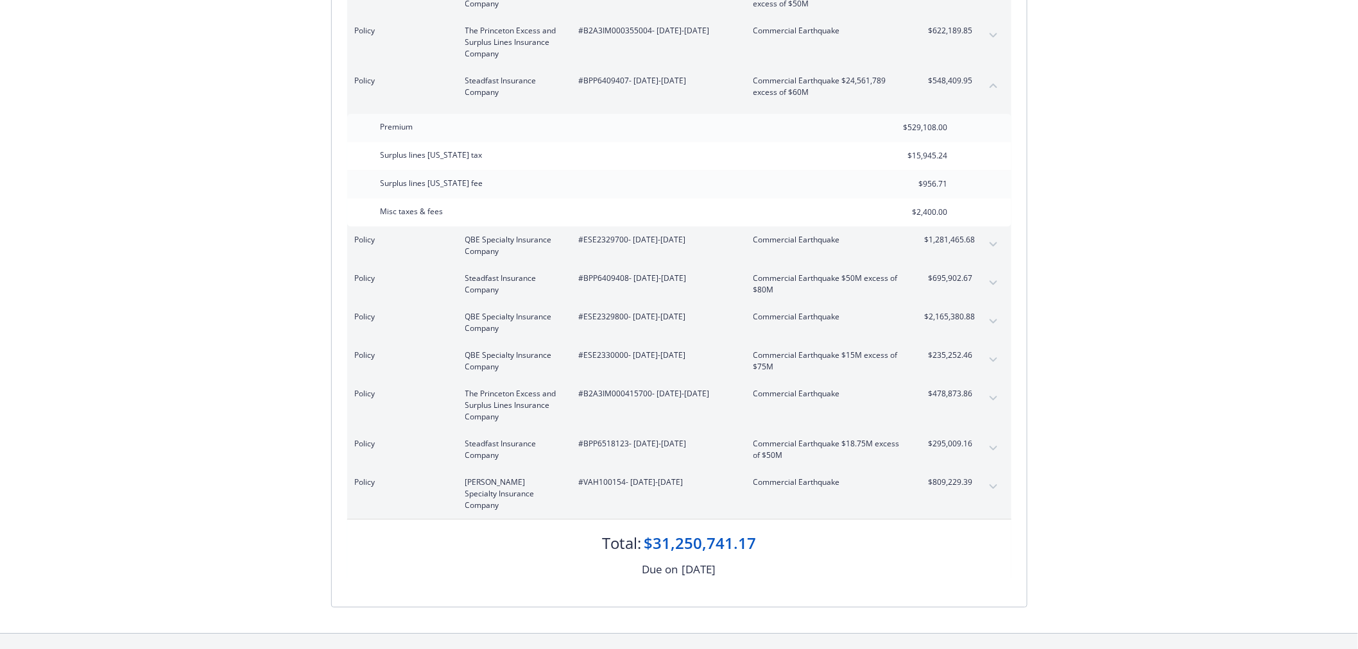
click at [958, 280] on span "$695,902.67" at bounding box center [949, 279] width 48 height 12
click at [993, 278] on button "expand content" at bounding box center [993, 283] width 21 height 21
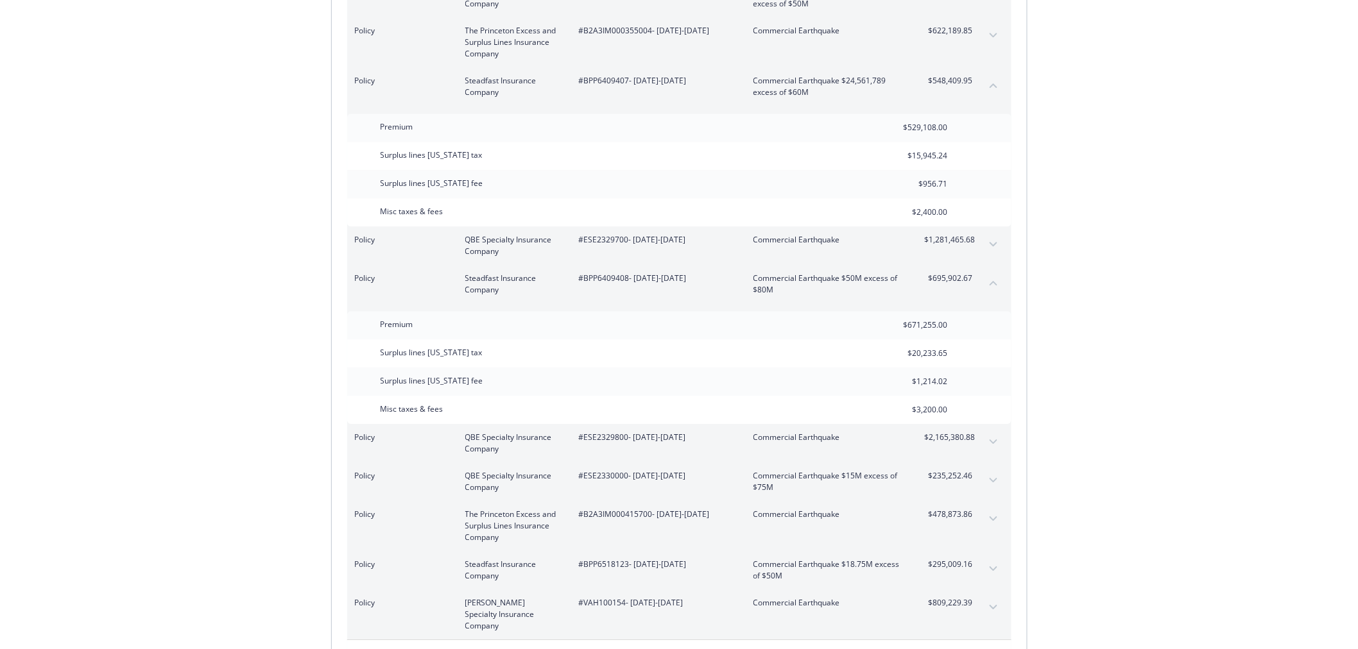
click at [997, 81] on button "collapse content" at bounding box center [993, 85] width 21 height 21
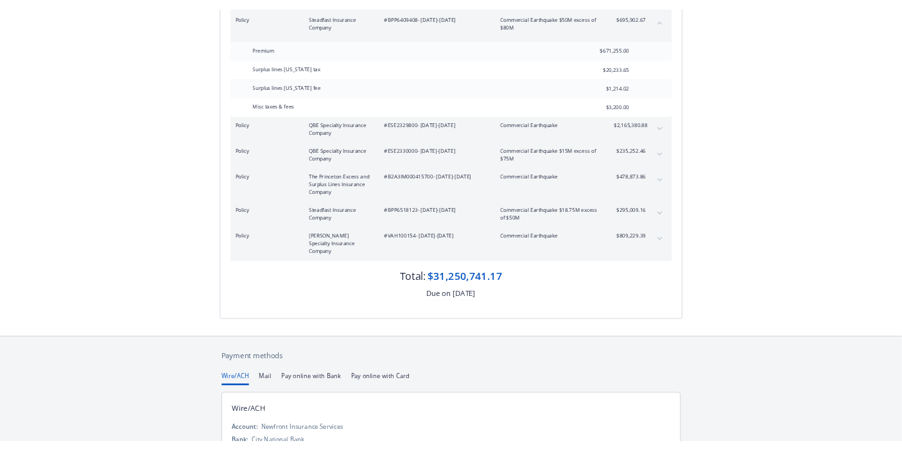
scroll to position [3494, 0]
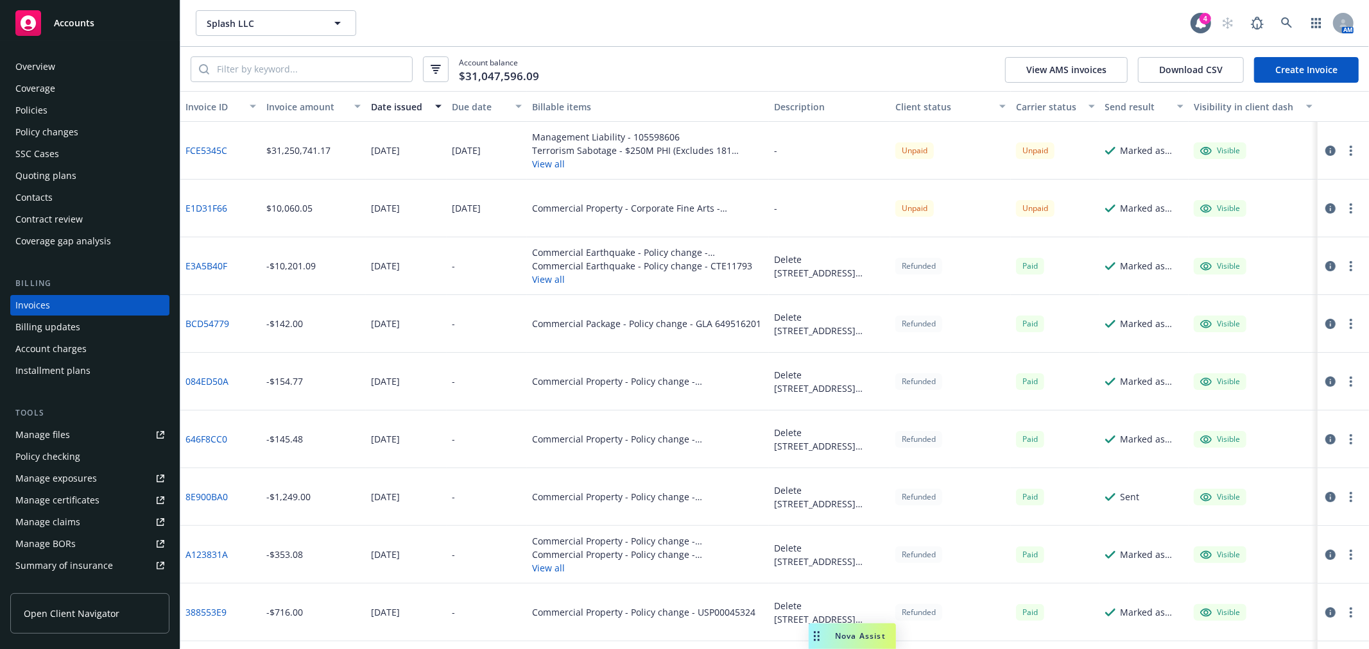
click at [90, 18] on span "Accounts" at bounding box center [74, 23] width 40 height 10
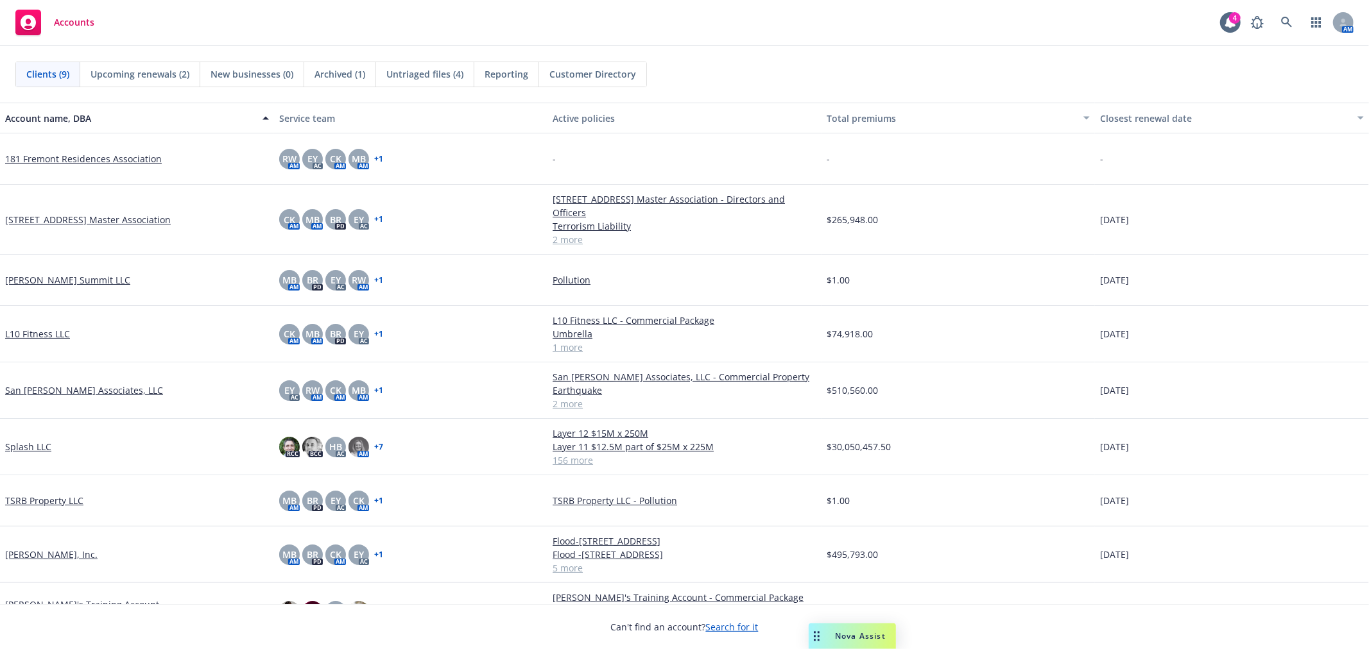
click at [87, 214] on link "181 Fremont Street Master Association" at bounding box center [88, 219] width 166 height 13
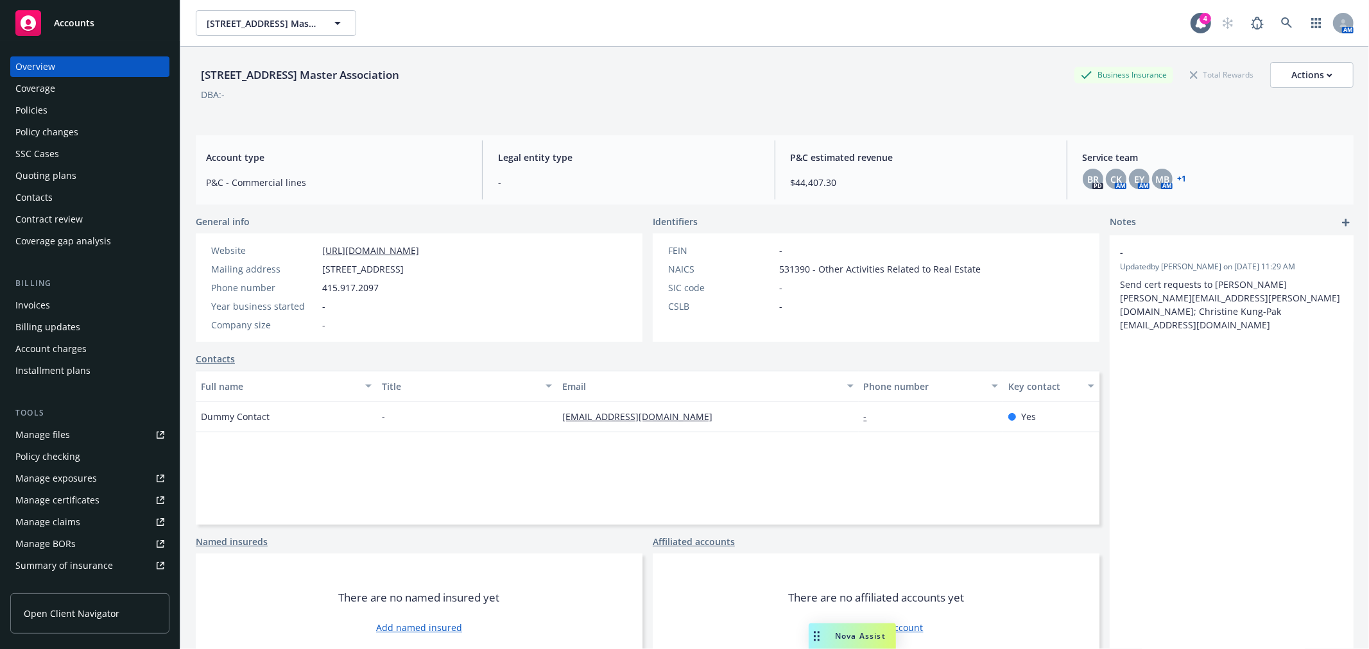
click at [36, 302] on div "Invoices" at bounding box center [32, 305] width 35 height 21
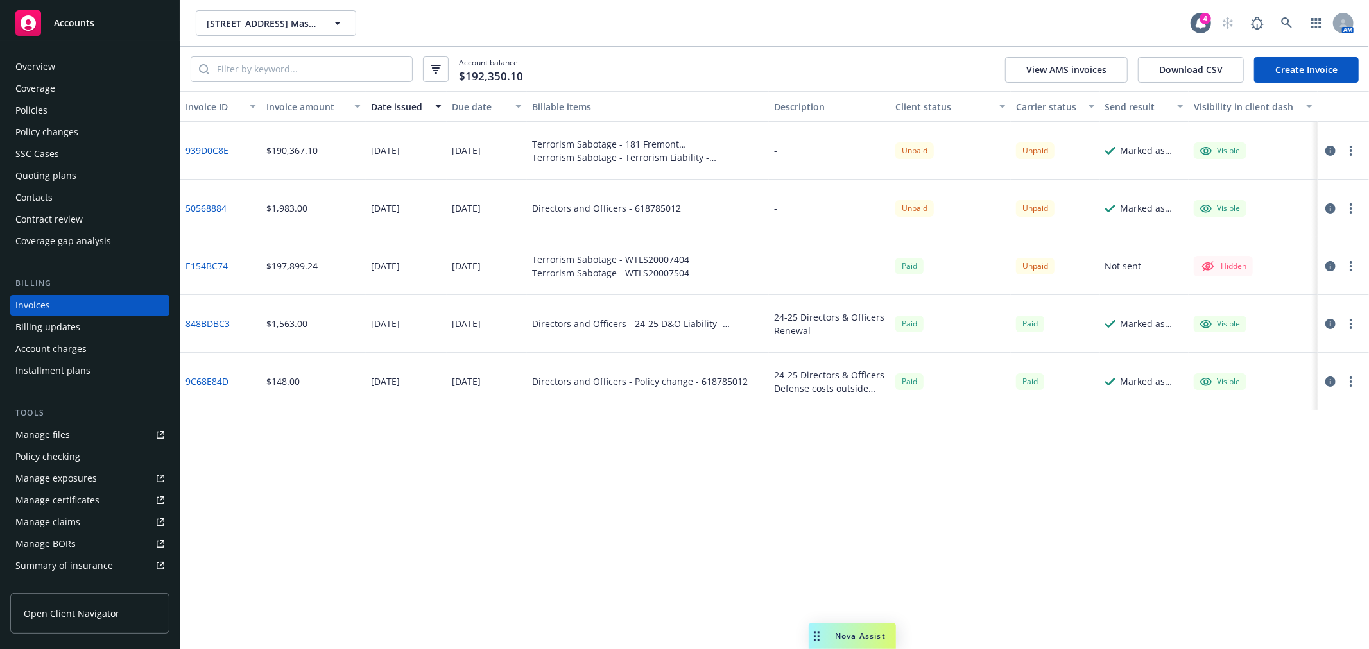
click at [948, 477] on div "Invoice ID Invoice amount Date issued Due date Billable items Description Clien…" at bounding box center [774, 370] width 1189 height 558
click at [995, 531] on div "Invoice ID Invoice amount Date issued Due date Billable items Description Clien…" at bounding box center [774, 370] width 1189 height 558
click at [843, 573] on div "Invoice ID Invoice amount Date issued Due date Billable items Description Clien…" at bounding box center [774, 370] width 1189 height 558
click at [112, 10] on div "Accounts" at bounding box center [89, 23] width 149 height 26
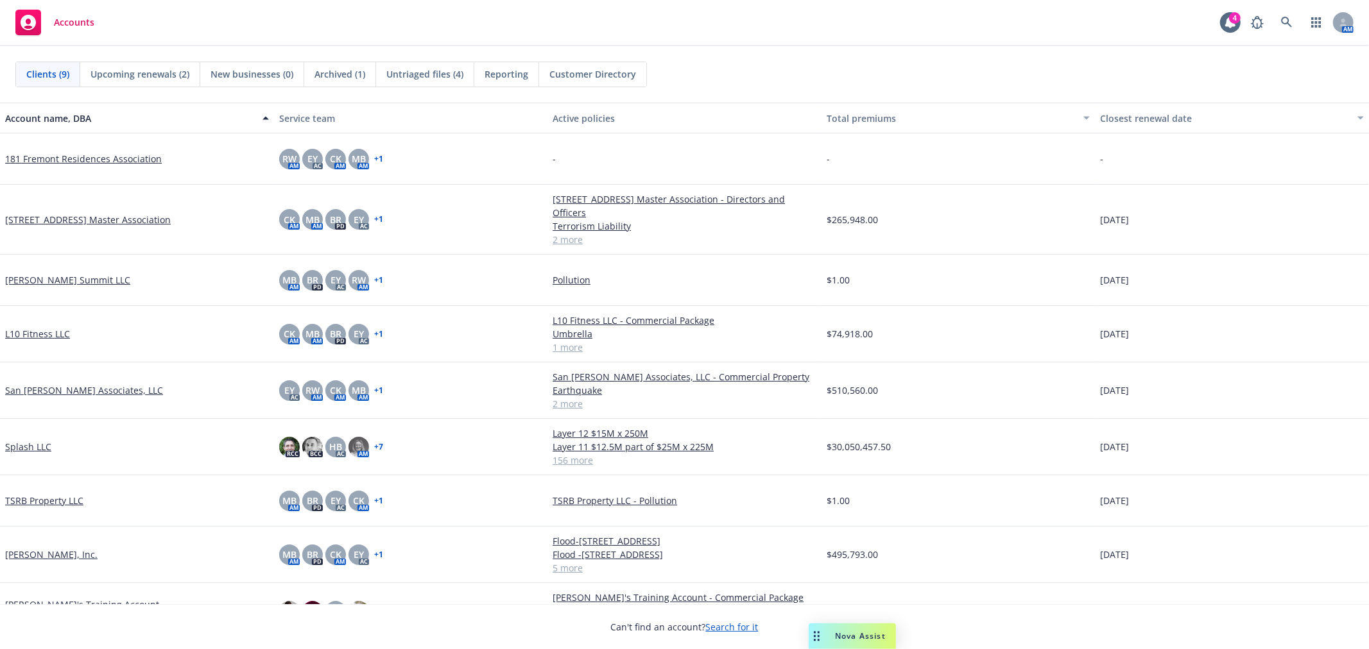
click at [30, 457] on div "Splash LLC" at bounding box center [137, 447] width 274 height 56
drag, startPoint x: 33, startPoint y: 445, endPoint x: 49, endPoint y: 447, distance: 16.9
click at [33, 445] on link "Splash LLC" at bounding box center [28, 446] width 46 height 13
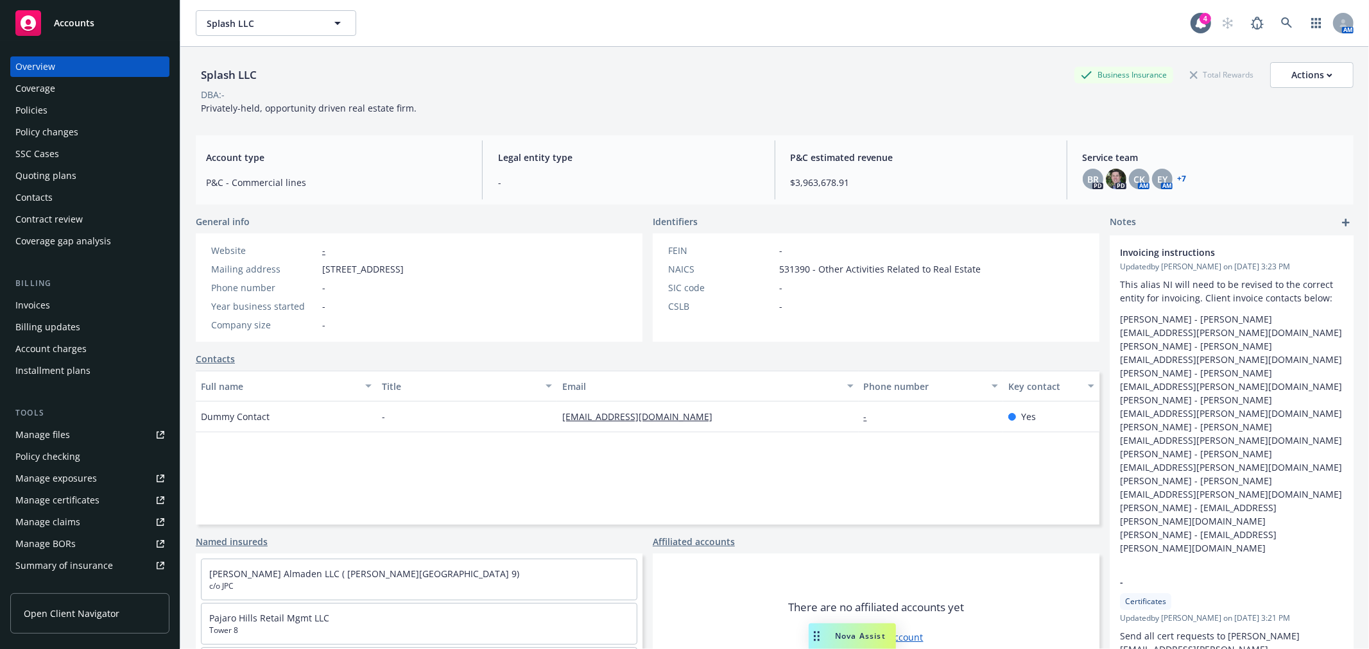
click at [60, 311] on div "Invoices" at bounding box center [89, 305] width 149 height 21
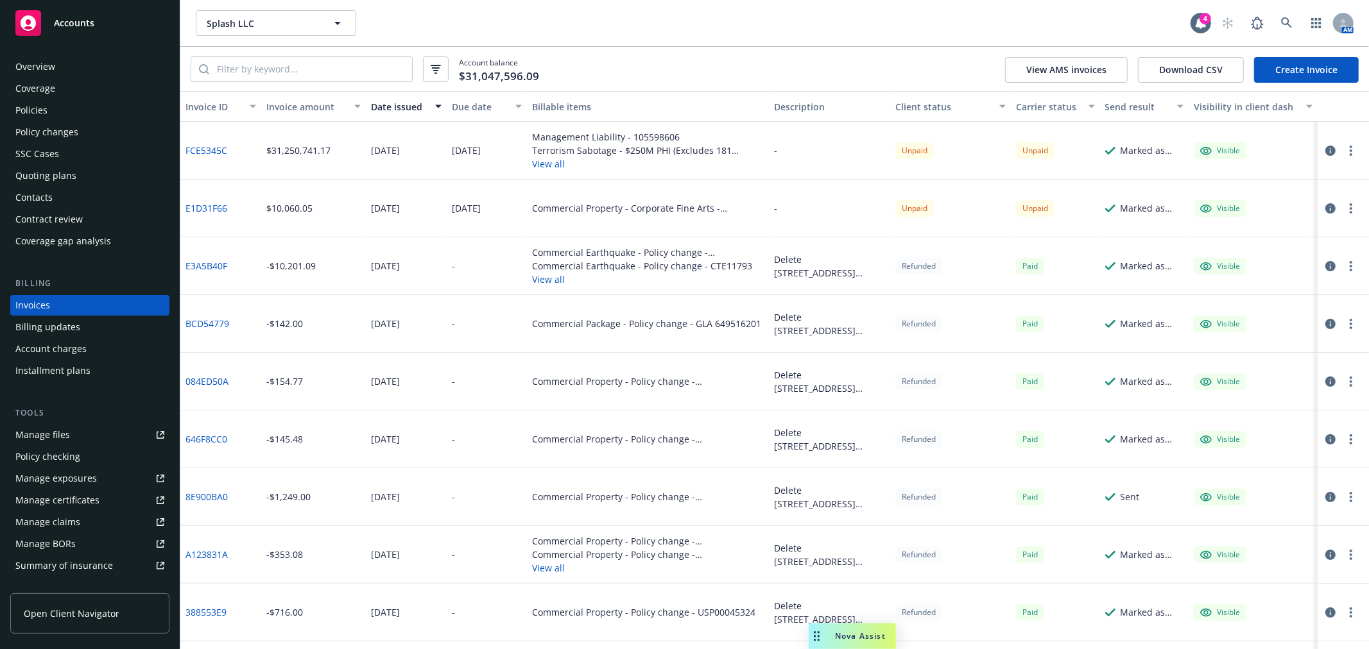
click at [653, 73] on div "Account balance $31,047,596.09 View AMS invoices Download CSV Create Invoice" at bounding box center [774, 69] width 1189 height 44
